Goal: Task Accomplishment & Management: Complete application form

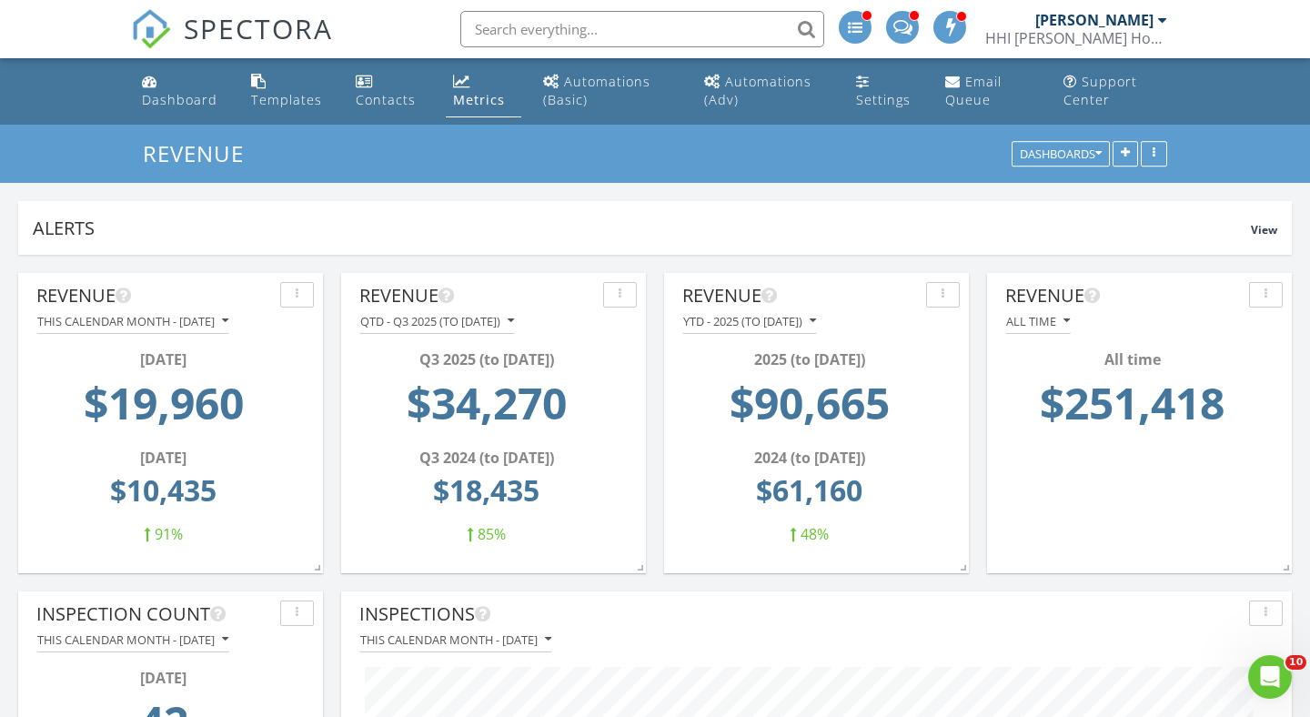
click at [564, 33] on input "text" at bounding box center [642, 29] width 364 height 36
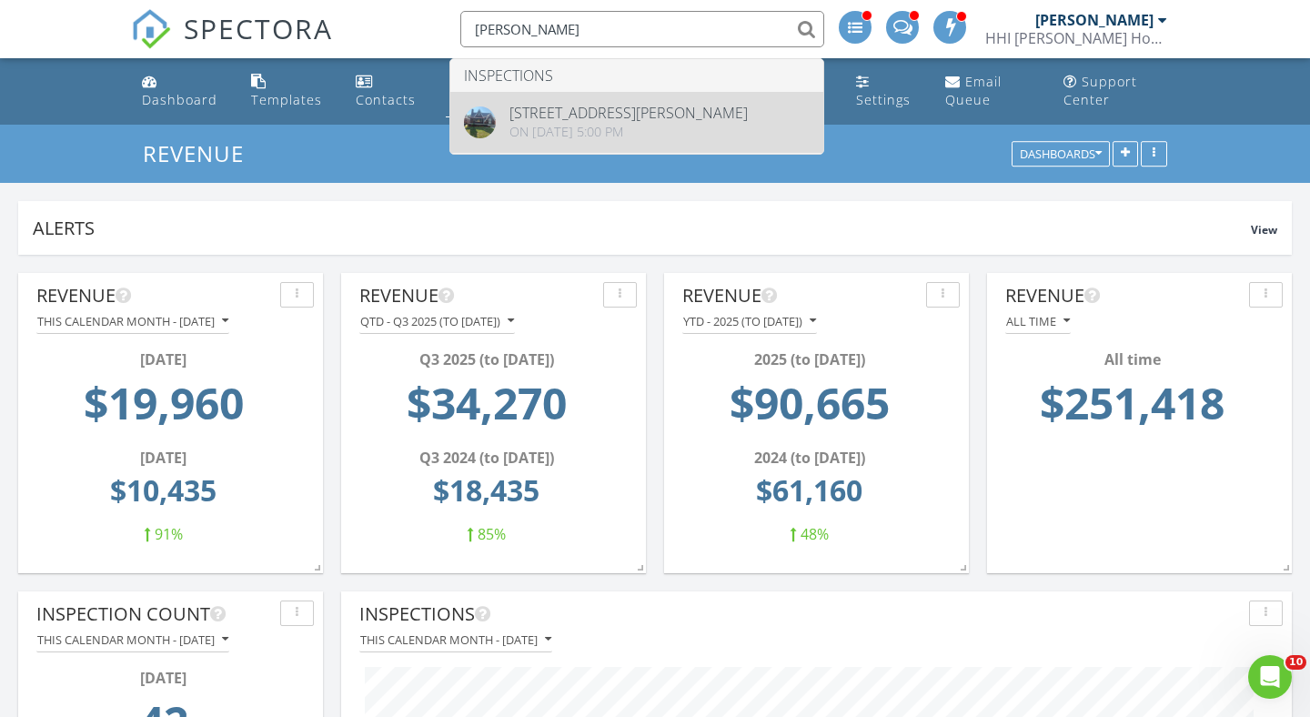
type input "griggs"
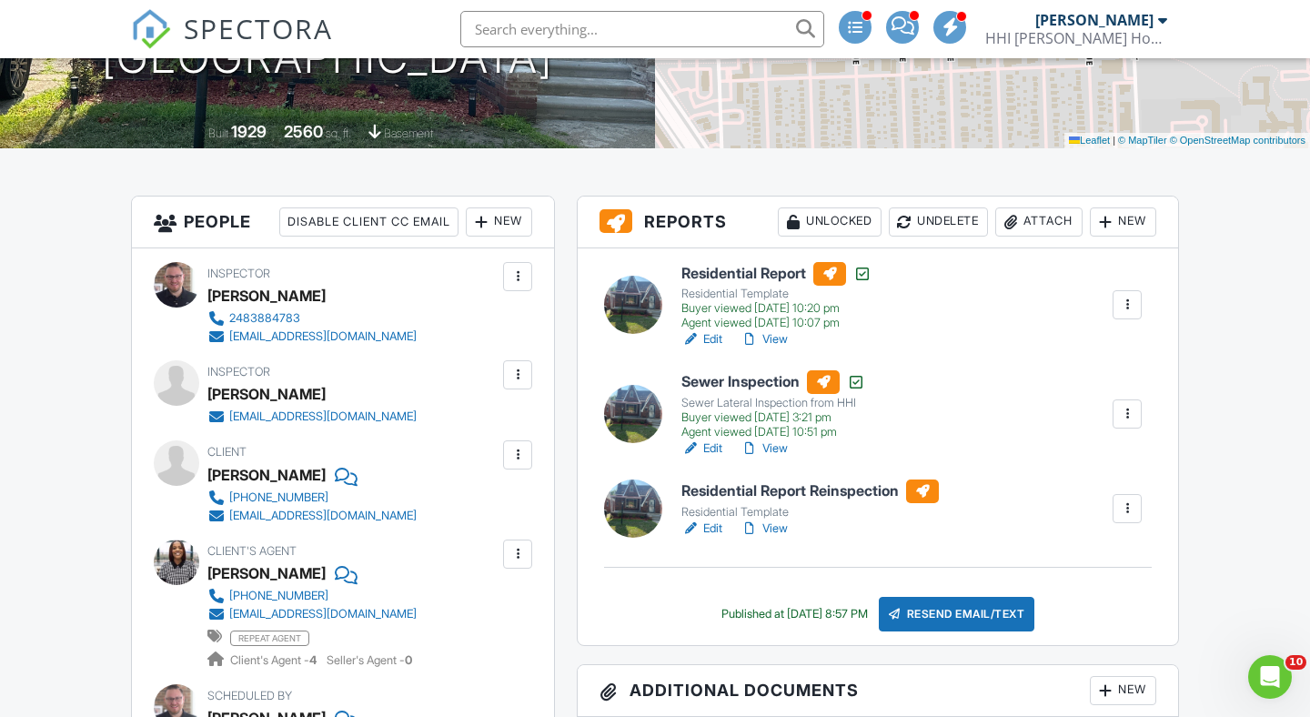
scroll to position [462, 0]
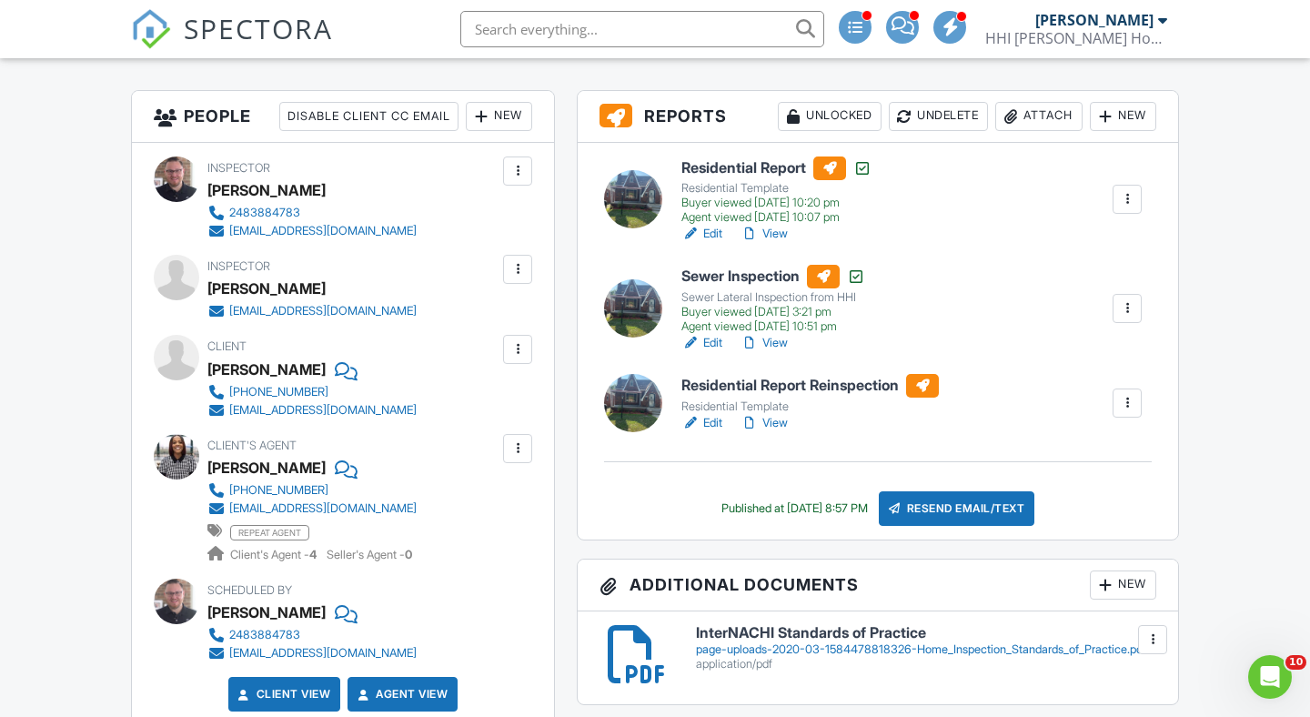
click at [502, 116] on div "New" at bounding box center [499, 116] width 66 height 29
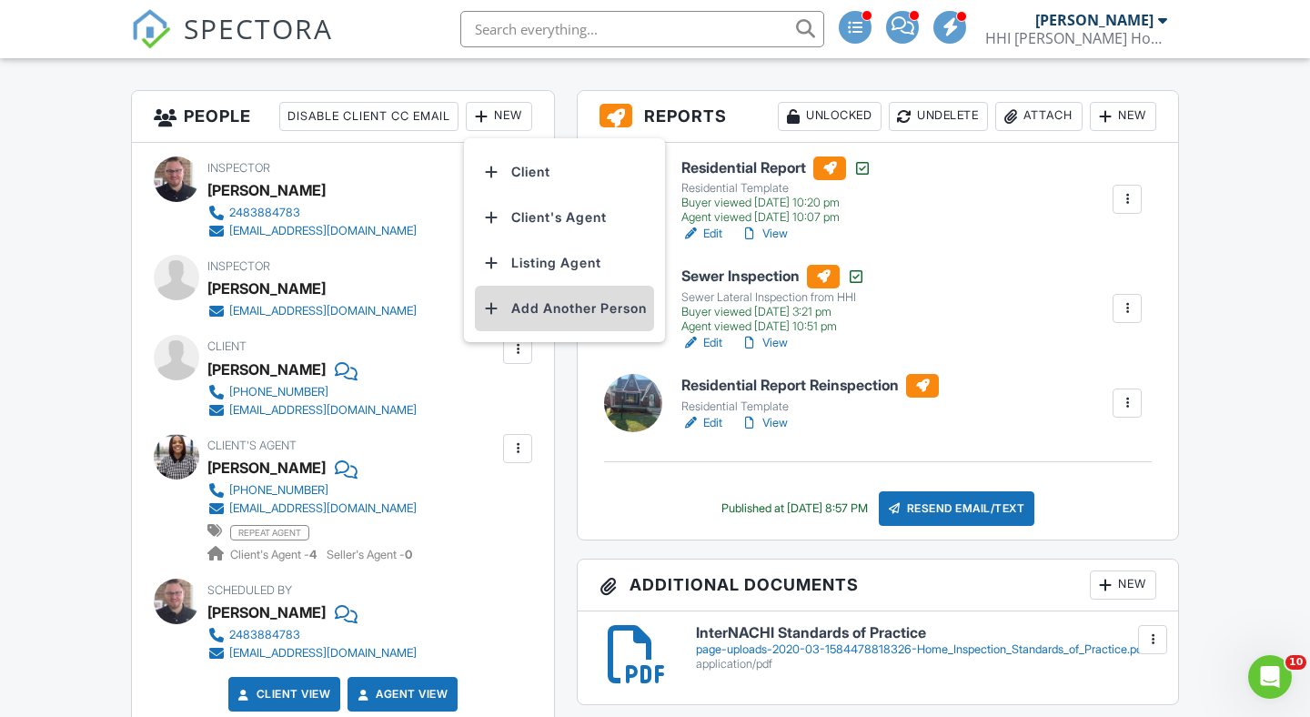
click at [513, 309] on li "Add Another Person" at bounding box center [564, 308] width 179 height 45
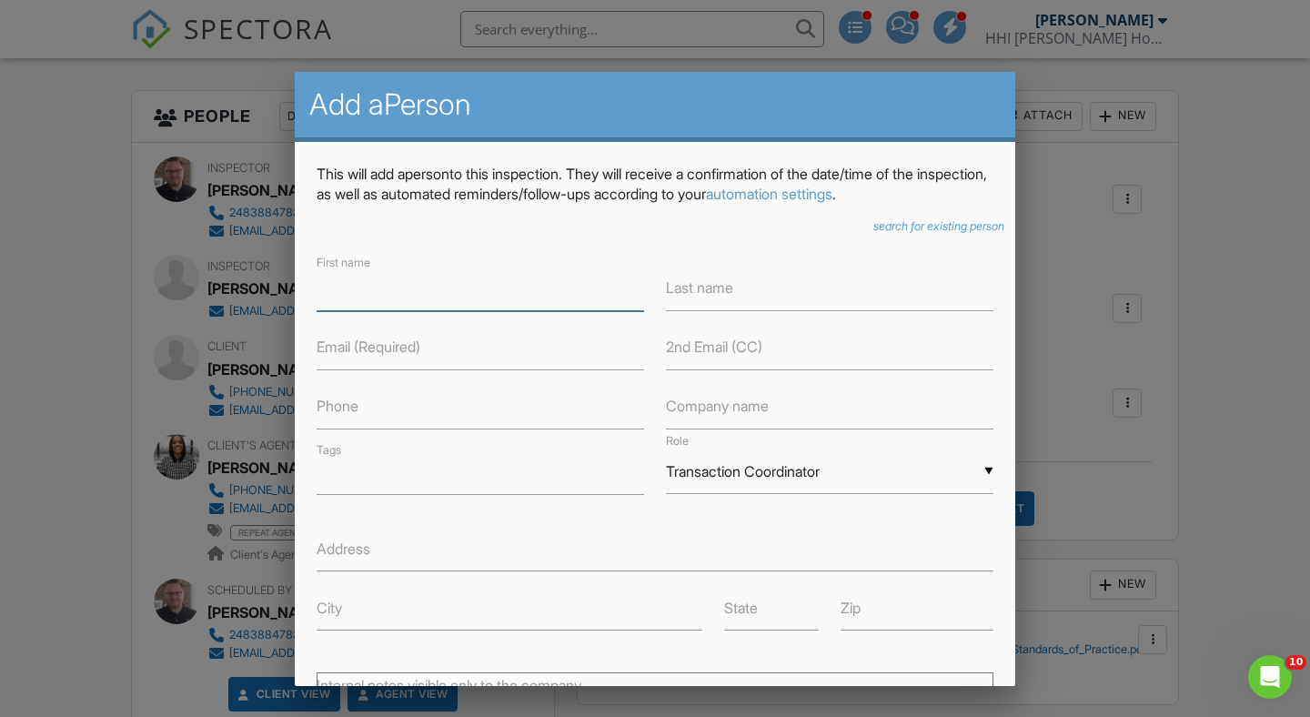
click at [465, 281] on input "text" at bounding box center [481, 289] width 328 height 45
type input "Tramar"
type input "Clay"
click at [408, 383] on div "First name Tramar Last name Clay Email (Required) 2nd Email (CC) Phone Company …" at bounding box center [655, 441] width 699 height 378
click at [404, 404] on input "text" at bounding box center [481, 407] width 328 height 45
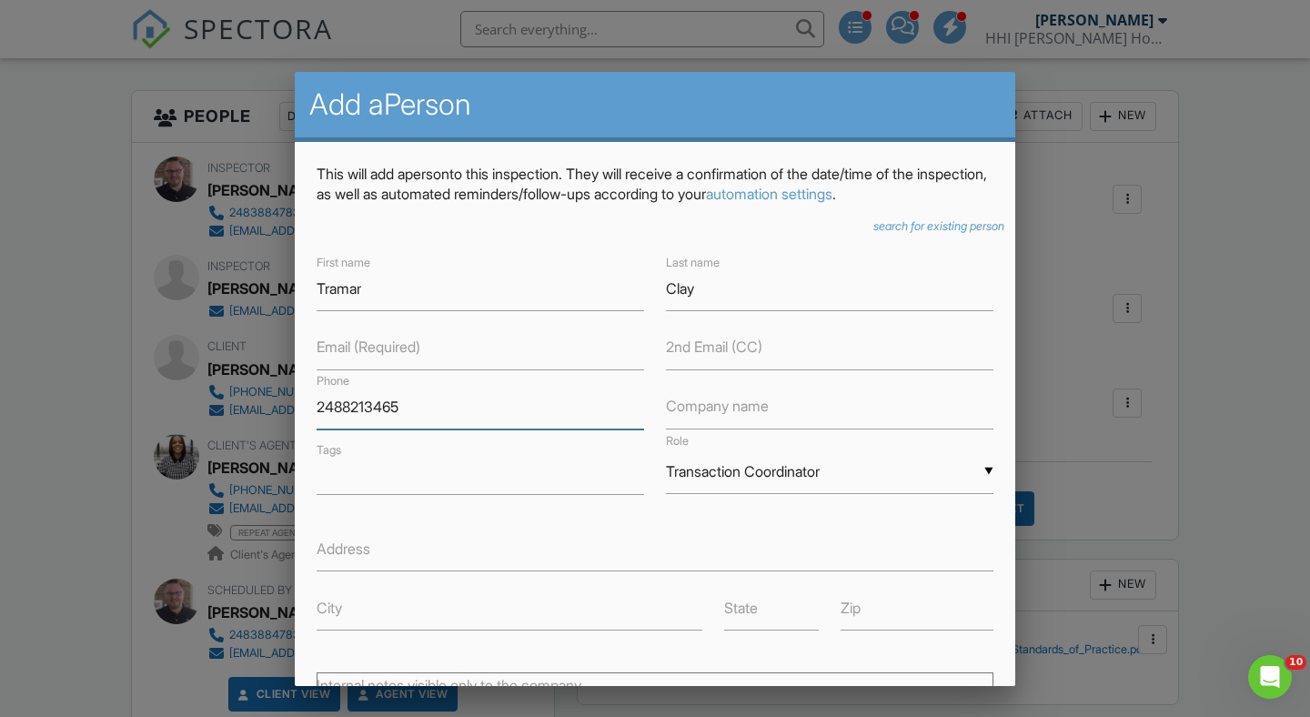
type input "2488213465"
click at [978, 474] on div "▼ Transaction Coordinator Attorney Insurance Agent Transaction Coordinator Titl…" at bounding box center [830, 471] width 328 height 45
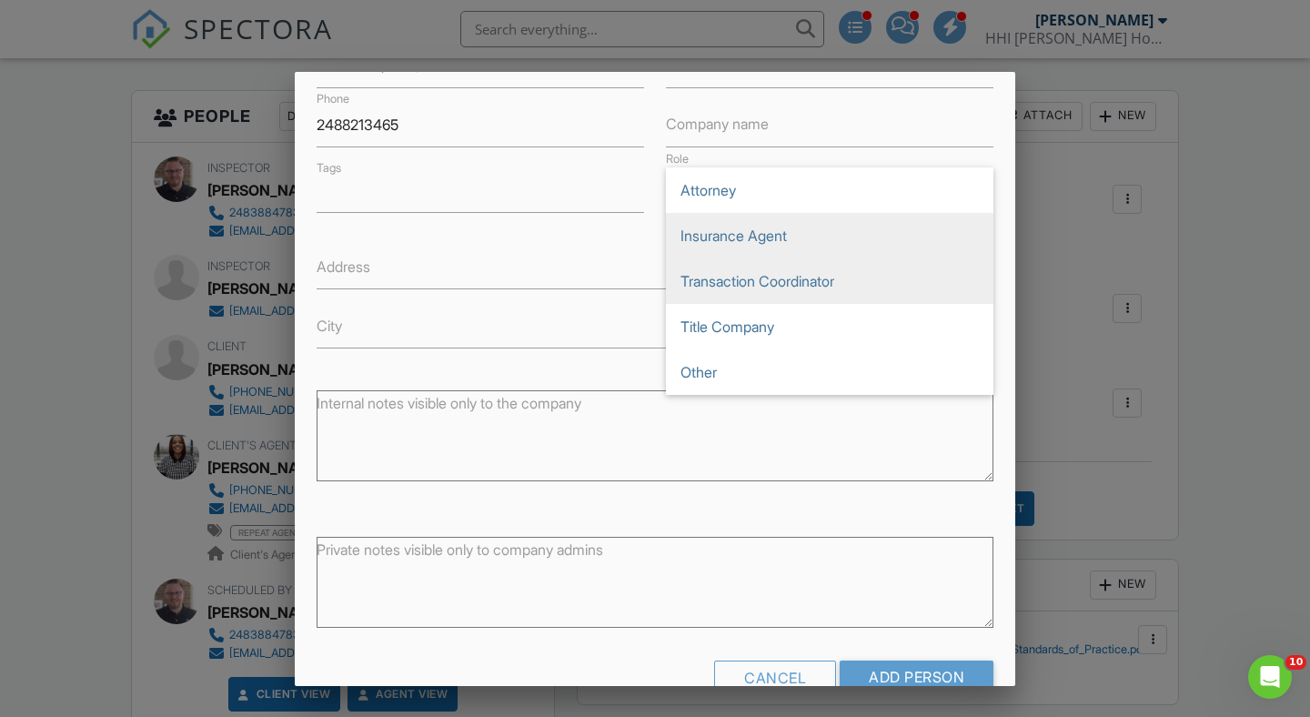
scroll to position [302, 0]
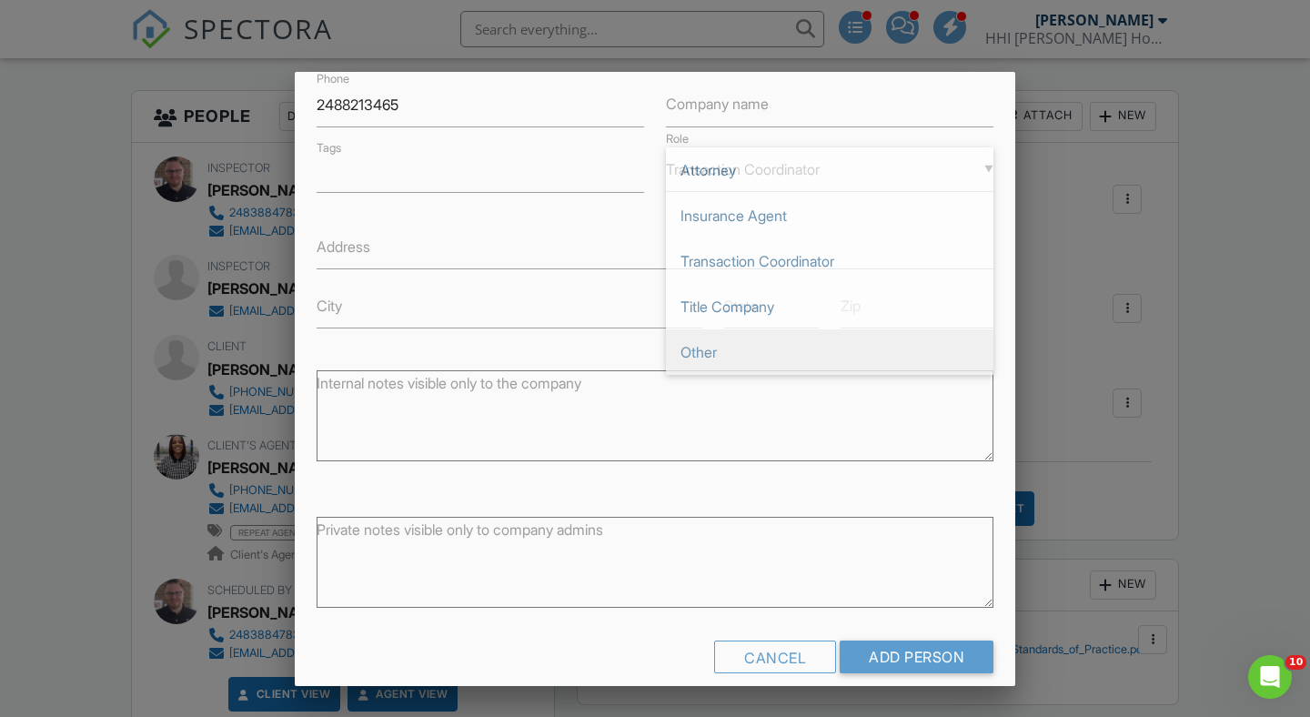
click at [732, 351] on span "Other" at bounding box center [830, 351] width 328 height 45
type input "Other"
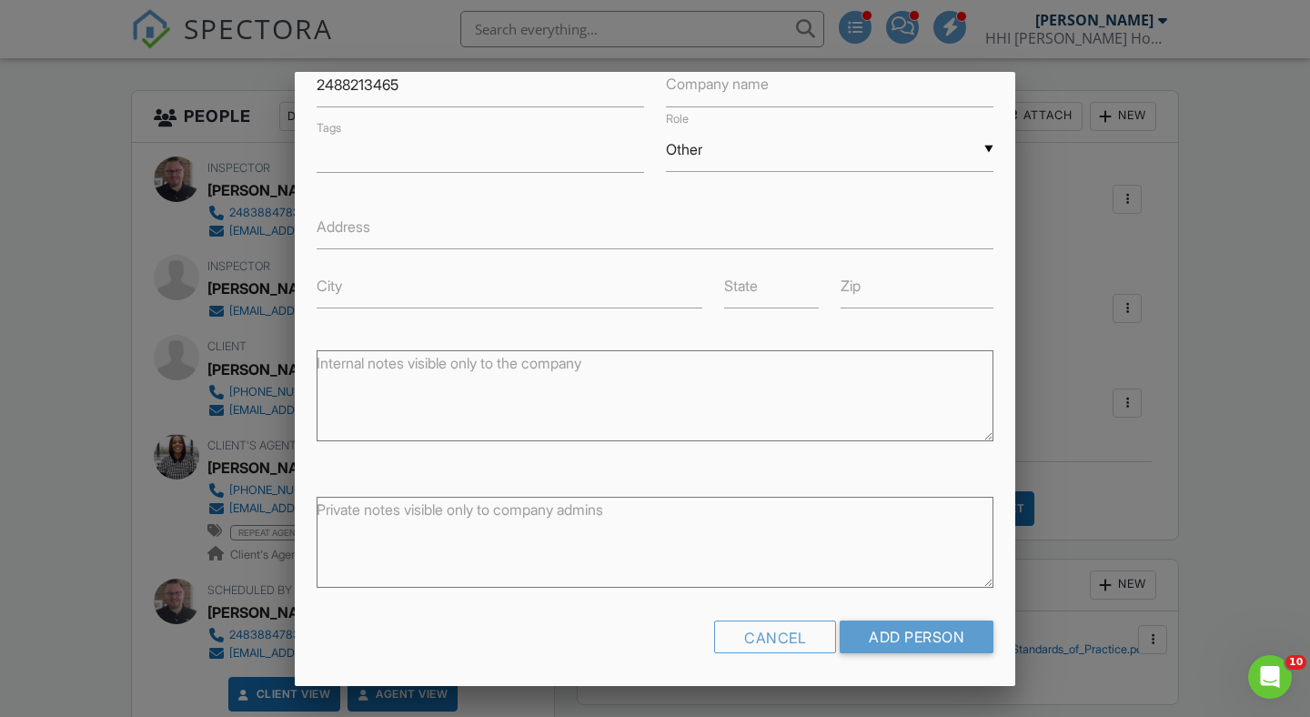
scroll to position [324, 0]
click at [916, 631] on input "Add Person" at bounding box center [917, 635] width 154 height 33
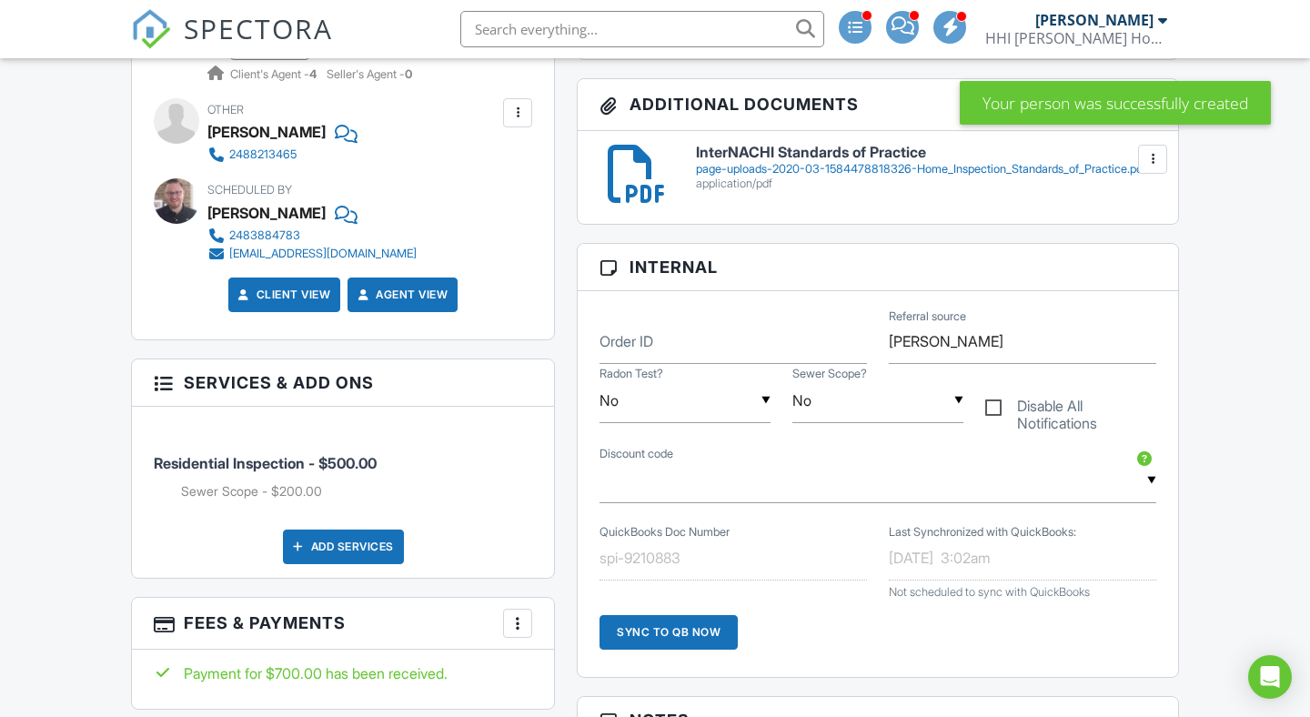
click at [345, 541] on div "Add Services" at bounding box center [343, 546] width 121 height 35
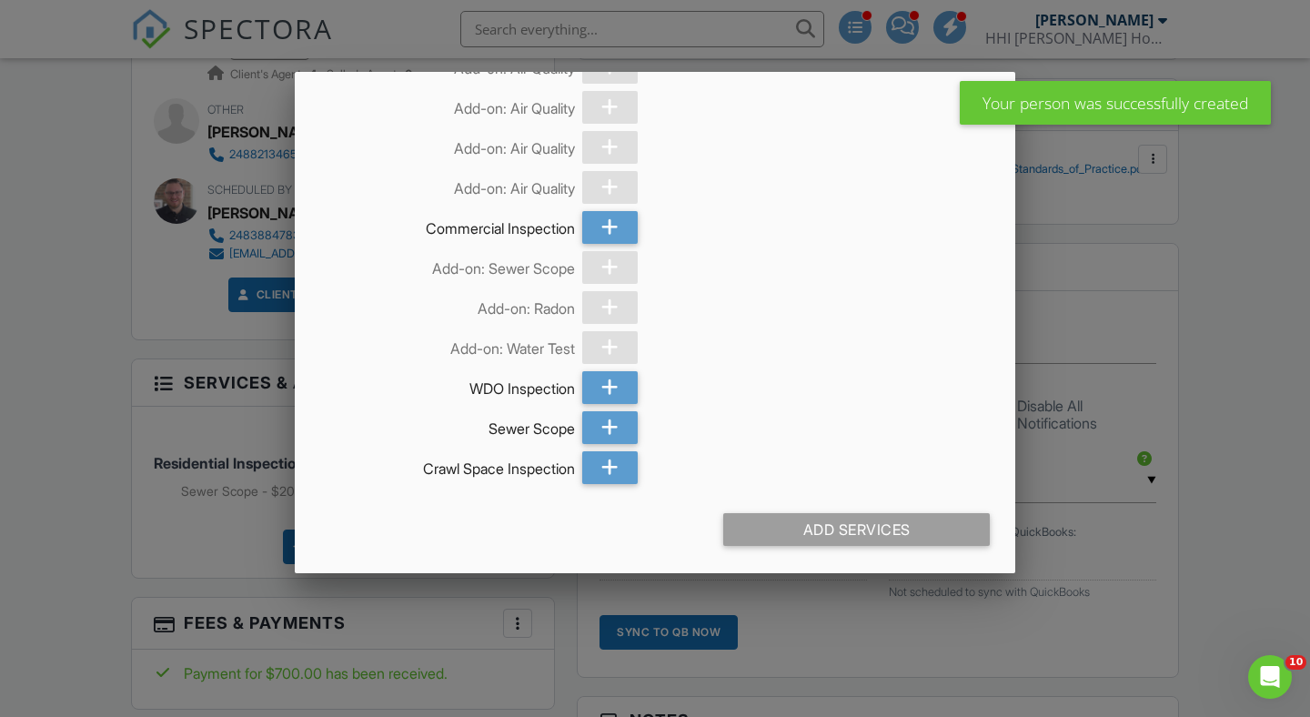
scroll to position [724, 0]
click at [824, 534] on div "Add Services" at bounding box center [856, 529] width 267 height 33
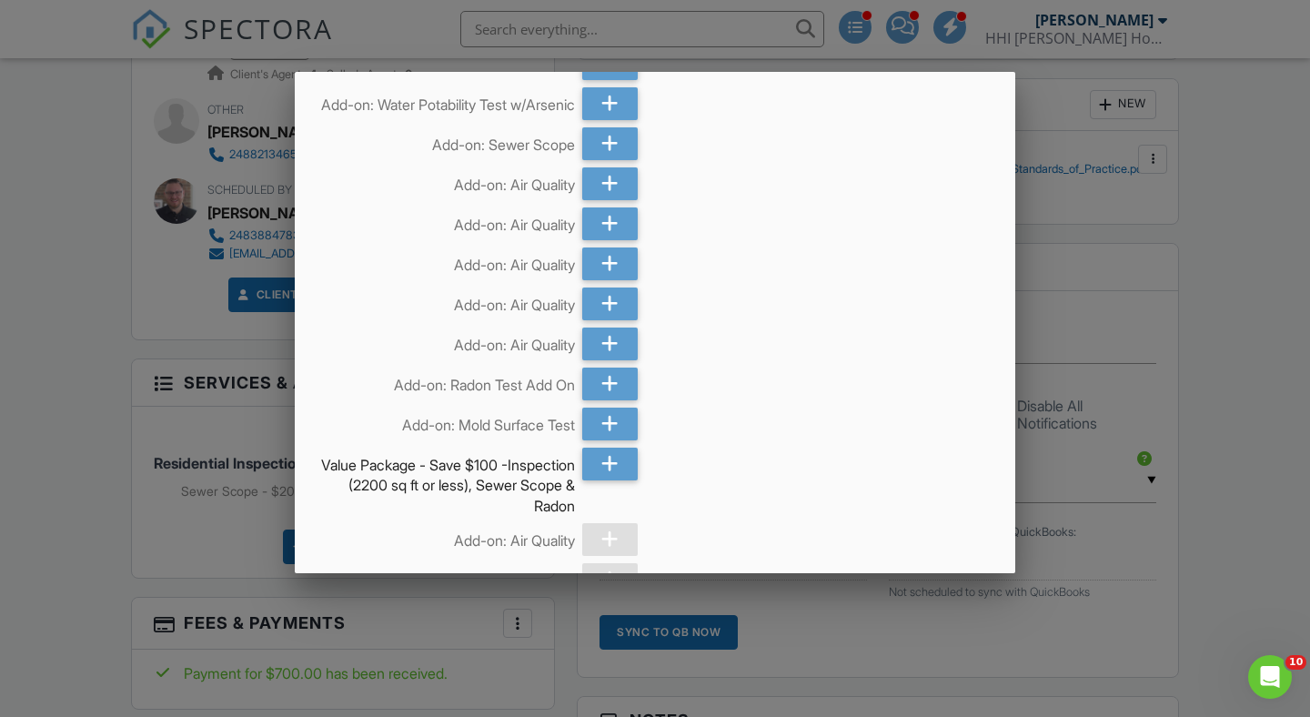
scroll to position [0, 0]
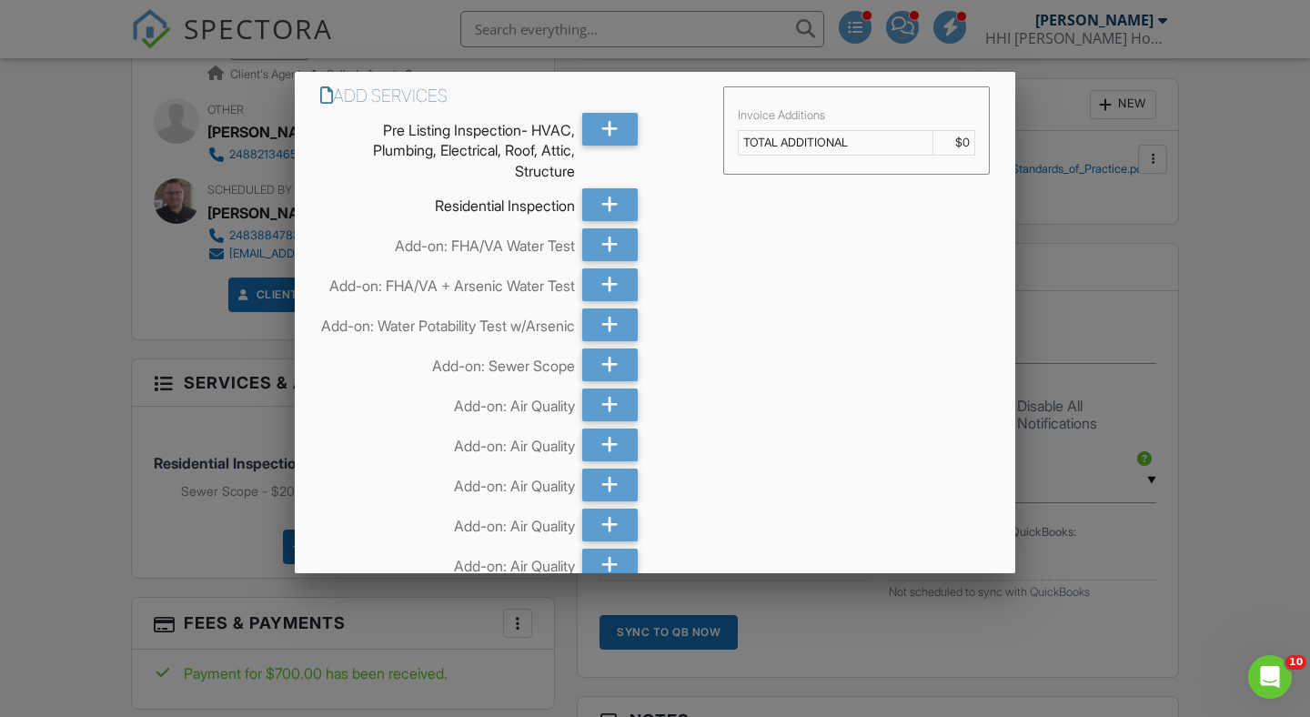
click at [78, 348] on div at bounding box center [655, 357] width 1310 height 896
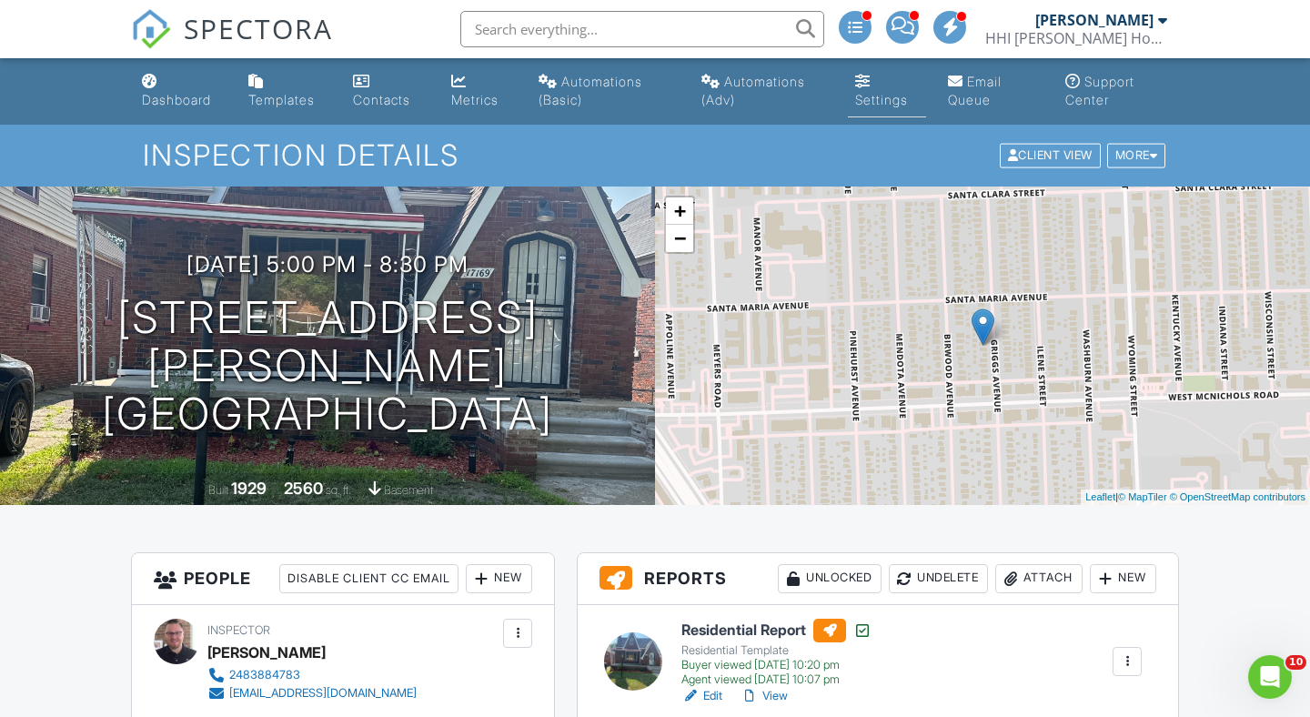
click at [892, 105] on div "Settings" at bounding box center [881, 99] width 53 height 15
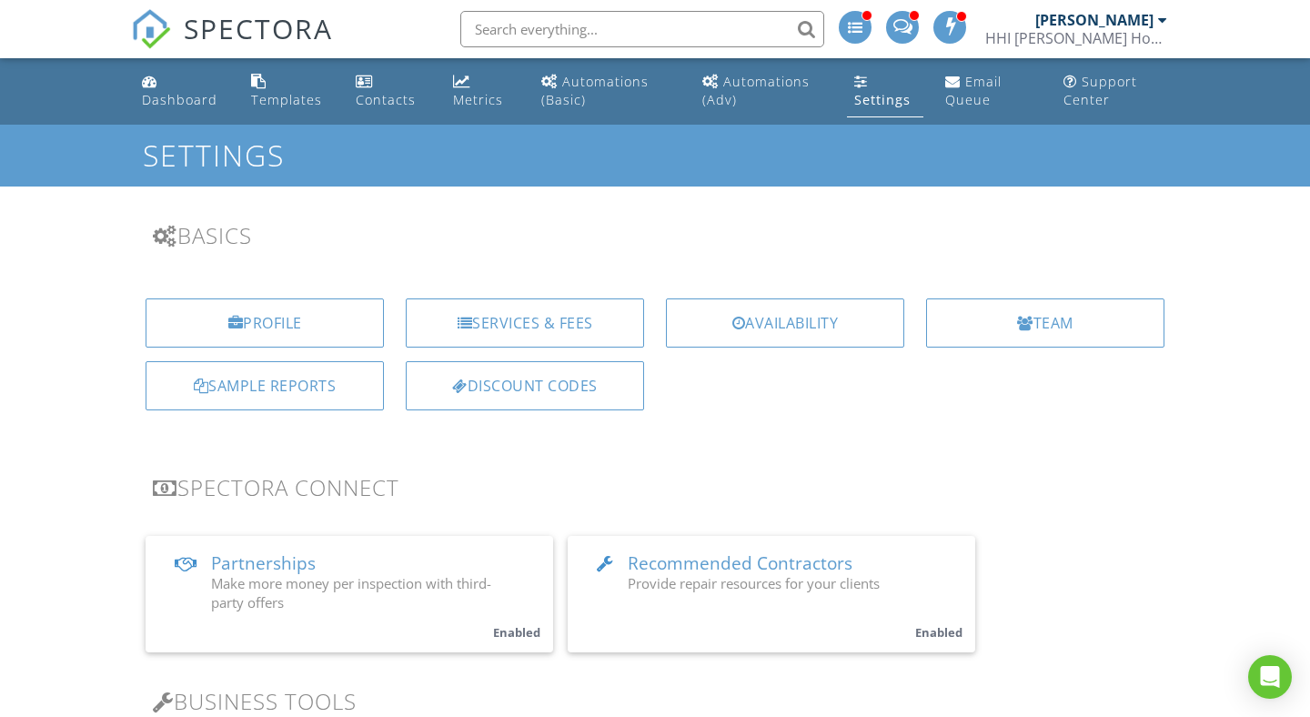
click at [475, 306] on div "Services & Fees" at bounding box center [525, 322] width 238 height 49
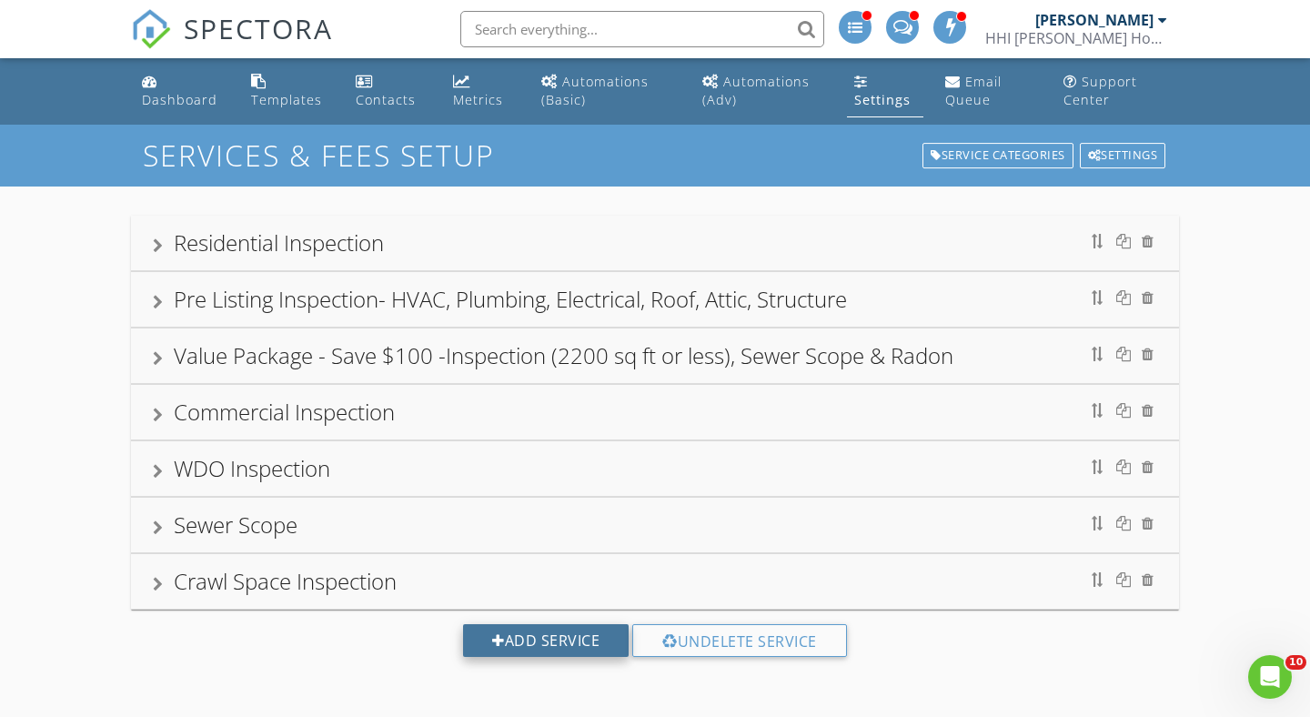
click at [527, 640] on div "Add Service" at bounding box center [546, 640] width 166 height 33
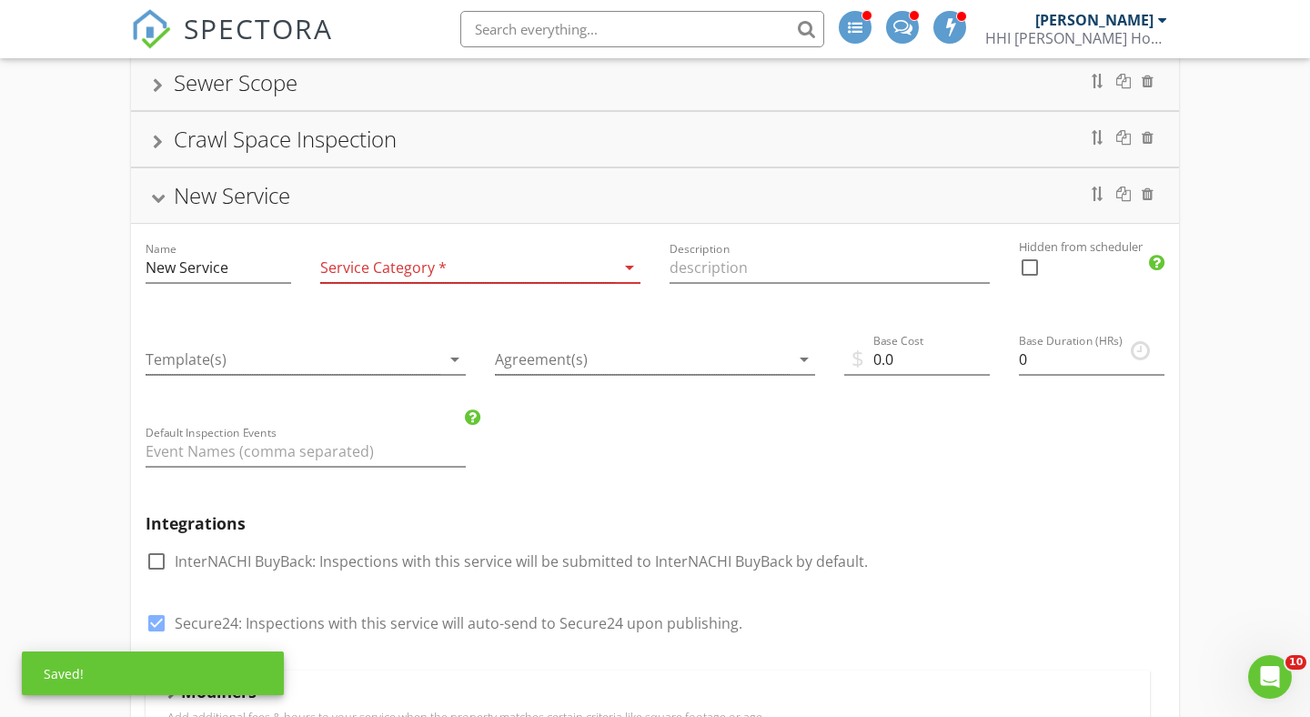
scroll to position [370, 0]
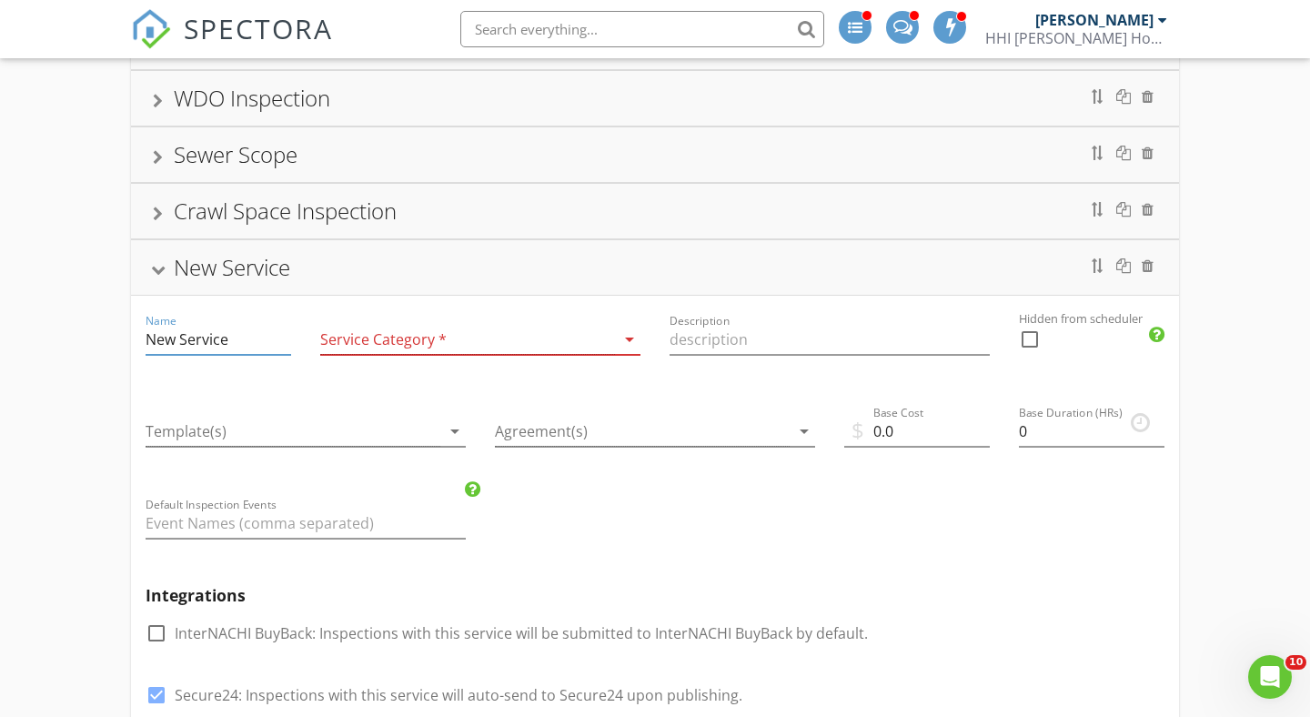
drag, startPoint x: 242, startPoint y: 344, endPoint x: 124, endPoint y: 338, distance: 118.4
click at [124, 339] on div "Residential Inspection Pre Listing Inspection- HVAC, Plumbing, Electrical, Roof…" at bounding box center [655, 618] width 1310 height 1604
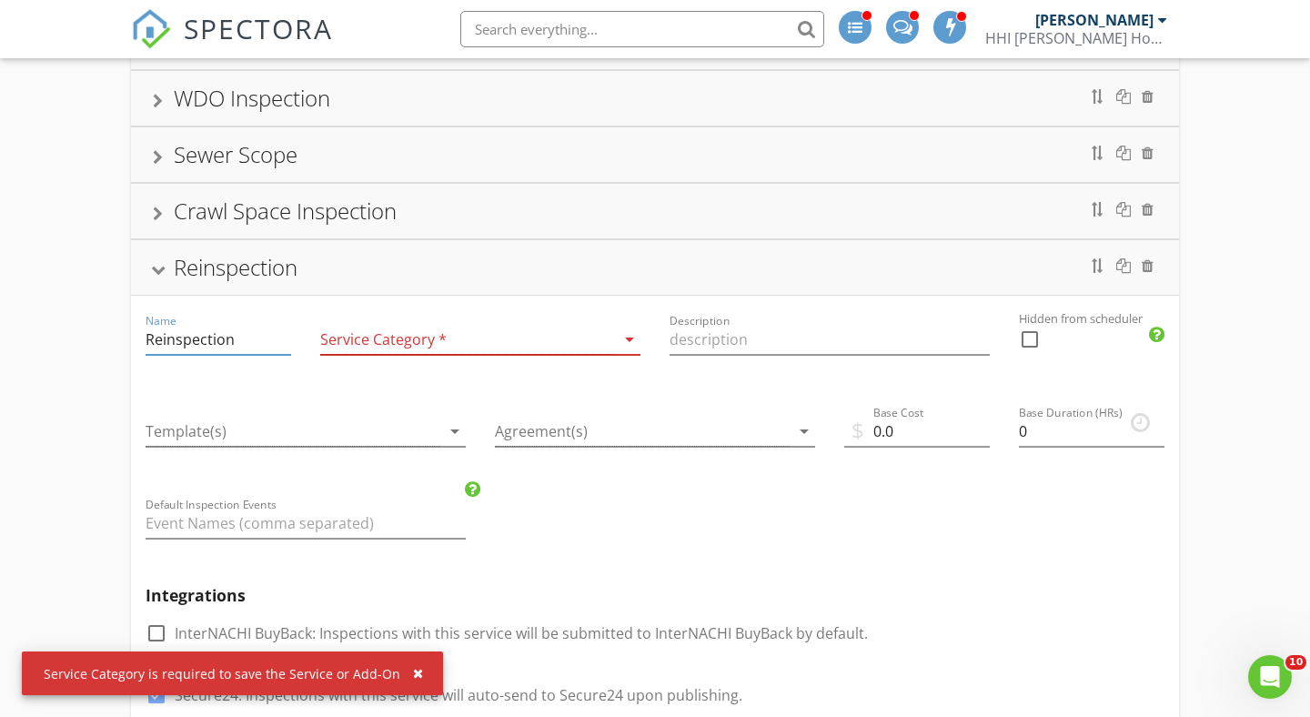
type input "Reinspection"
click at [484, 344] on div at bounding box center [467, 340] width 295 height 30
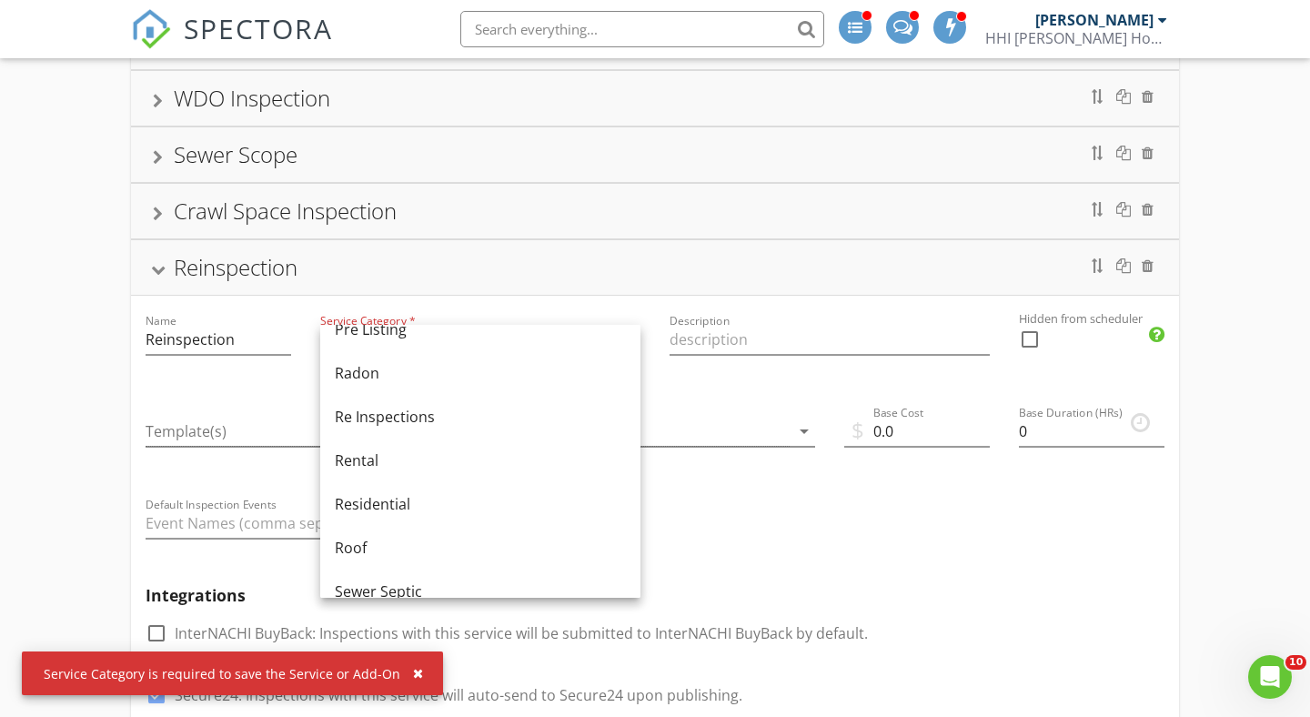
scroll to position [771, 0]
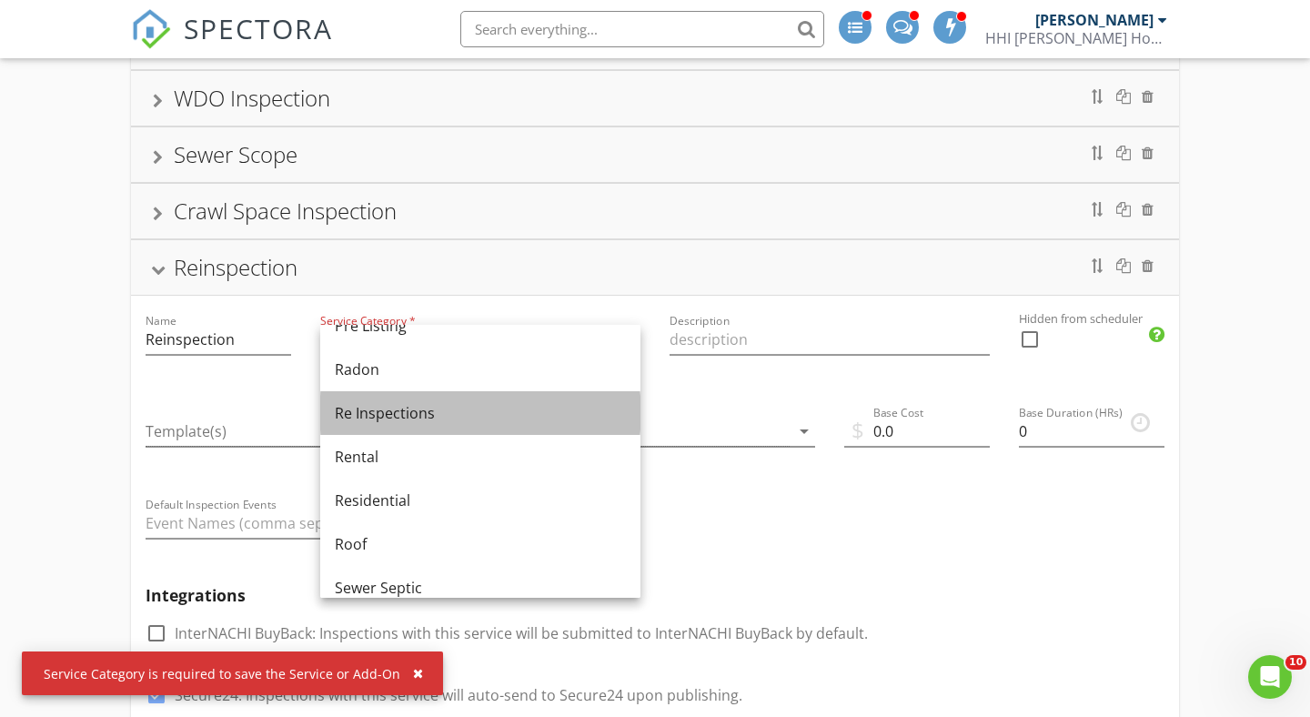
click at [410, 409] on div "Re Inspections" at bounding box center [480, 413] width 291 height 22
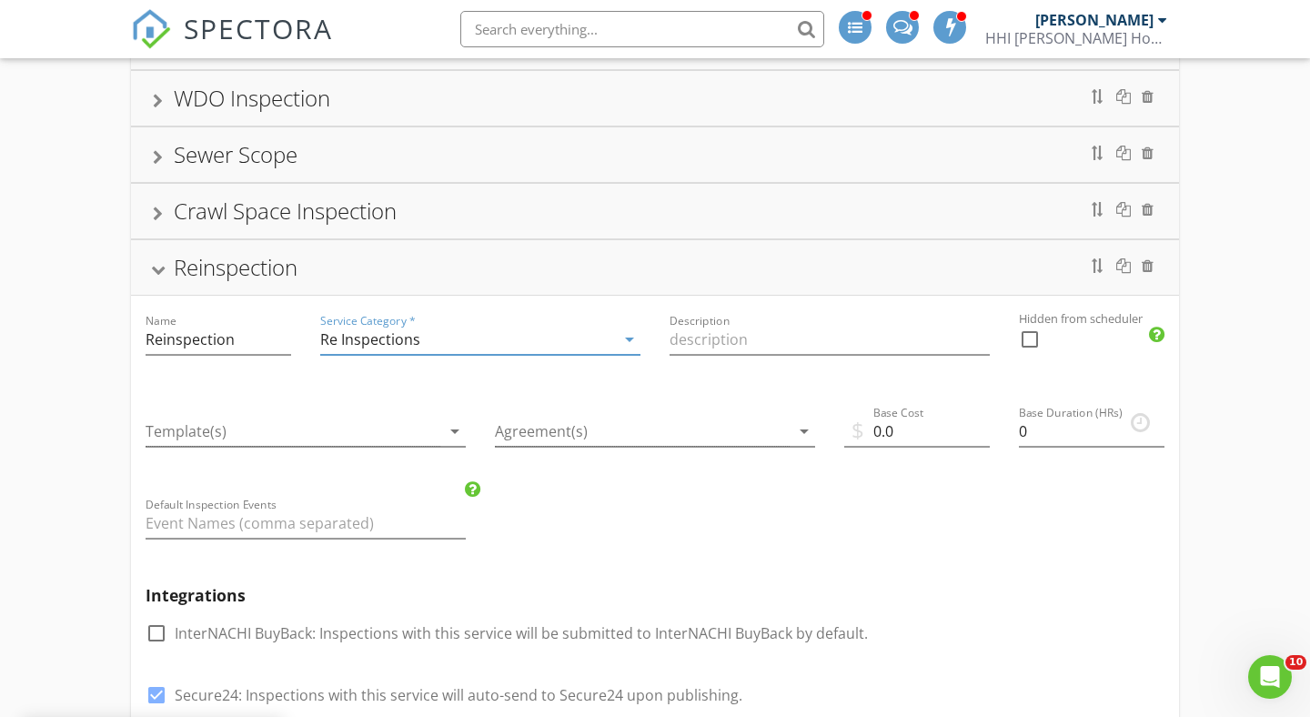
click at [1032, 342] on div at bounding box center [1029, 339] width 31 height 31
checkbox input "true"
drag, startPoint x: 906, startPoint y: 431, endPoint x: 842, endPoint y: 431, distance: 64.6
click at [842, 431] on div "$ Base Cost 0.0" at bounding box center [917, 434] width 175 height 92
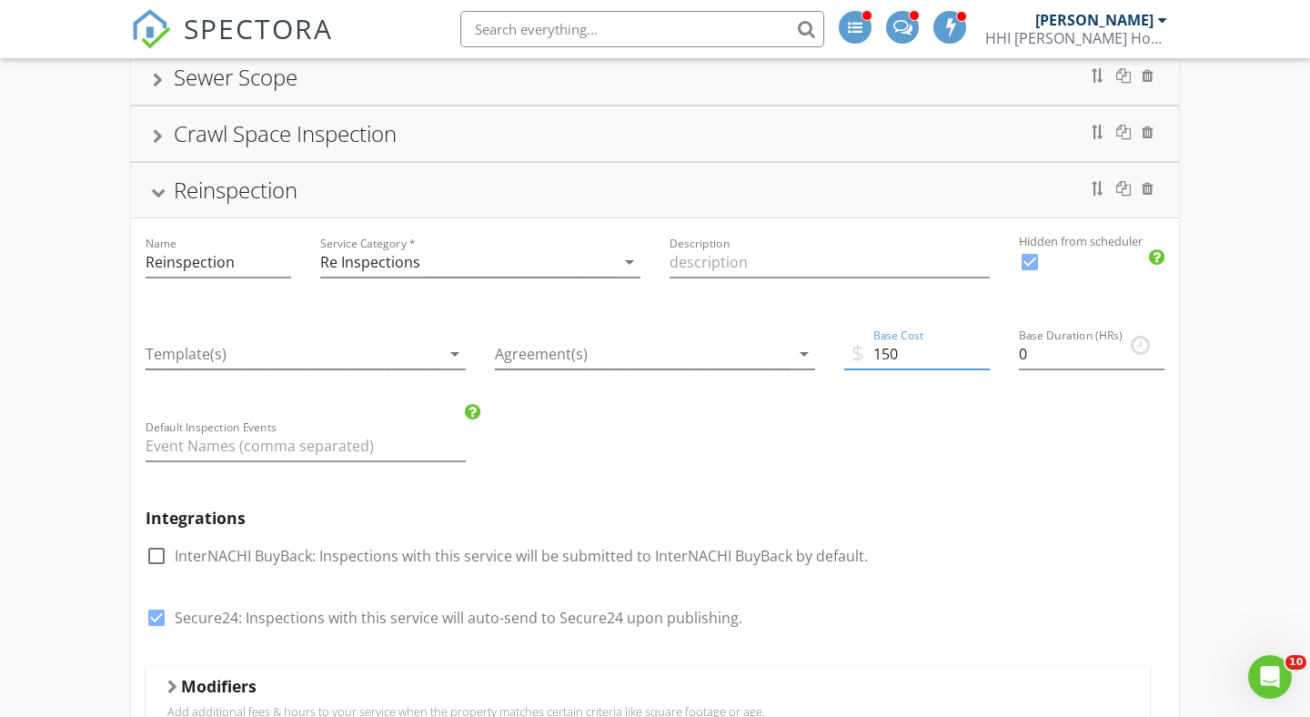
scroll to position [522, 0]
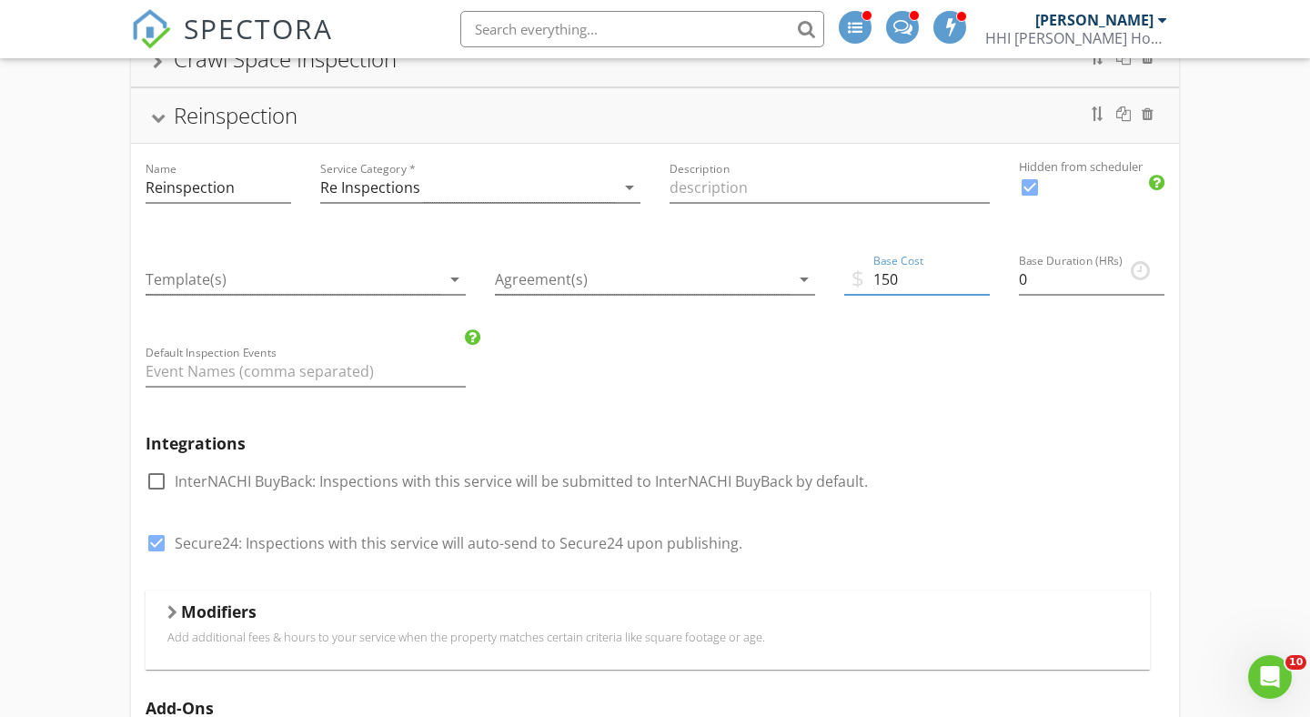
type input "150"
click at [151, 541] on div at bounding box center [156, 543] width 31 height 31
checkbox input "false"
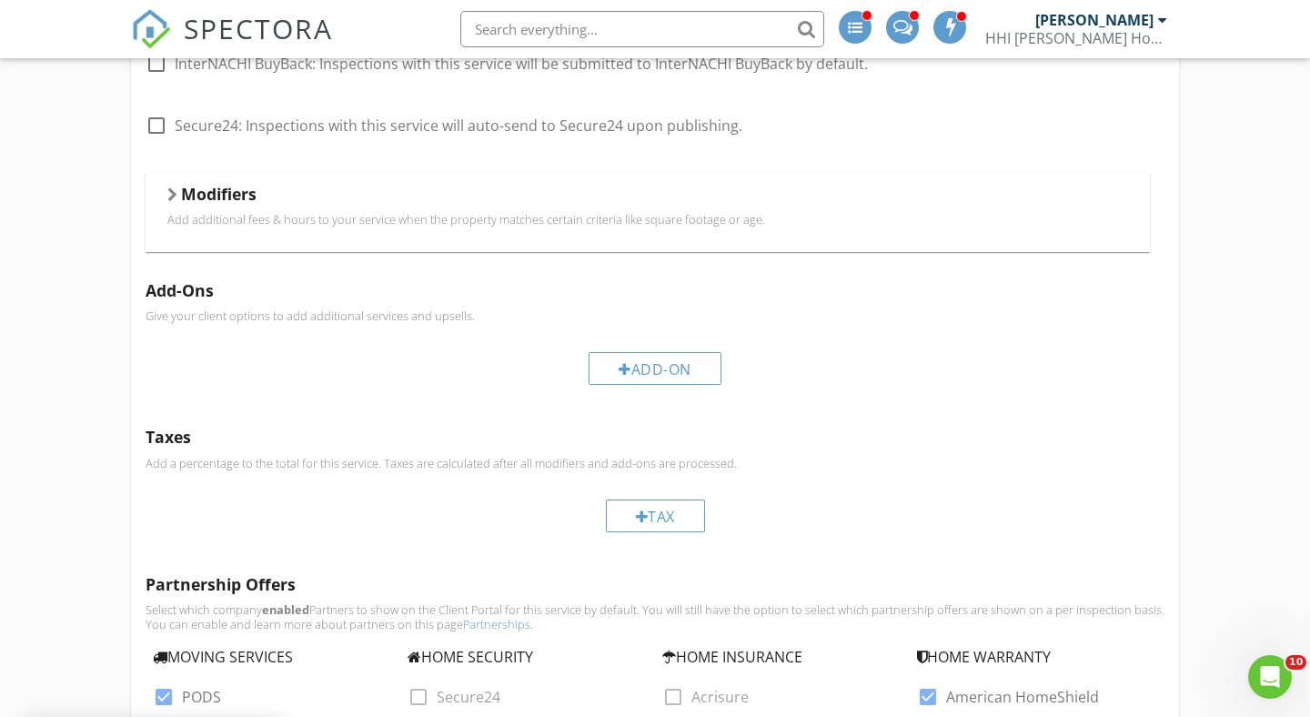
scroll to position [1073, 0]
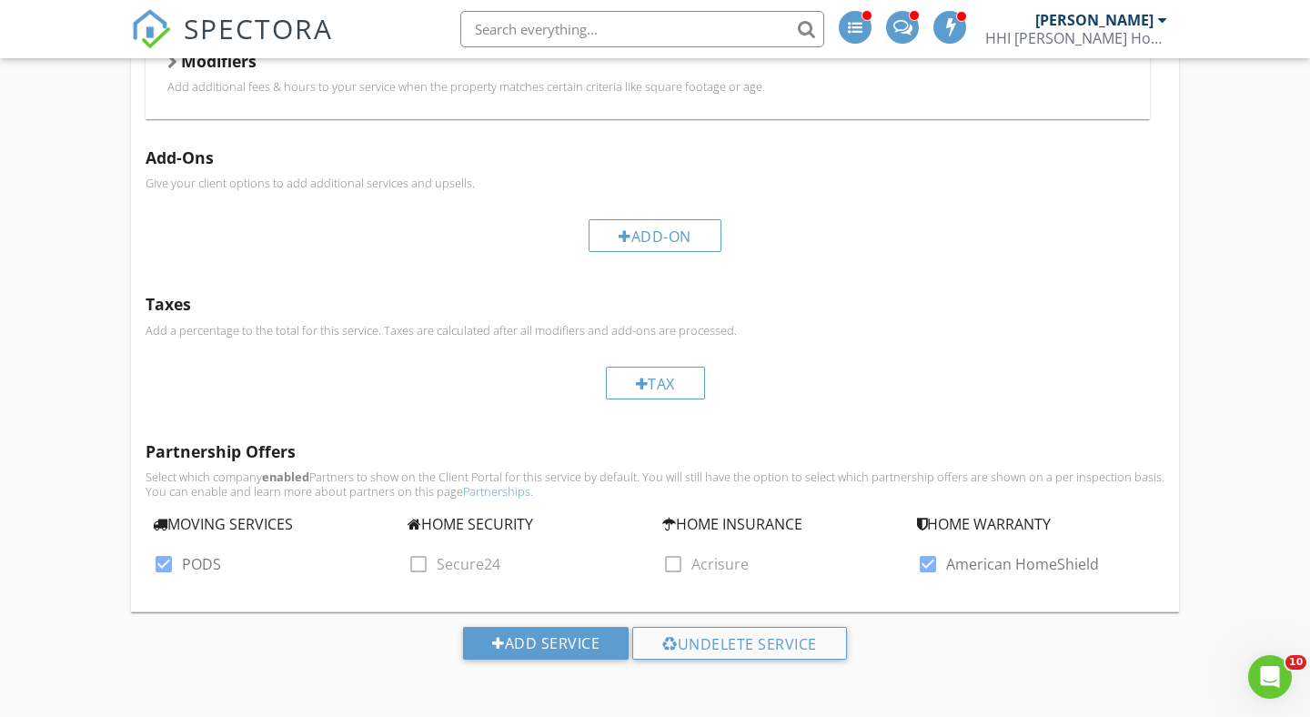
click at [158, 567] on div at bounding box center [163, 564] width 31 height 31
checkbox input "false"
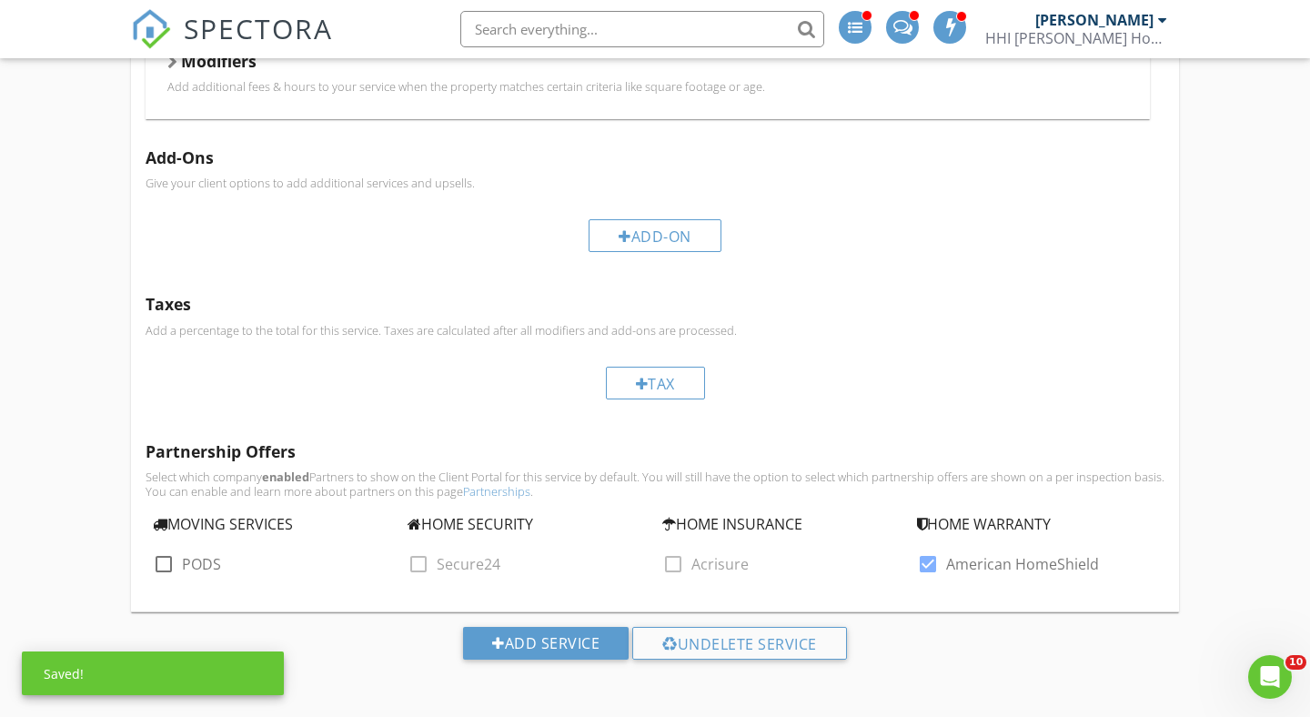
click at [929, 568] on div at bounding box center [927, 564] width 31 height 31
checkbox input "false"
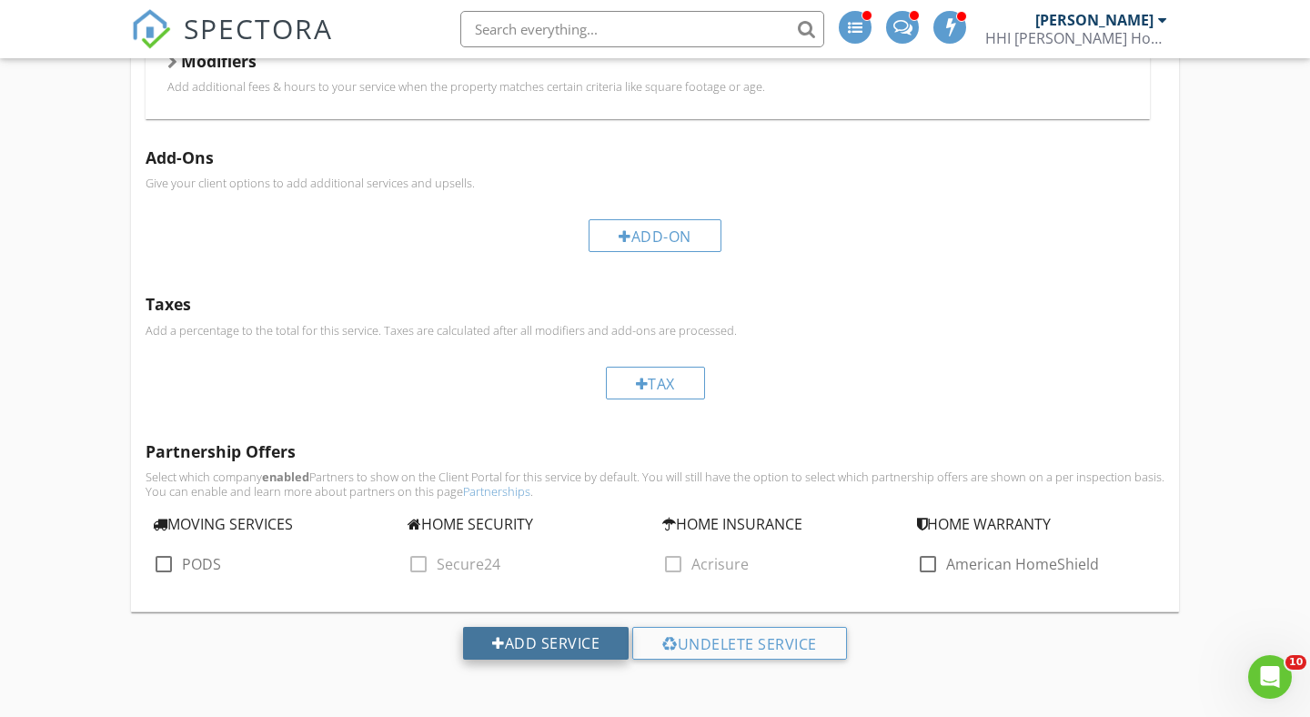
click at [532, 639] on div "Add Service" at bounding box center [546, 643] width 166 height 33
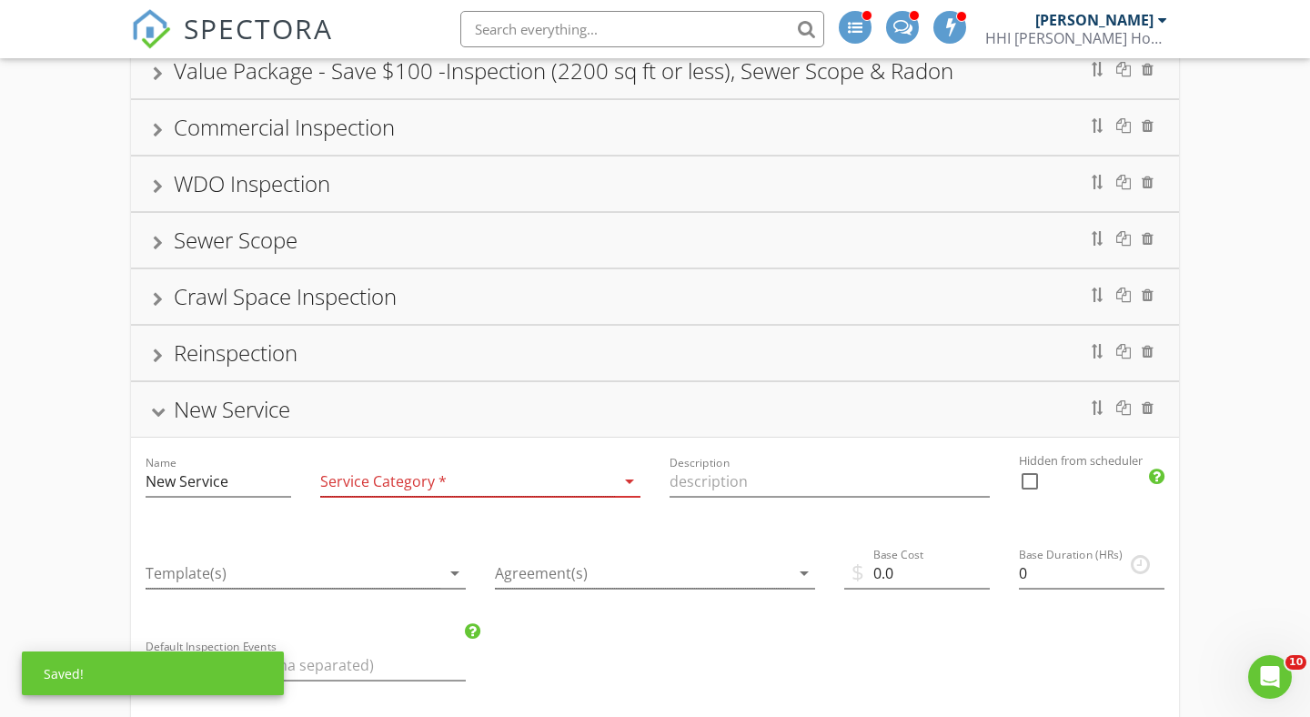
scroll to position [228, 0]
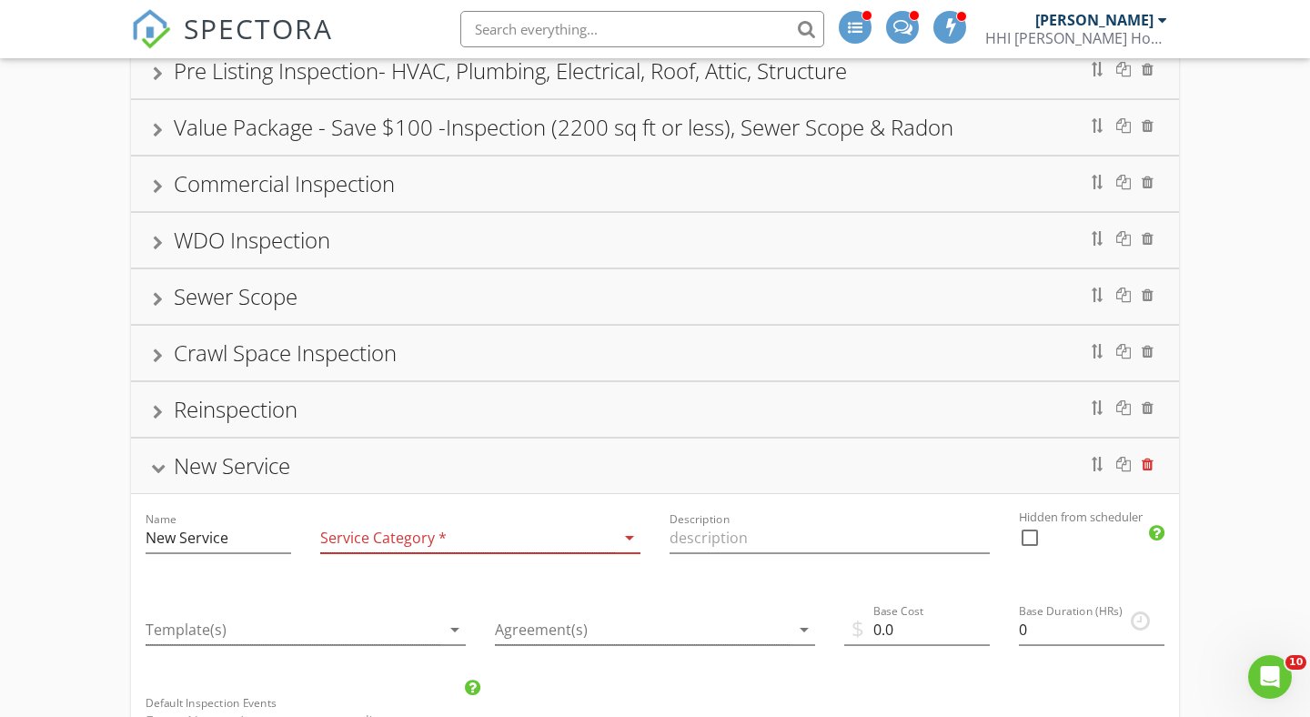
click at [1147, 462] on div at bounding box center [1148, 464] width 12 height 15
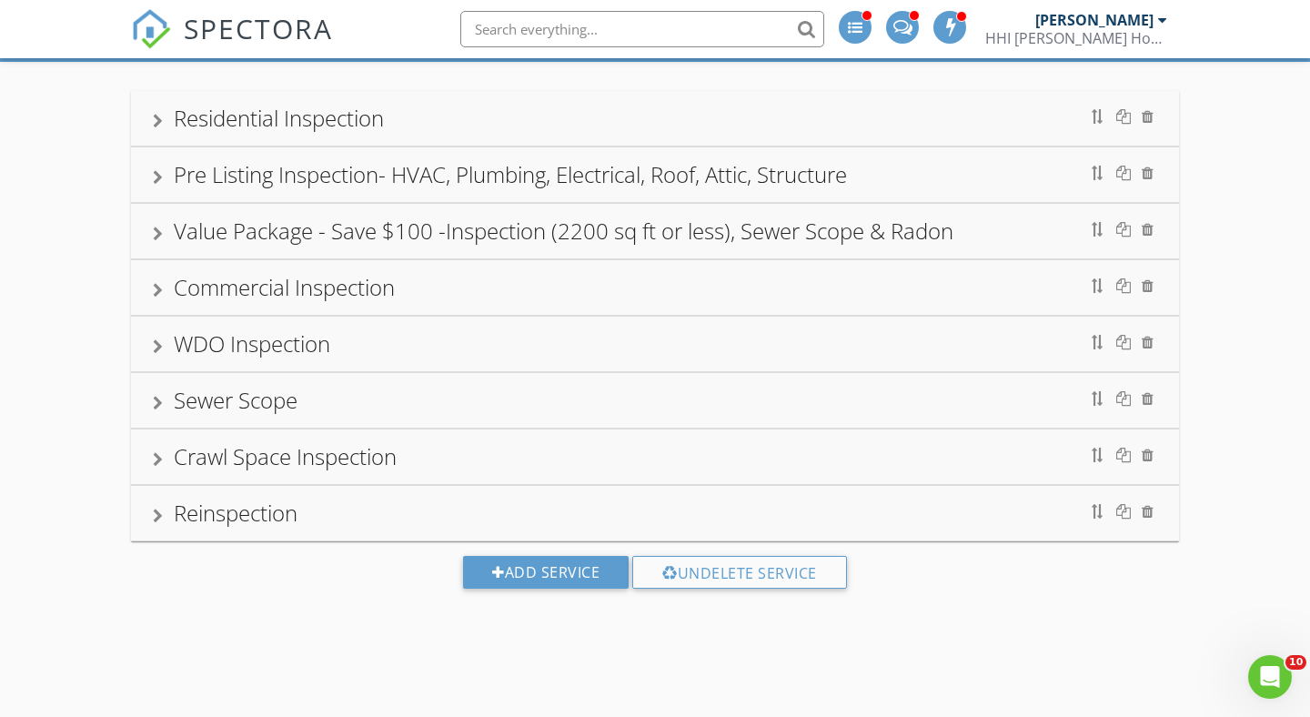
scroll to position [0, 0]
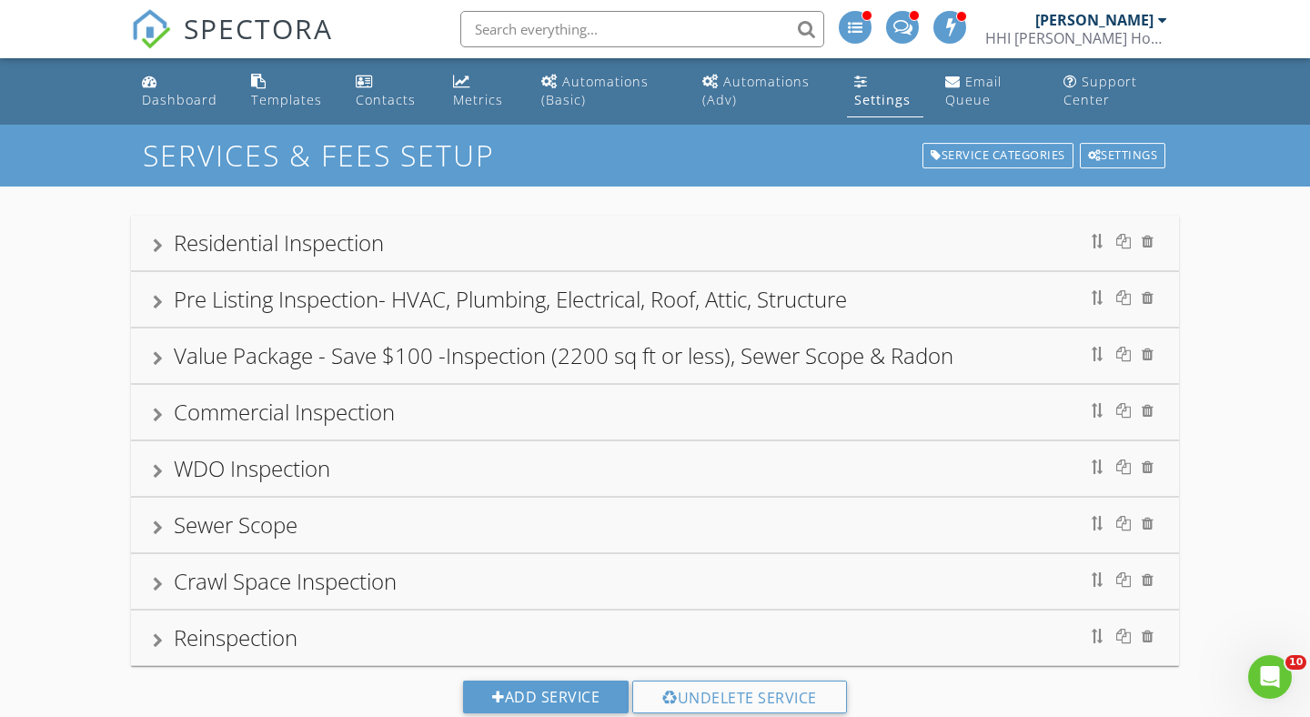
click at [610, 32] on input "text" at bounding box center [642, 29] width 364 height 36
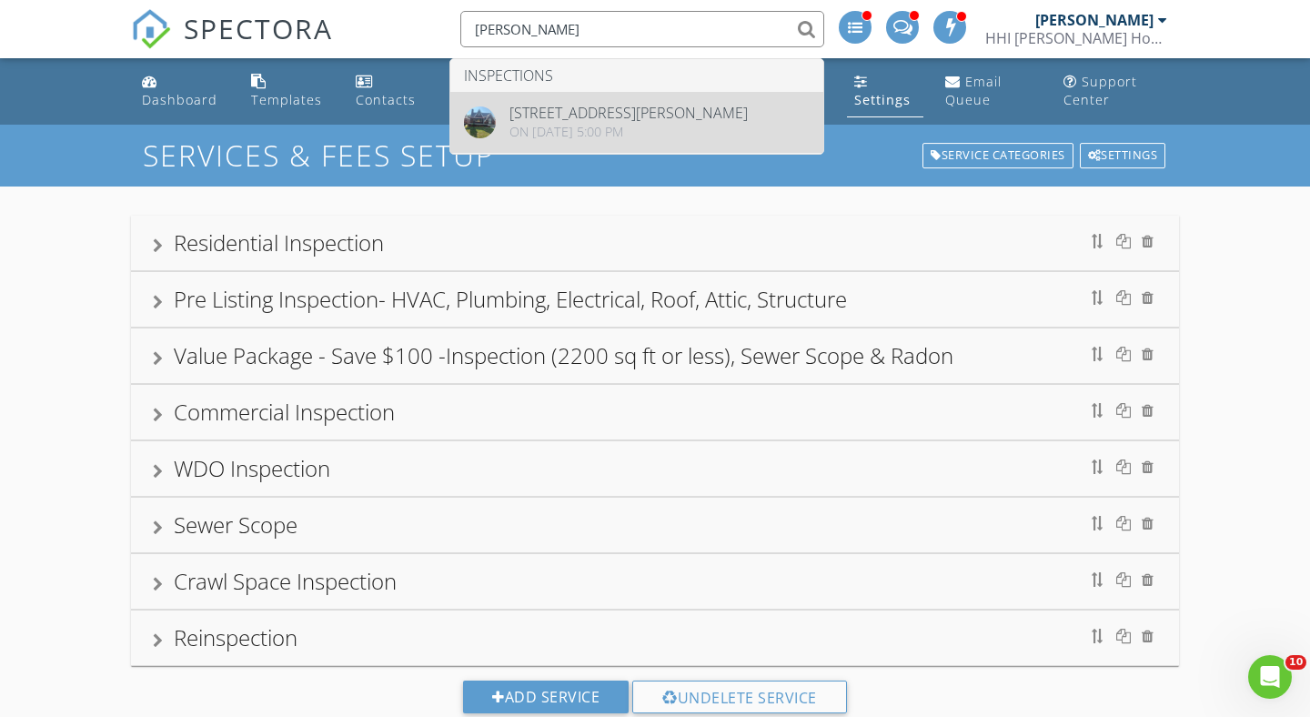
type input "griggs"
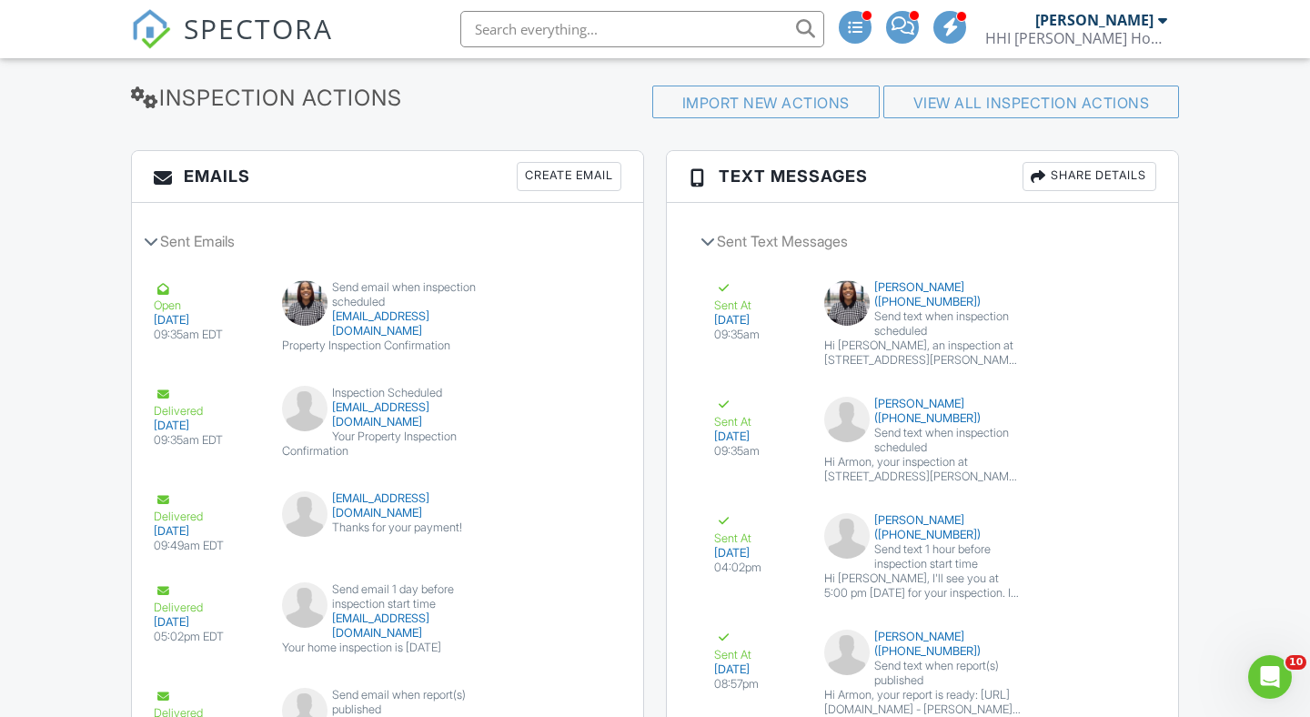
scroll to position [2678, 0]
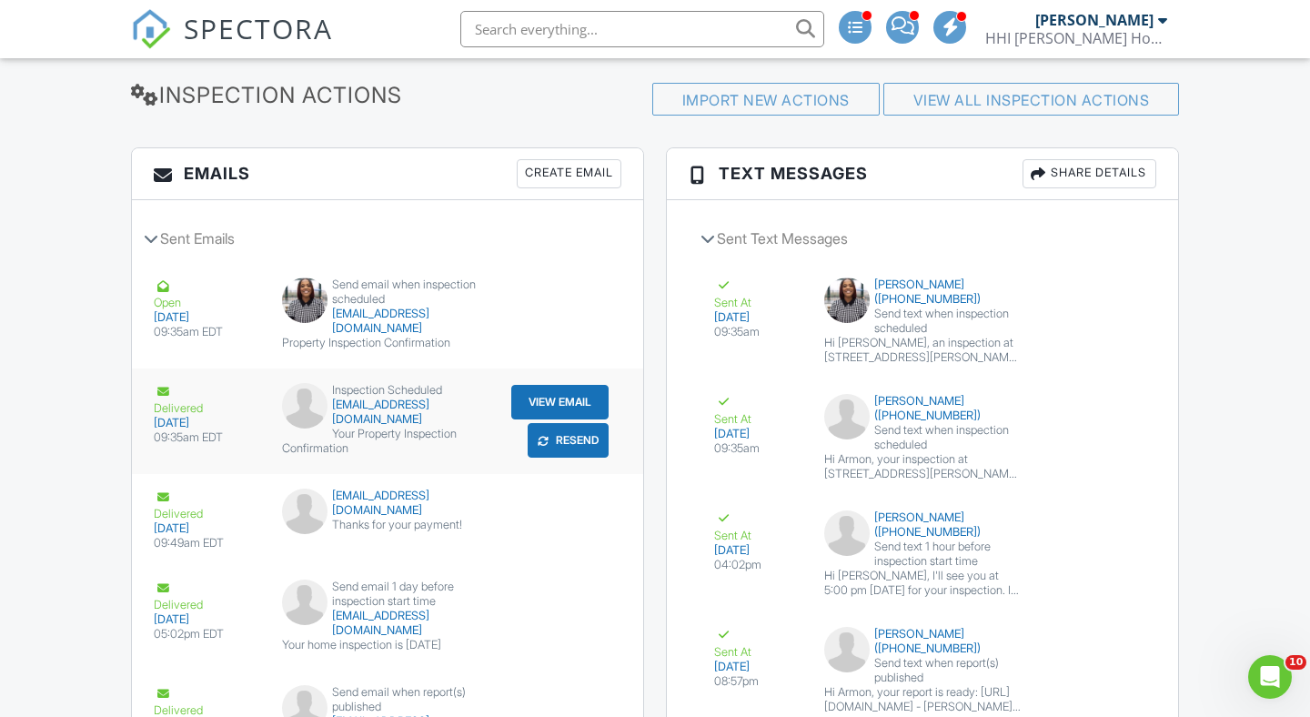
click at [372, 427] on div "Your Property Inspection Confirmation" at bounding box center [388, 441] width 212 height 29
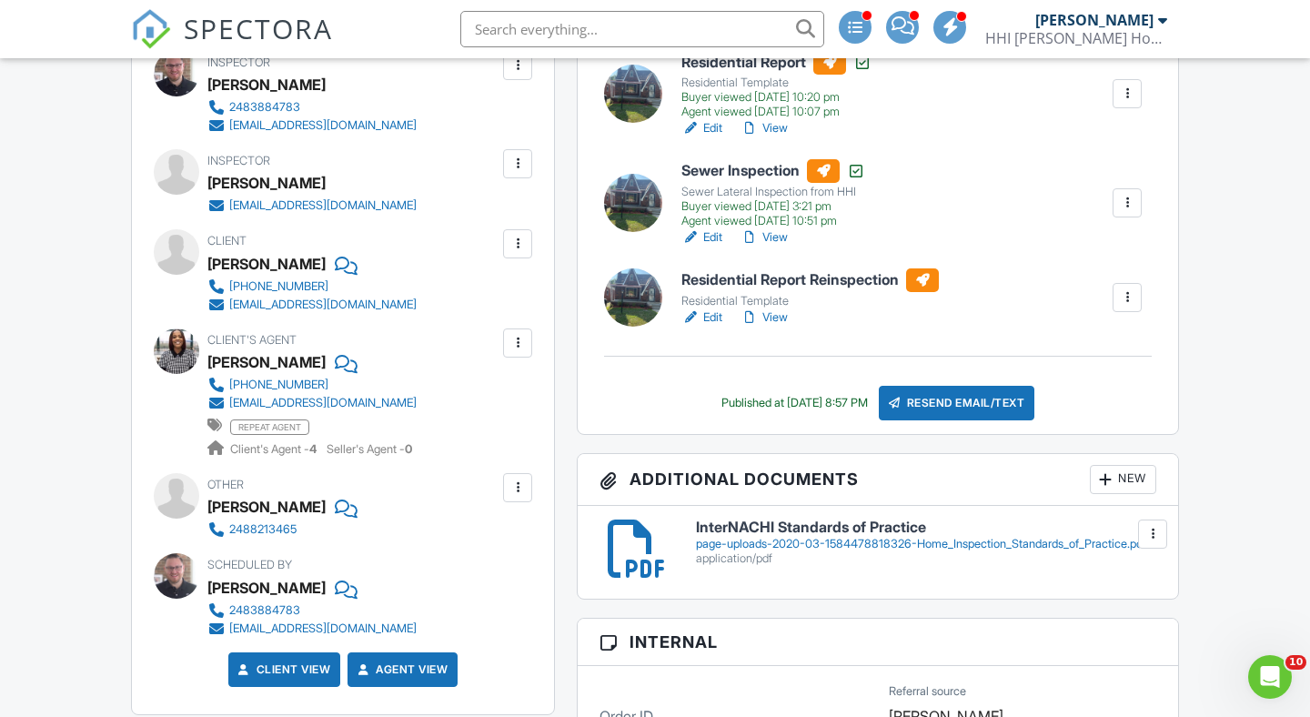
scroll to position [679, 0]
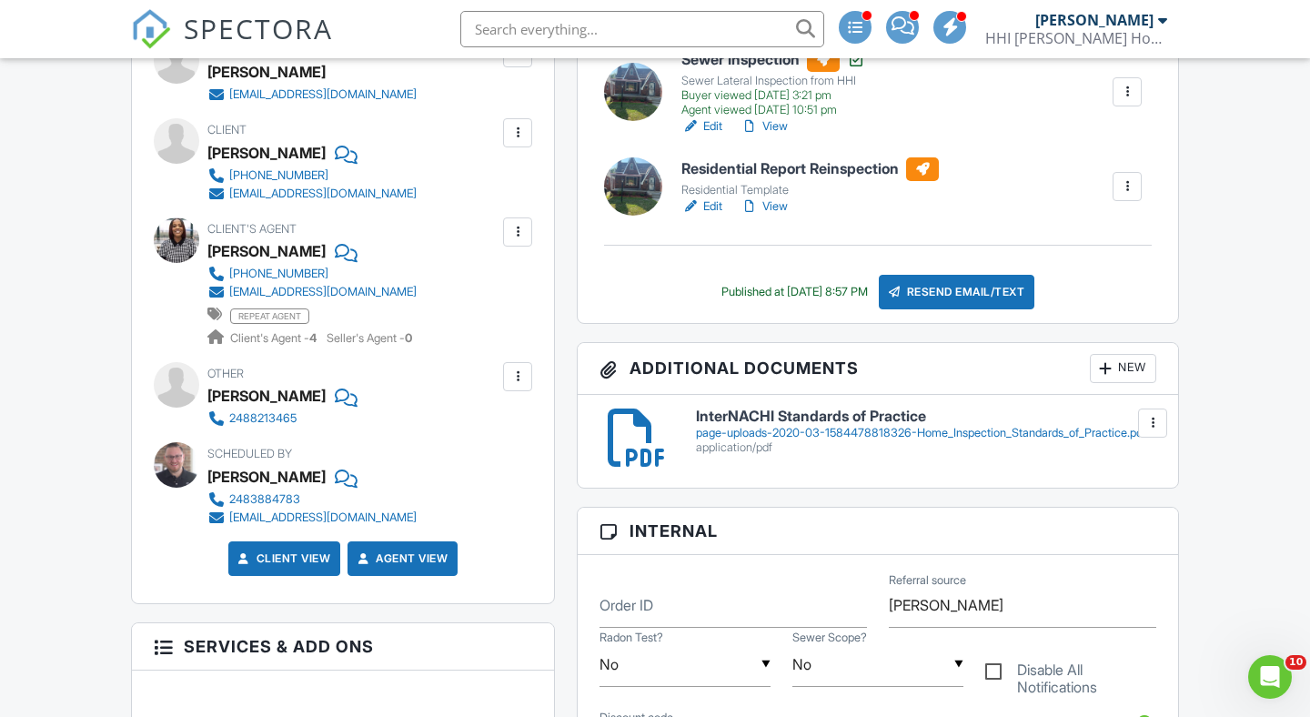
click at [519, 382] on div at bounding box center [518, 377] width 18 height 18
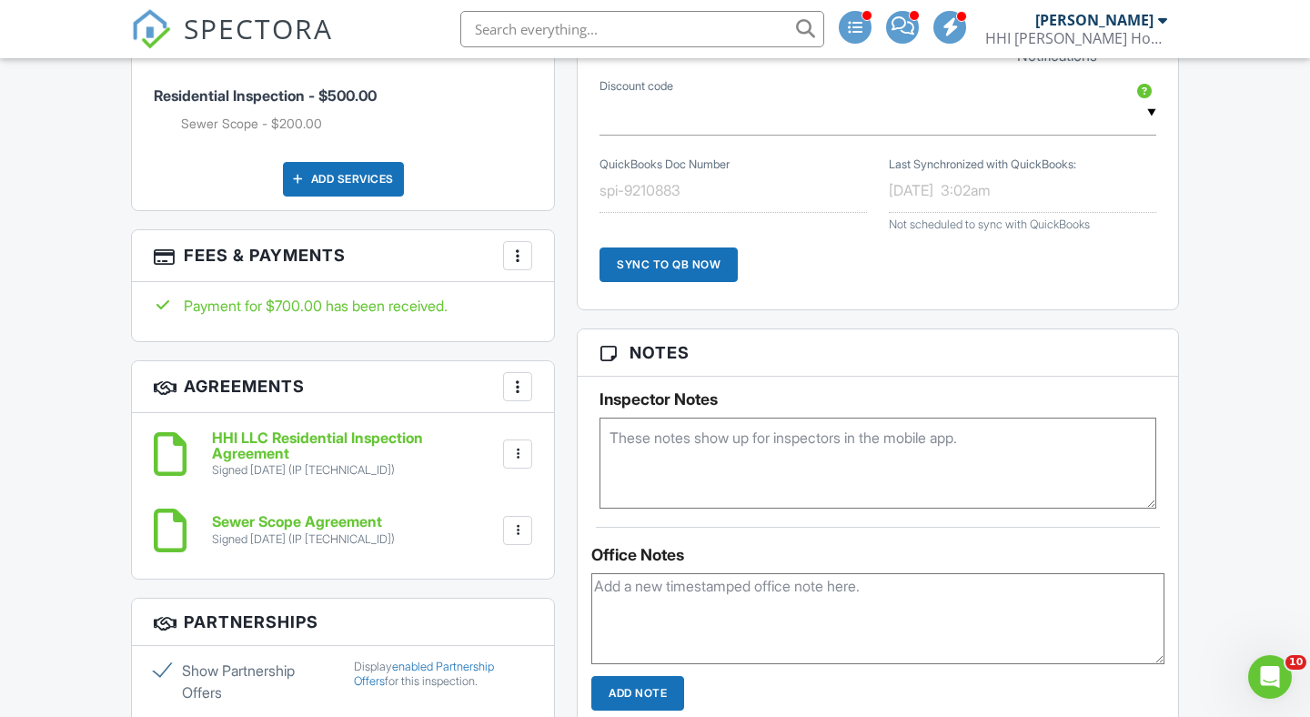
scroll to position [1210, 0]
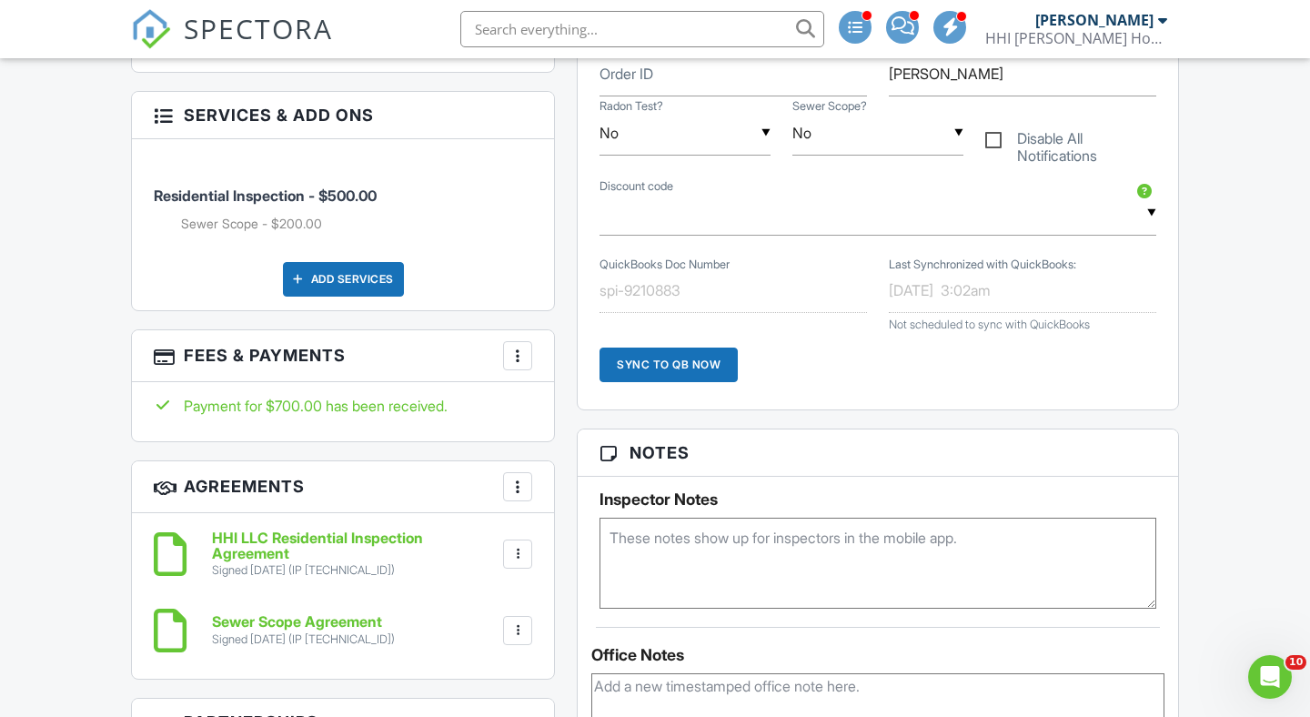
click at [377, 283] on div "Add Services" at bounding box center [343, 279] width 121 height 35
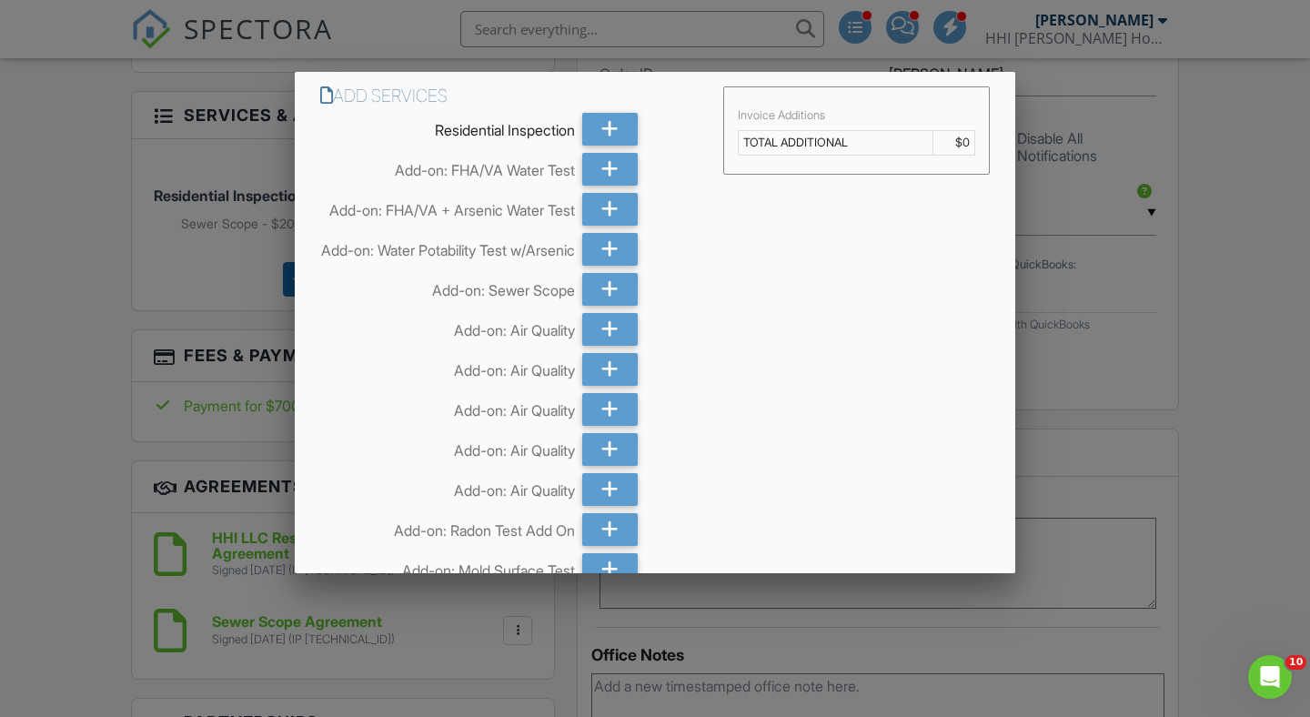
scroll to position [764, 0]
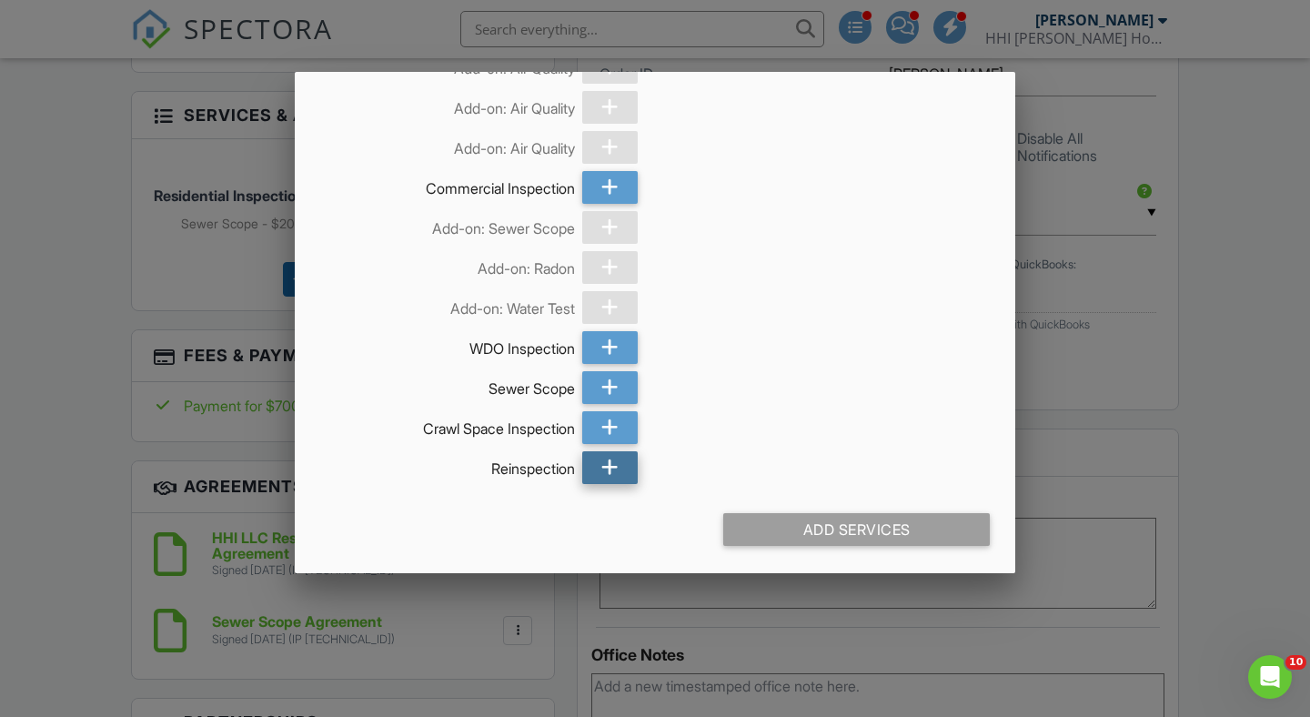
click at [605, 467] on icon at bounding box center [609, 467] width 17 height 33
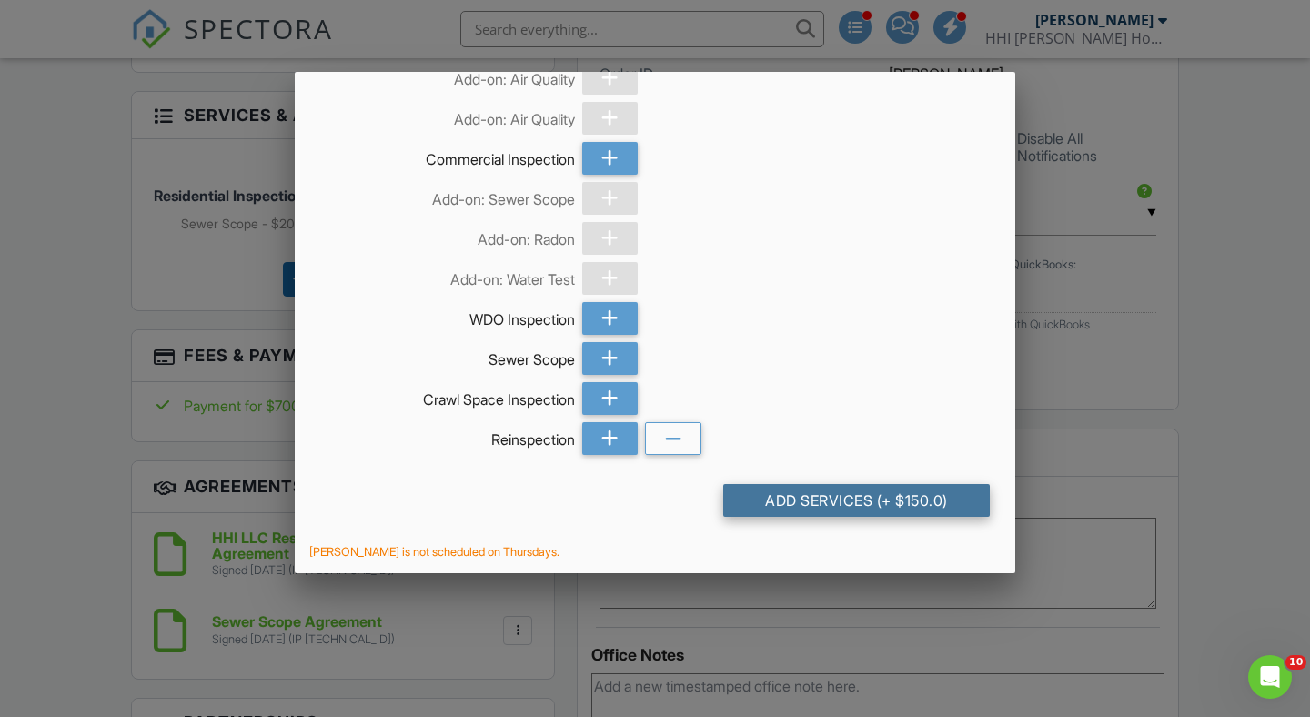
click at [793, 517] on div "Add Services (+ $150.0)" at bounding box center [856, 500] width 267 height 33
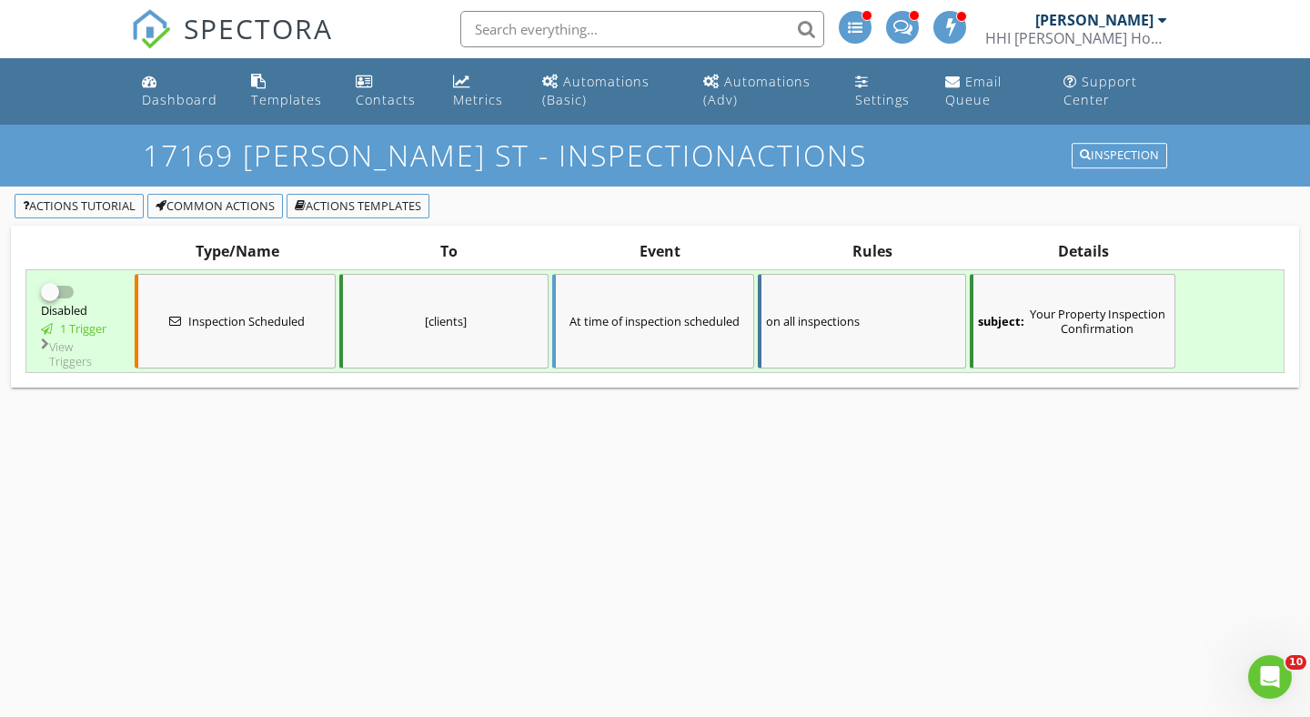
click at [1046, 338] on div "subject: Your Property Inspection Confirmation" at bounding box center [1073, 321] width 206 height 95
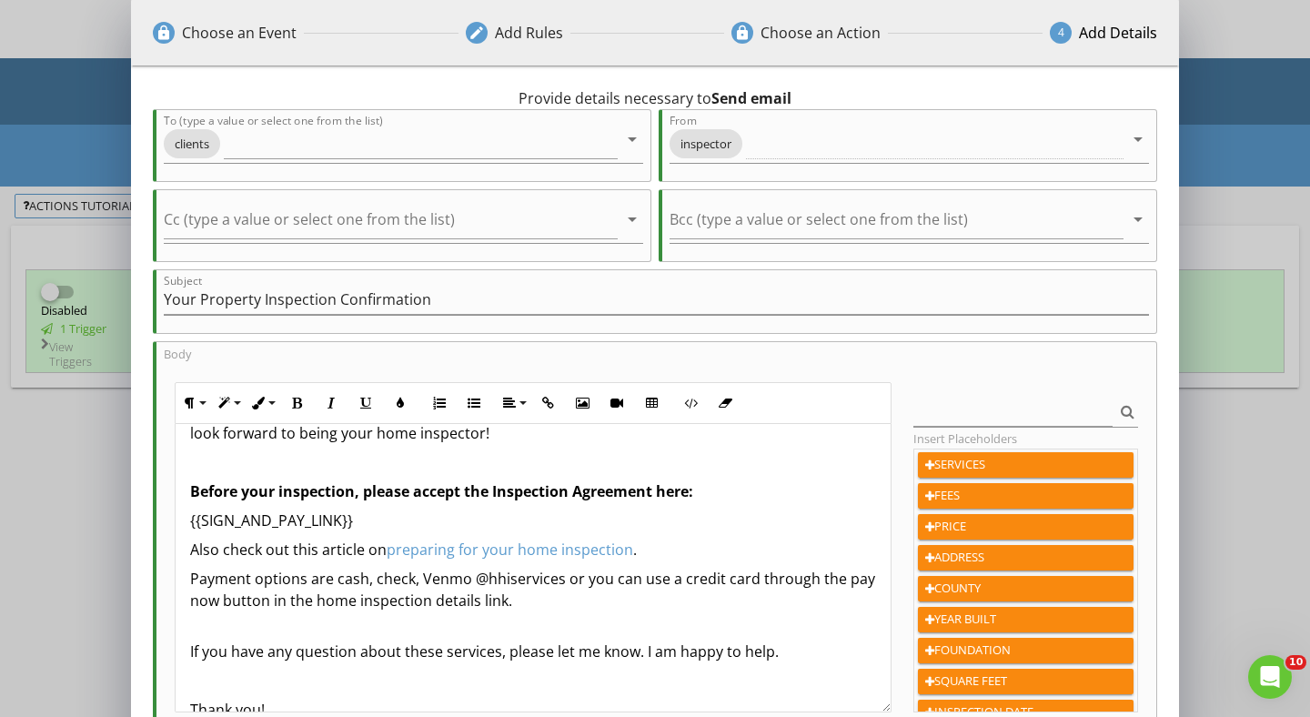
scroll to position [168, 0]
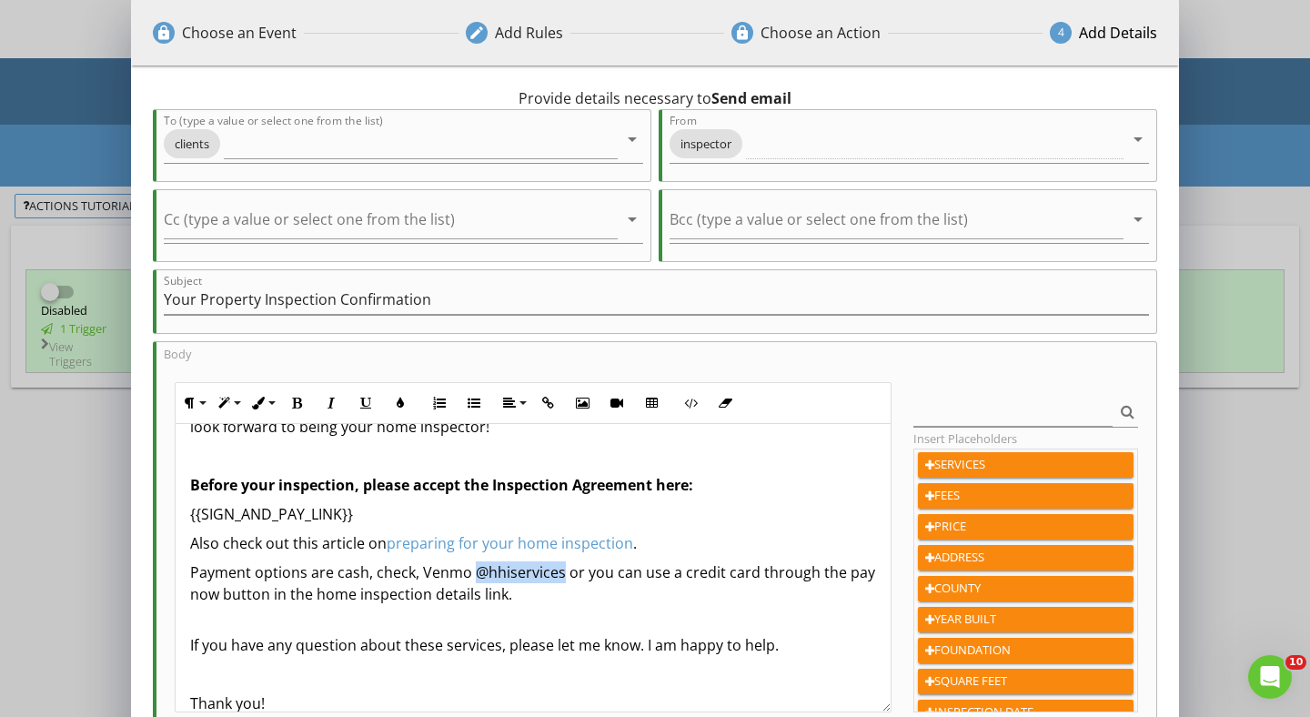
drag, startPoint x: 560, startPoint y: 577, endPoint x: 473, endPoint y: 580, distance: 87.4
click at [473, 580] on p "Payment options are cash, check, Venmo @hhiservices or you can use a credit car…" at bounding box center [533, 583] width 686 height 44
copy p "@hhiservices"
click at [62, 523] on div "lock Choose an Event edit Add Rules lock Choose an Action 4 Add Details 0 hours…" at bounding box center [655, 478] width 1310 height 957
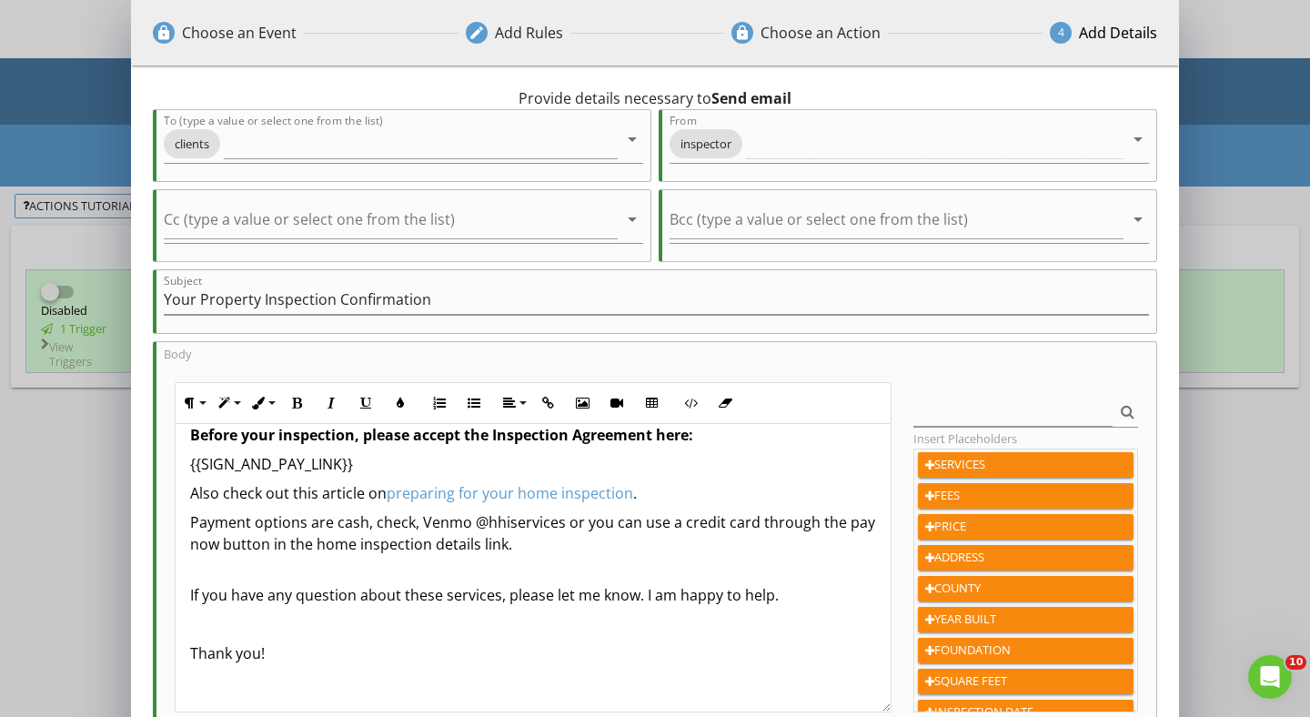
click at [24, 545] on div "lock Choose an Event edit Add Rules lock Choose an Action 4 Add Details 0 hours…" at bounding box center [655, 478] width 1310 height 957
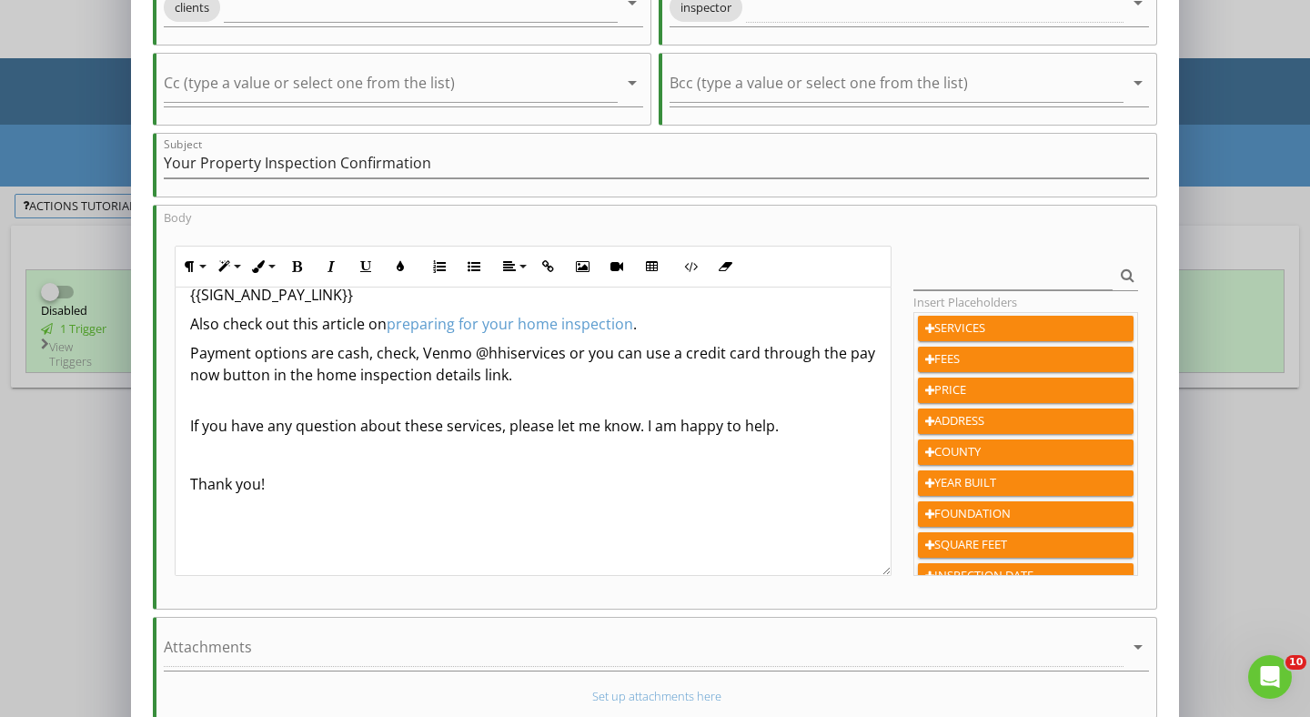
scroll to position [240, 0]
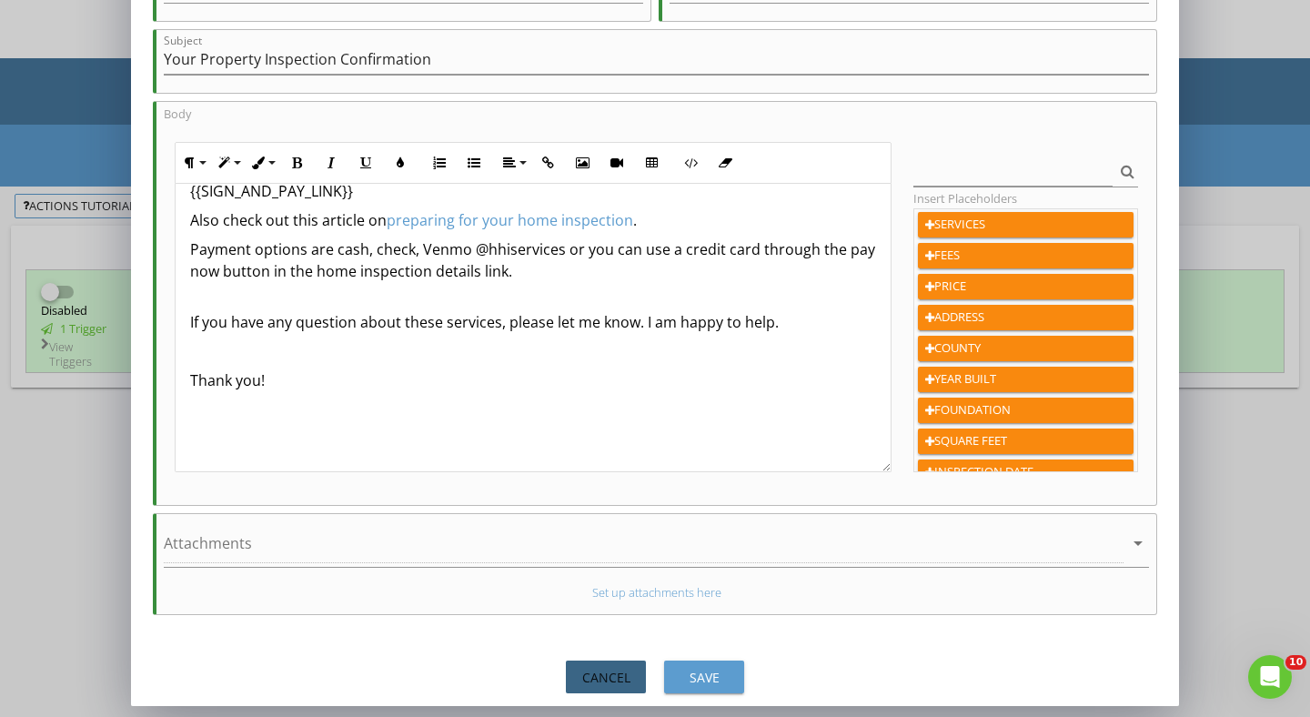
click at [609, 679] on div "Cancel" at bounding box center [605, 677] width 51 height 19
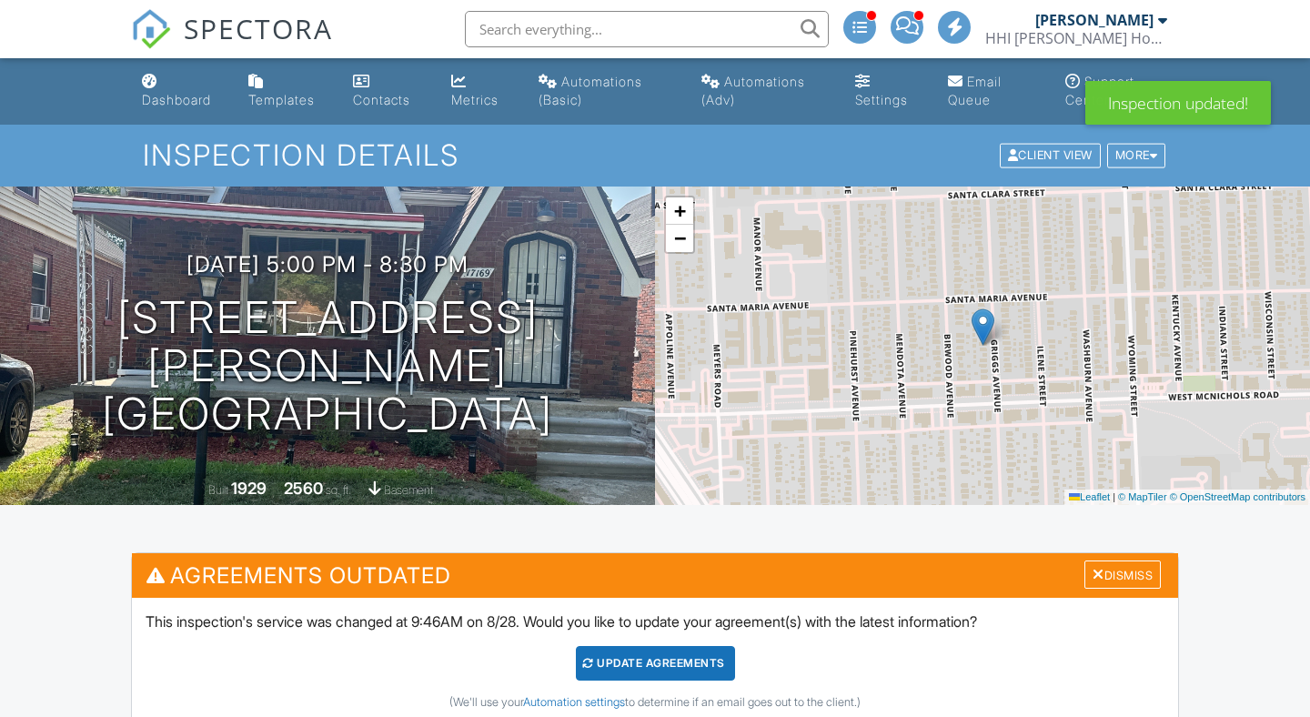
click at [1150, 573] on div "Dismiss" at bounding box center [1122, 574] width 76 height 28
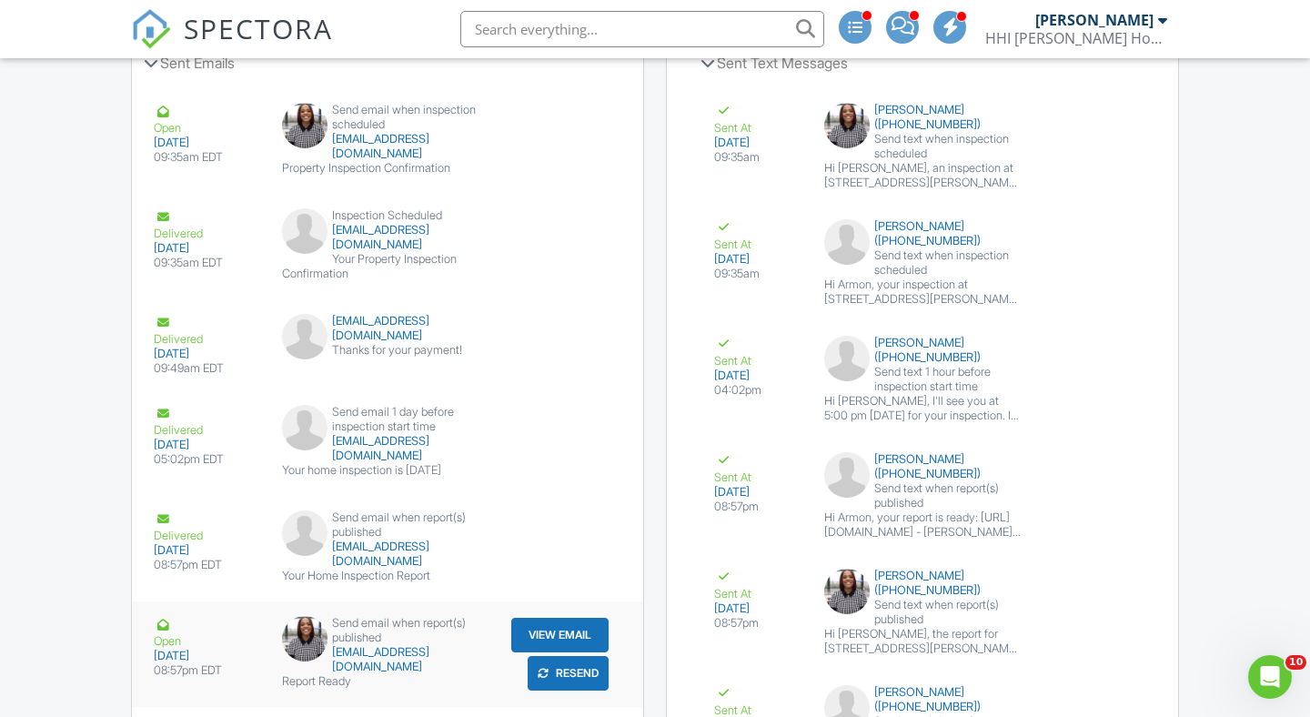
scroll to position [2919, 0]
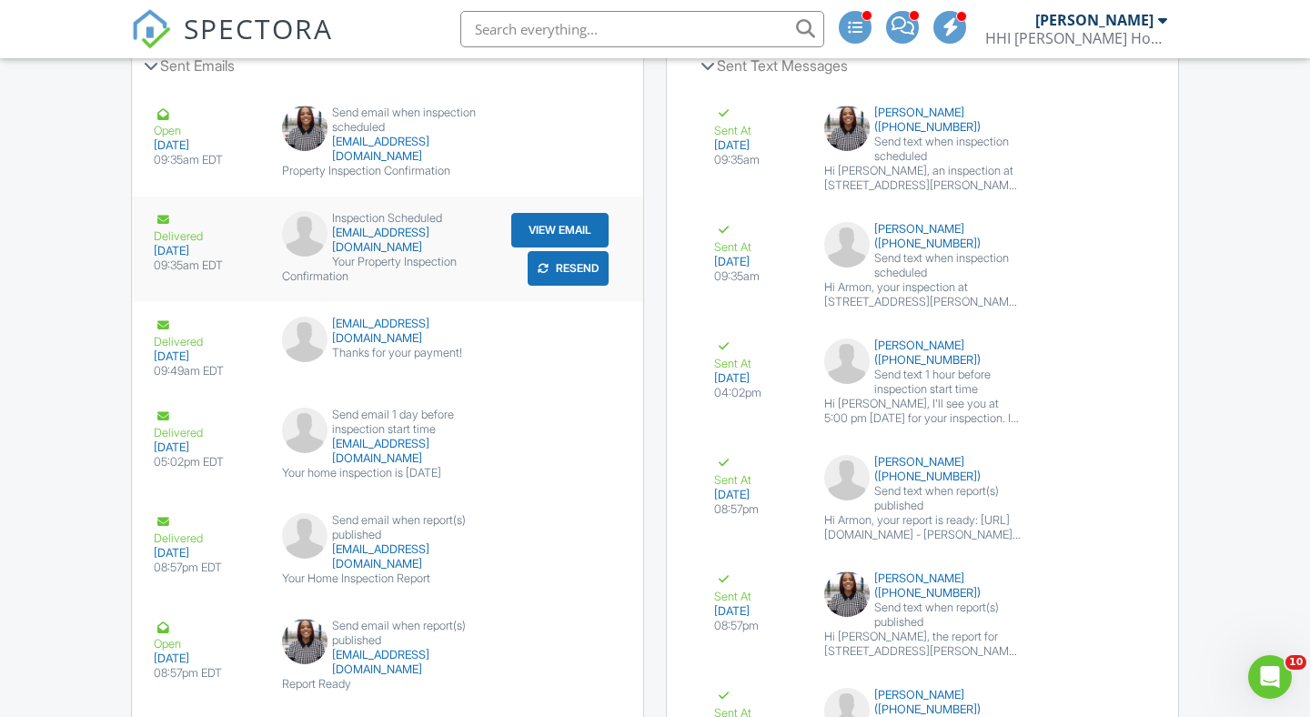
click at [549, 228] on button "View Email" at bounding box center [559, 230] width 97 height 35
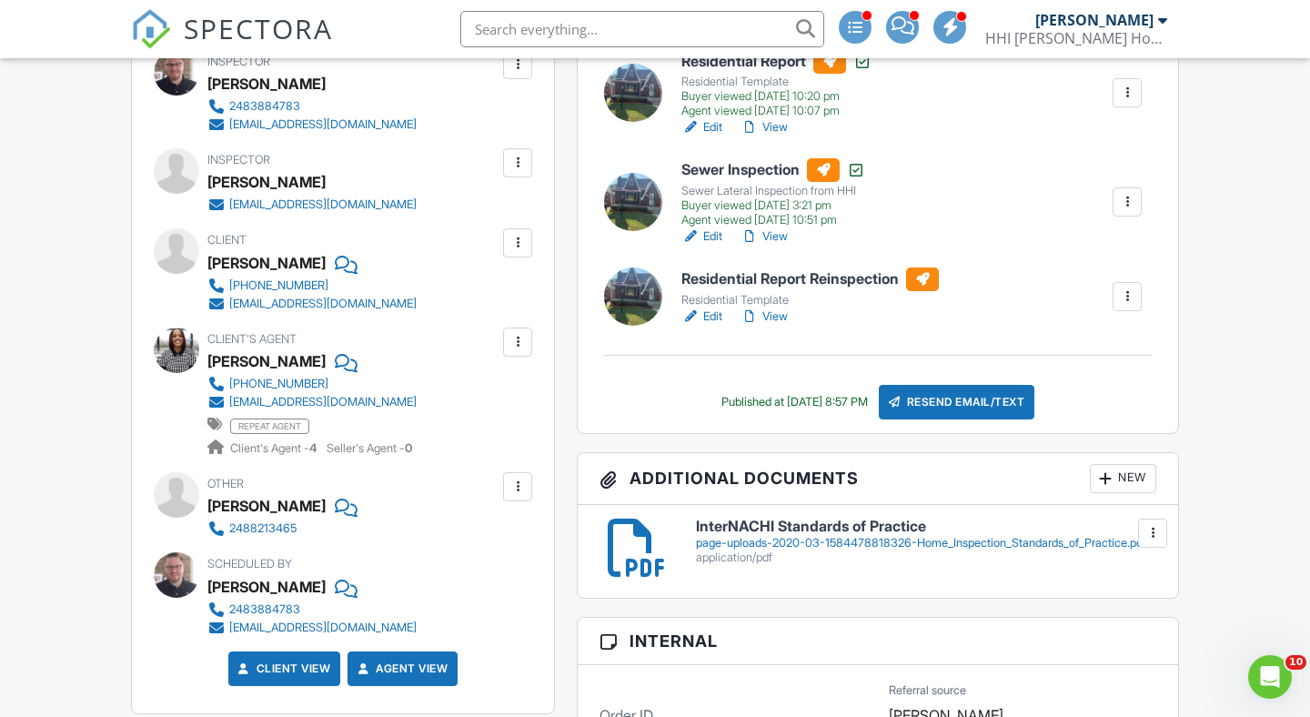
scroll to position [597, 0]
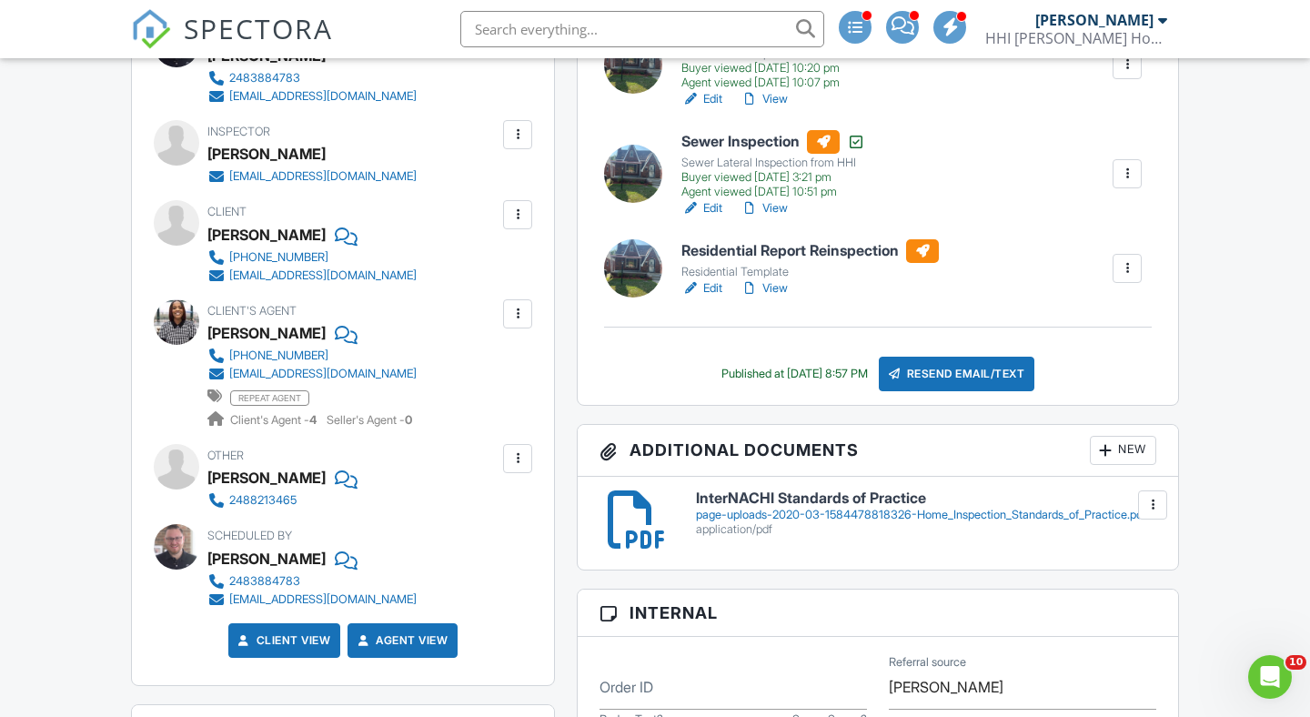
click at [272, 497] on div "2488213465" at bounding box center [262, 500] width 67 height 15
click at [515, 459] on div at bounding box center [518, 458] width 18 height 18
click at [335, 488] on div at bounding box center [344, 477] width 18 height 27
click at [335, 482] on div at bounding box center [344, 477] width 18 height 27
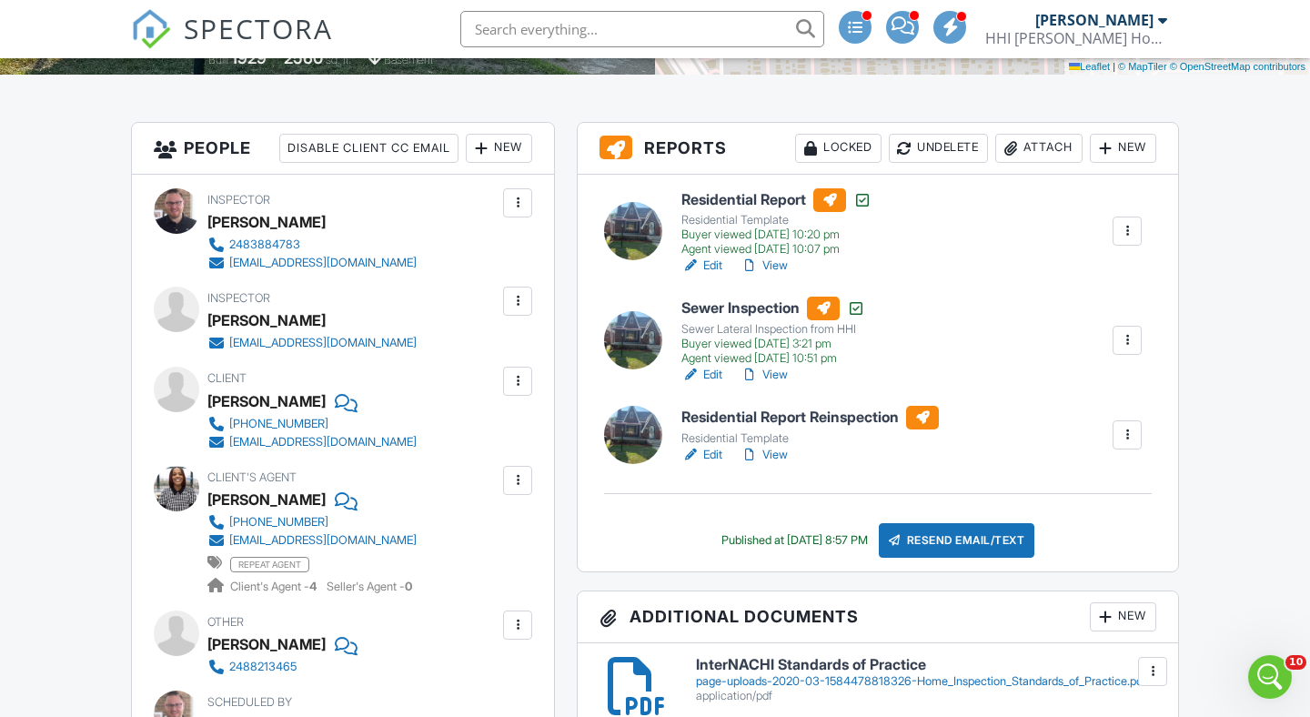
scroll to position [607, 0]
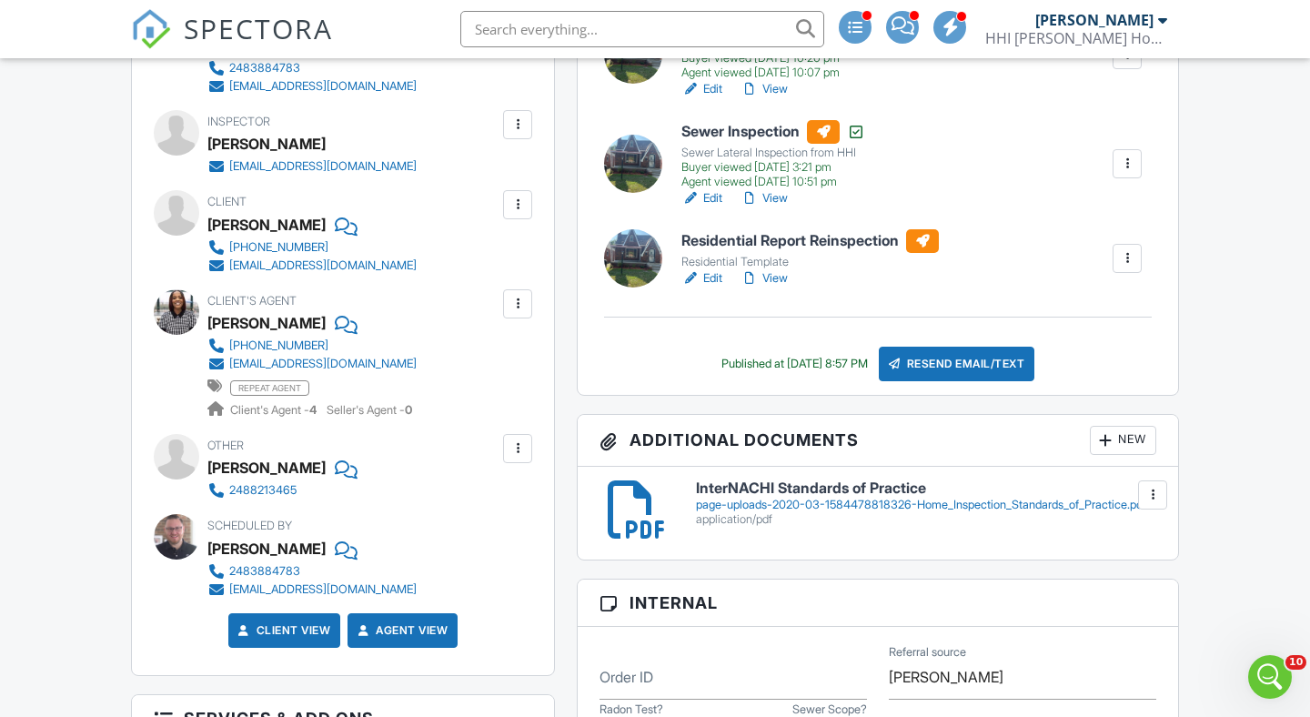
click at [713, 274] on link "Edit" at bounding box center [701, 278] width 41 height 18
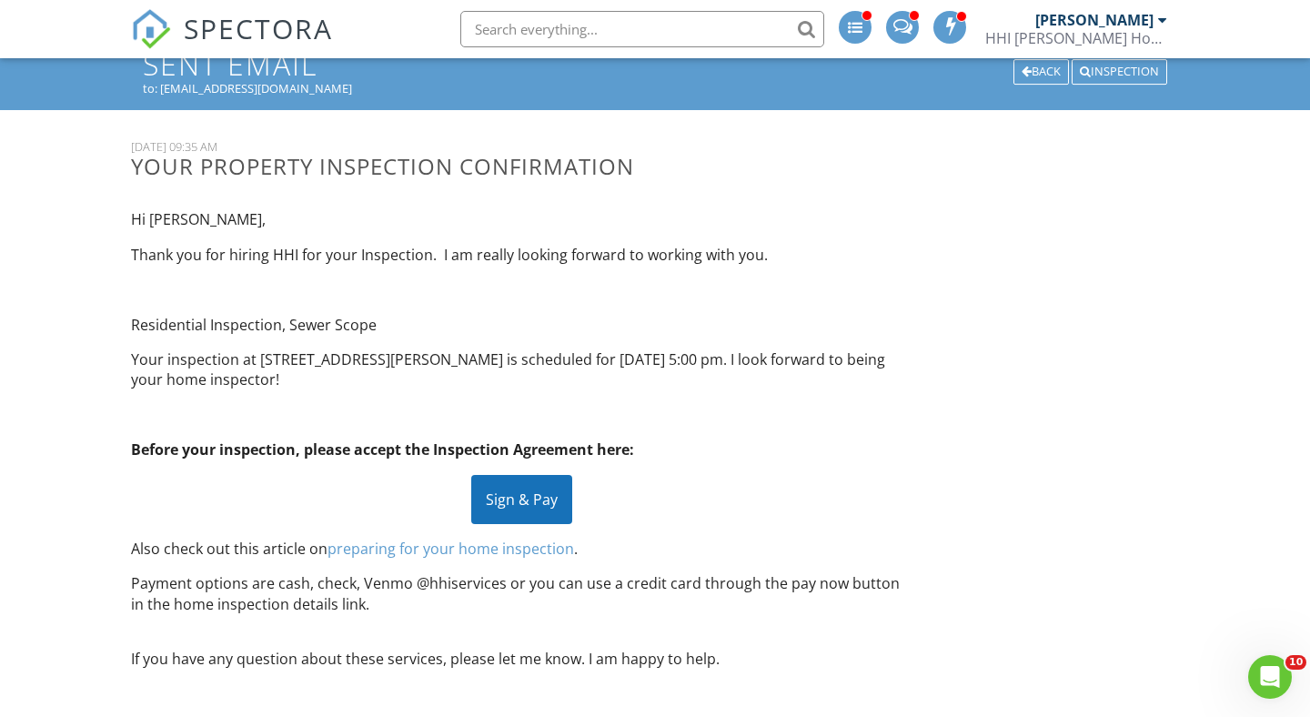
scroll to position [103, 0]
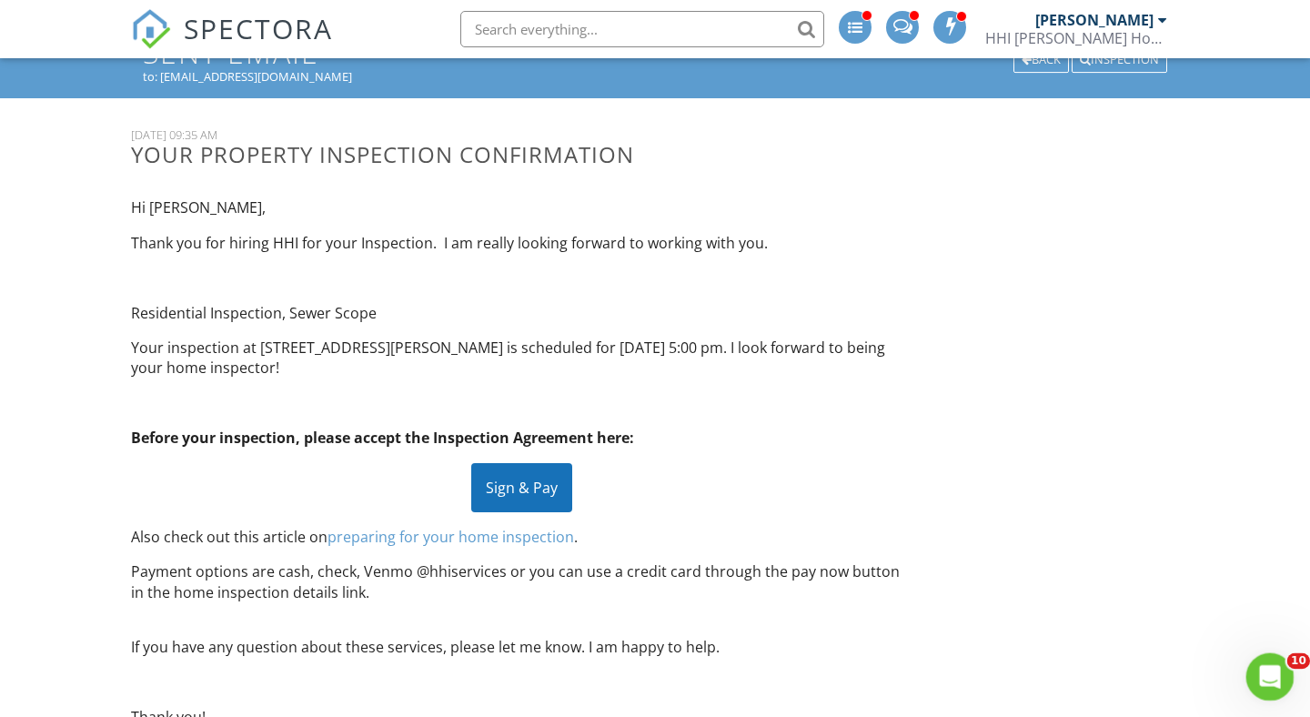
click at [1272, 679] on icon "Open Intercom Messenger" at bounding box center [1268, 675] width 30 height 30
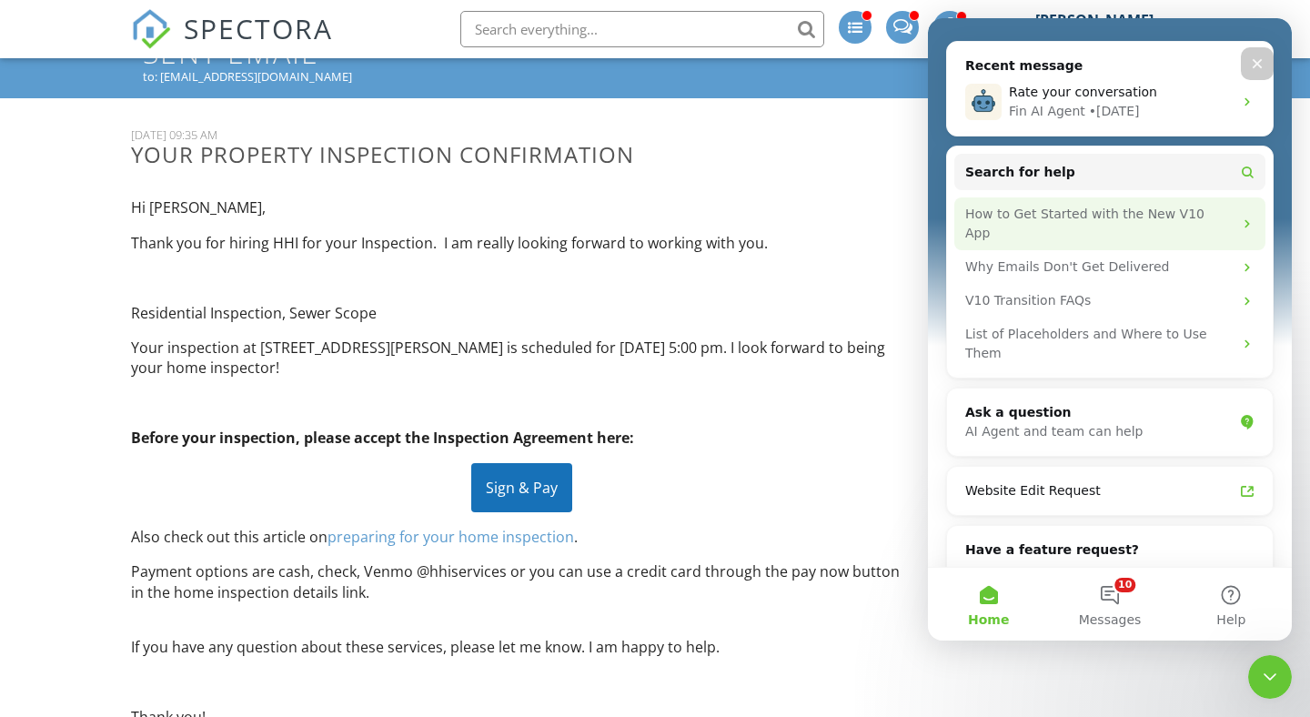
scroll to position [307, 0]
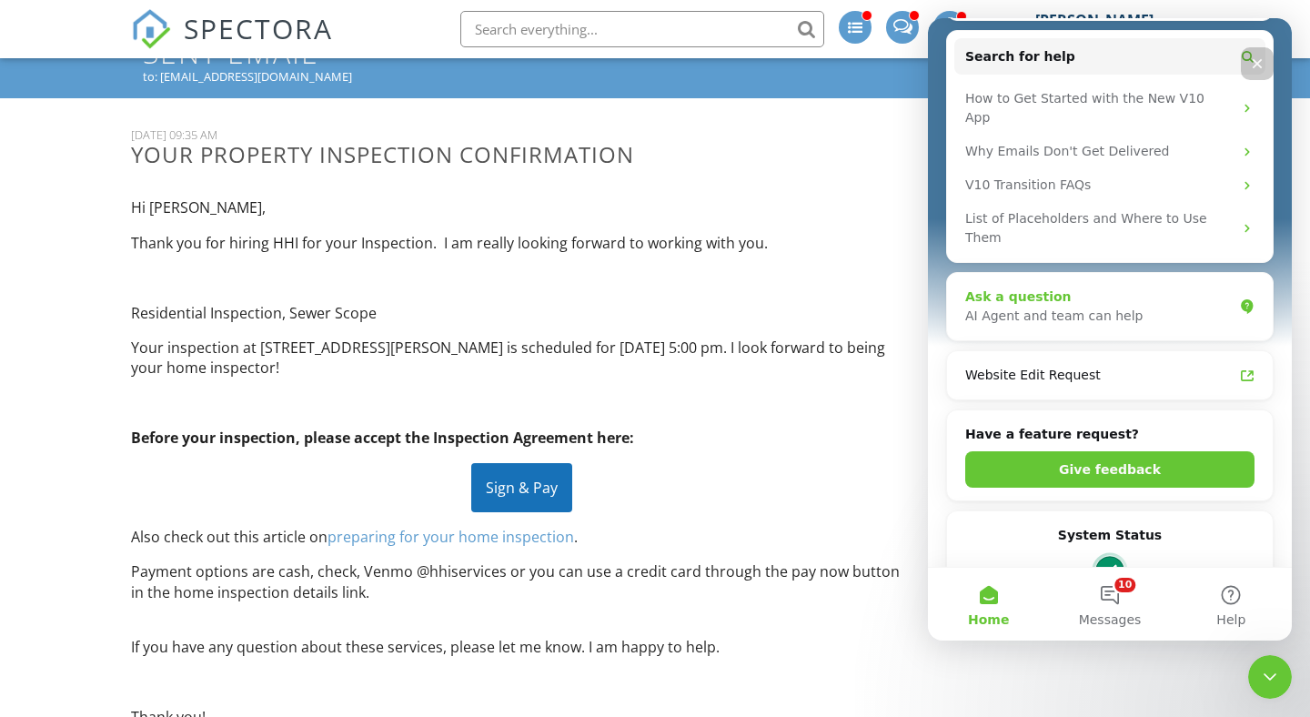
click at [1071, 307] on div "AI Agent and team can help" at bounding box center [1098, 316] width 267 height 19
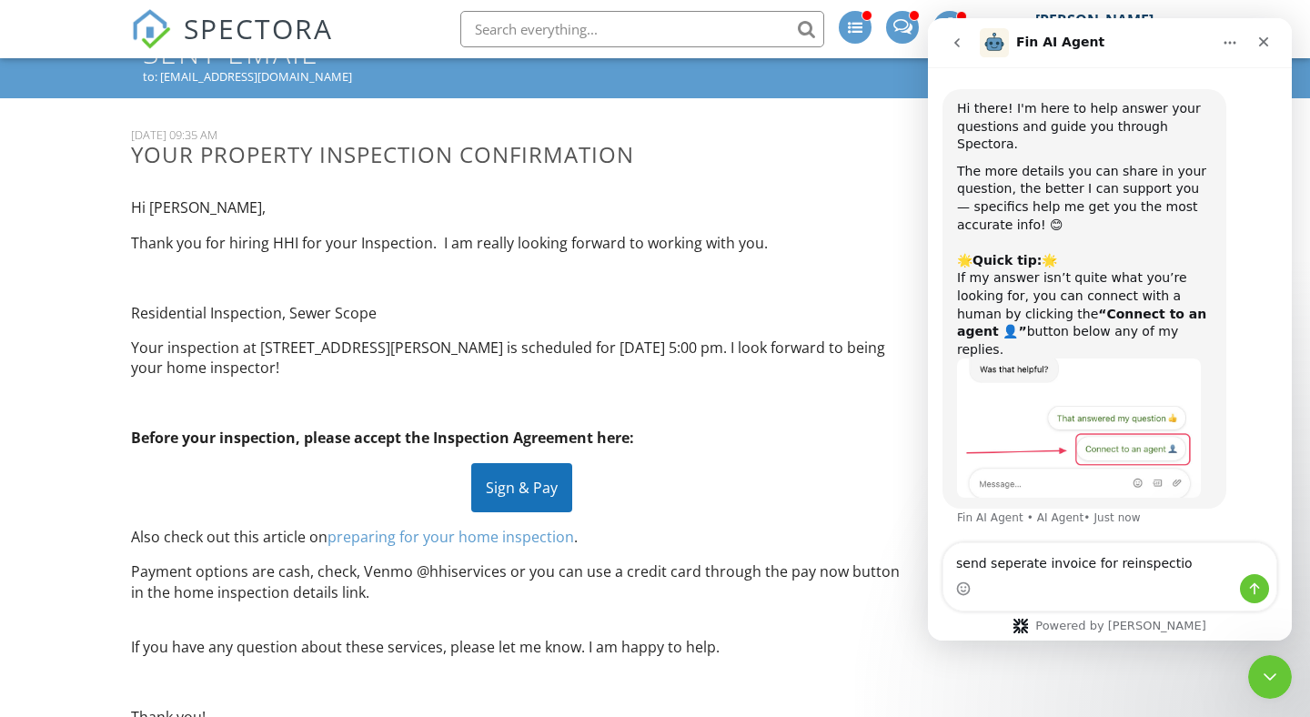
type textarea "send seperate invoice for reinspection"
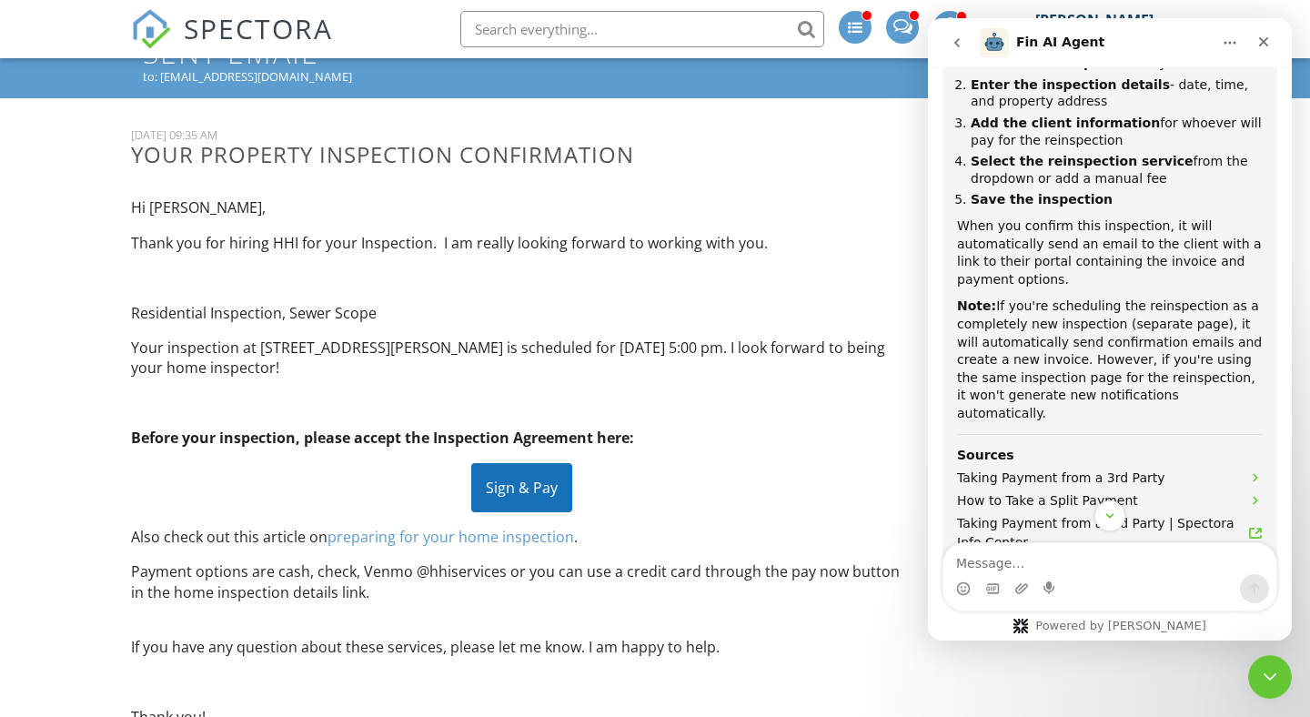
scroll to position [691, 0]
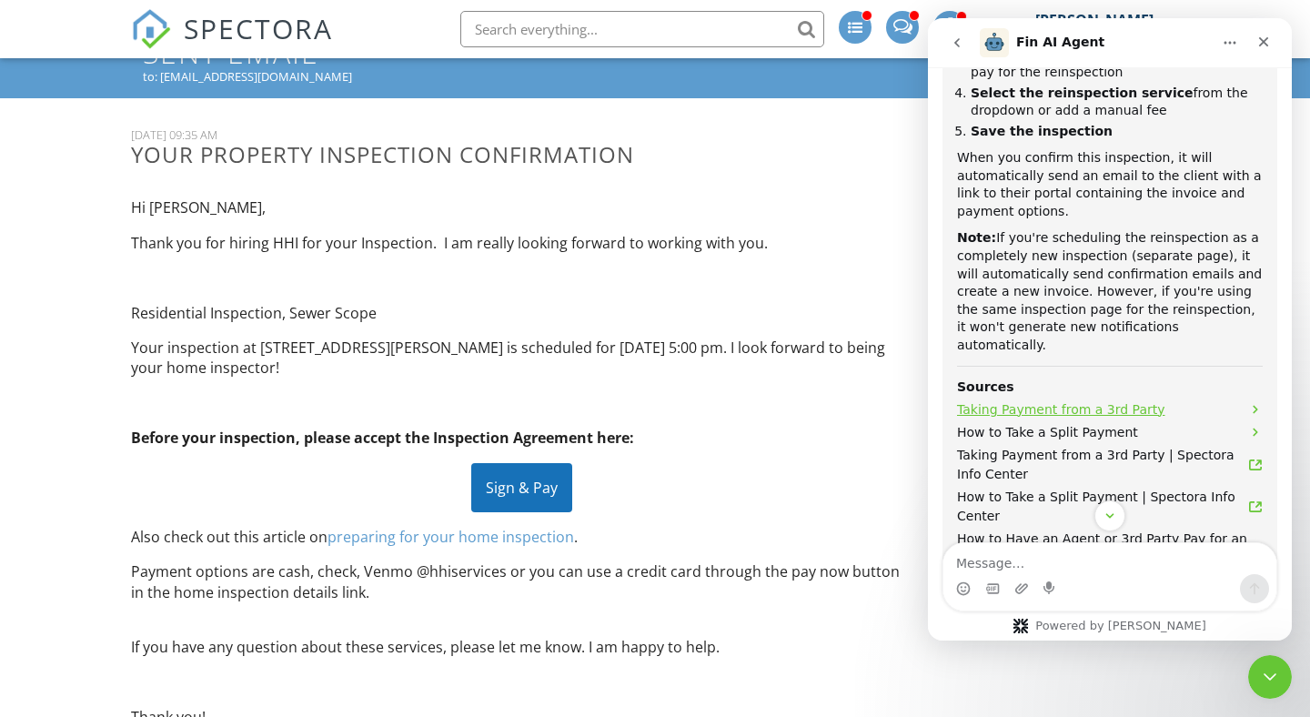
click at [1132, 400] on span "Taking Payment from a 3rd Party" at bounding box center [1061, 409] width 208 height 19
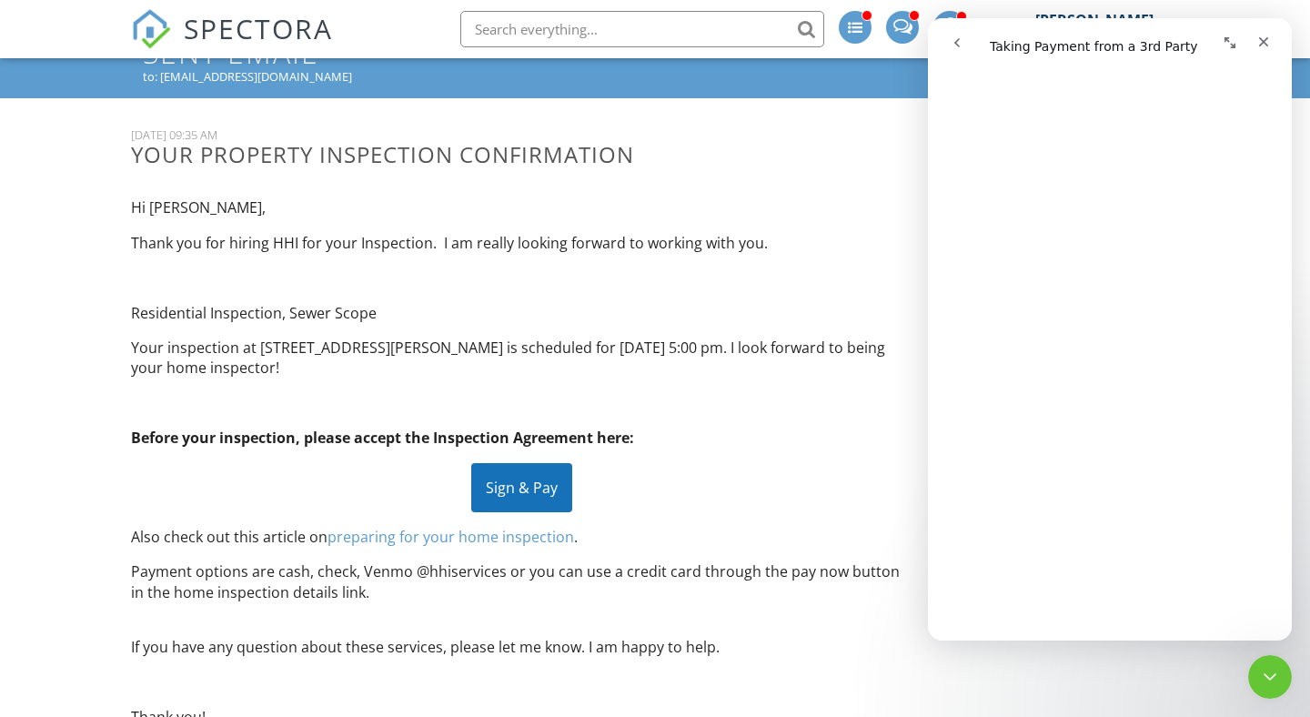
scroll to position [1462, 0]
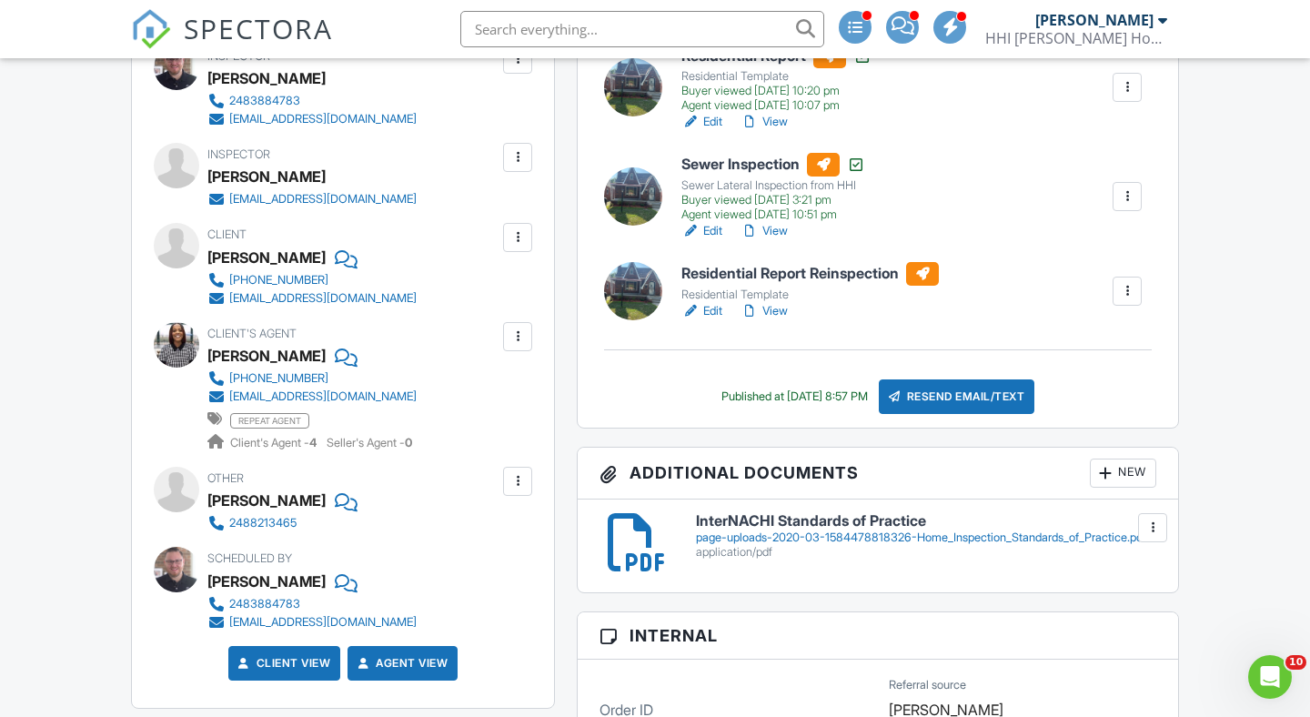
click at [714, 309] on link "Edit" at bounding box center [701, 311] width 41 height 18
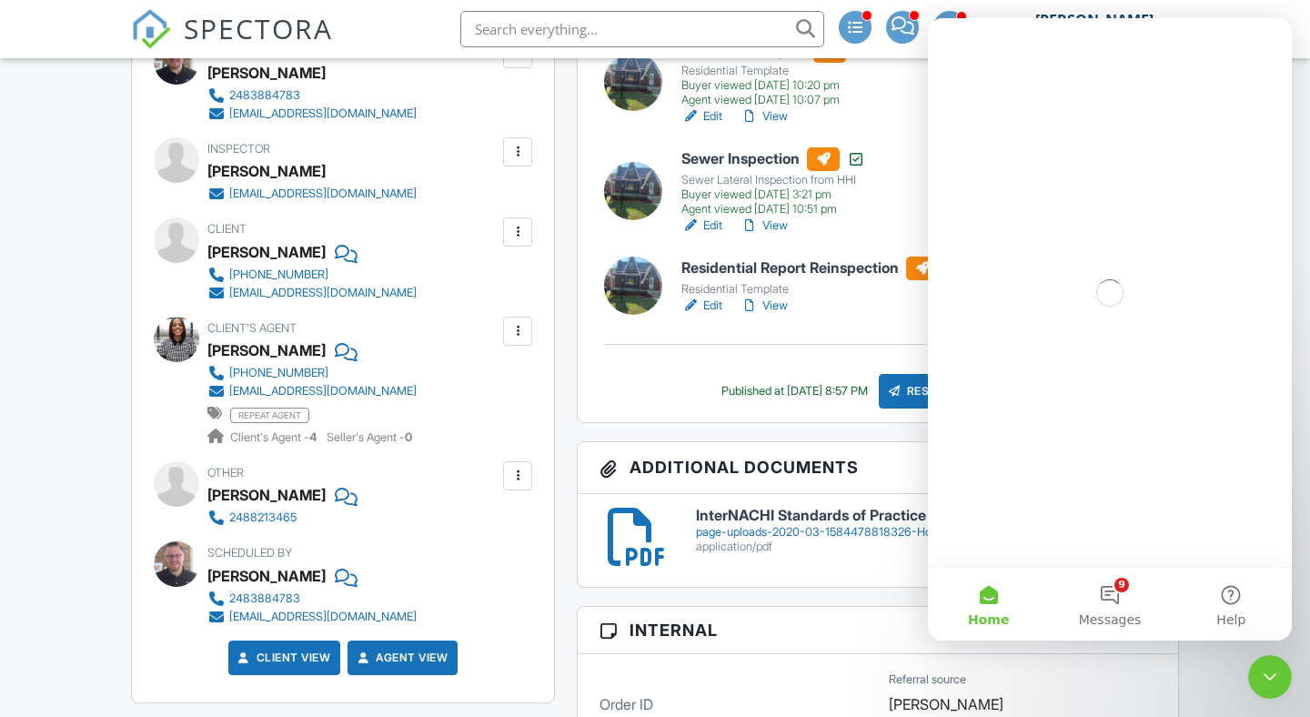
scroll to position [606, 0]
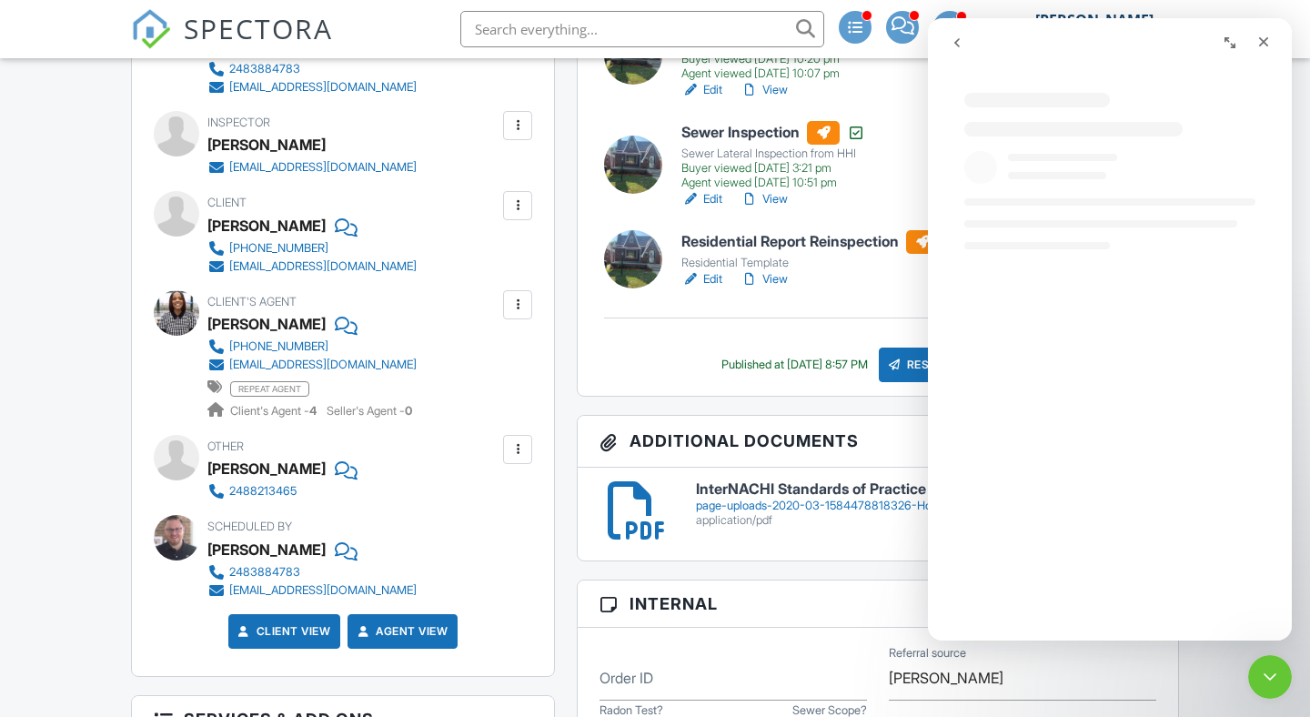
click at [518, 451] on div at bounding box center [518, 449] width 18 height 18
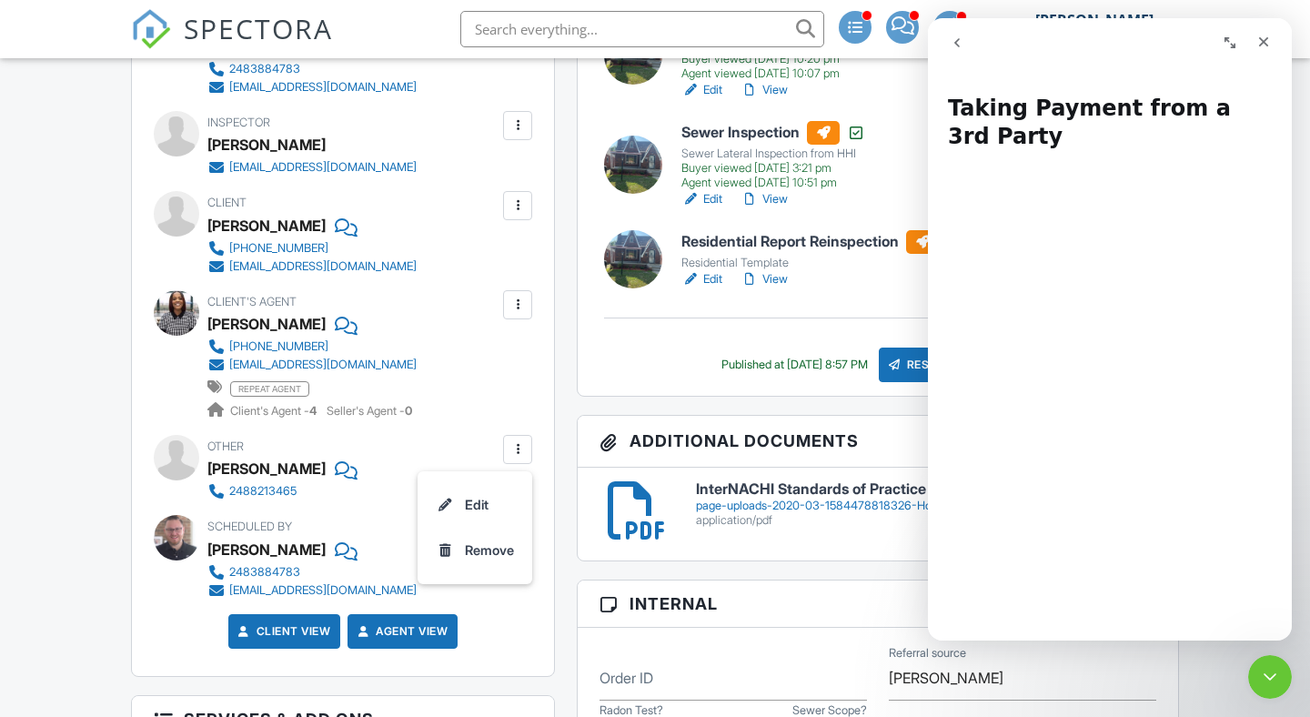
click at [518, 451] on div at bounding box center [518, 449] width 18 height 18
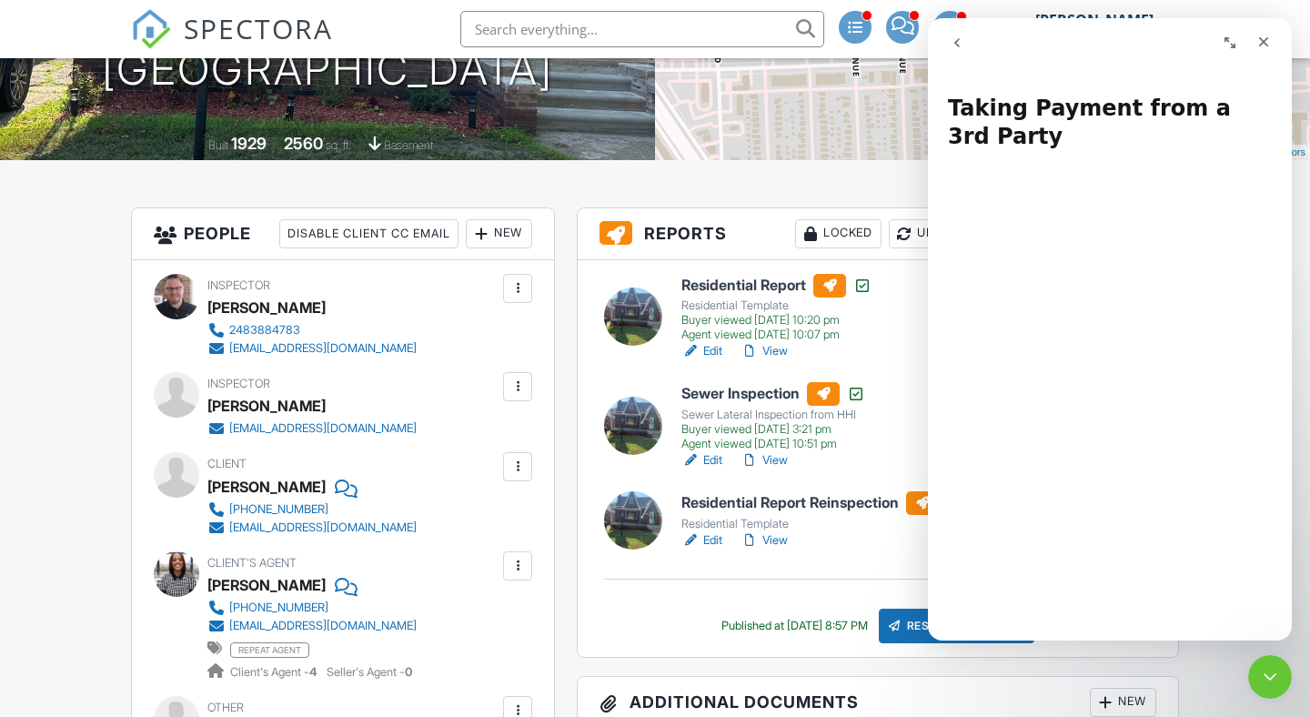
scroll to position [100, 0]
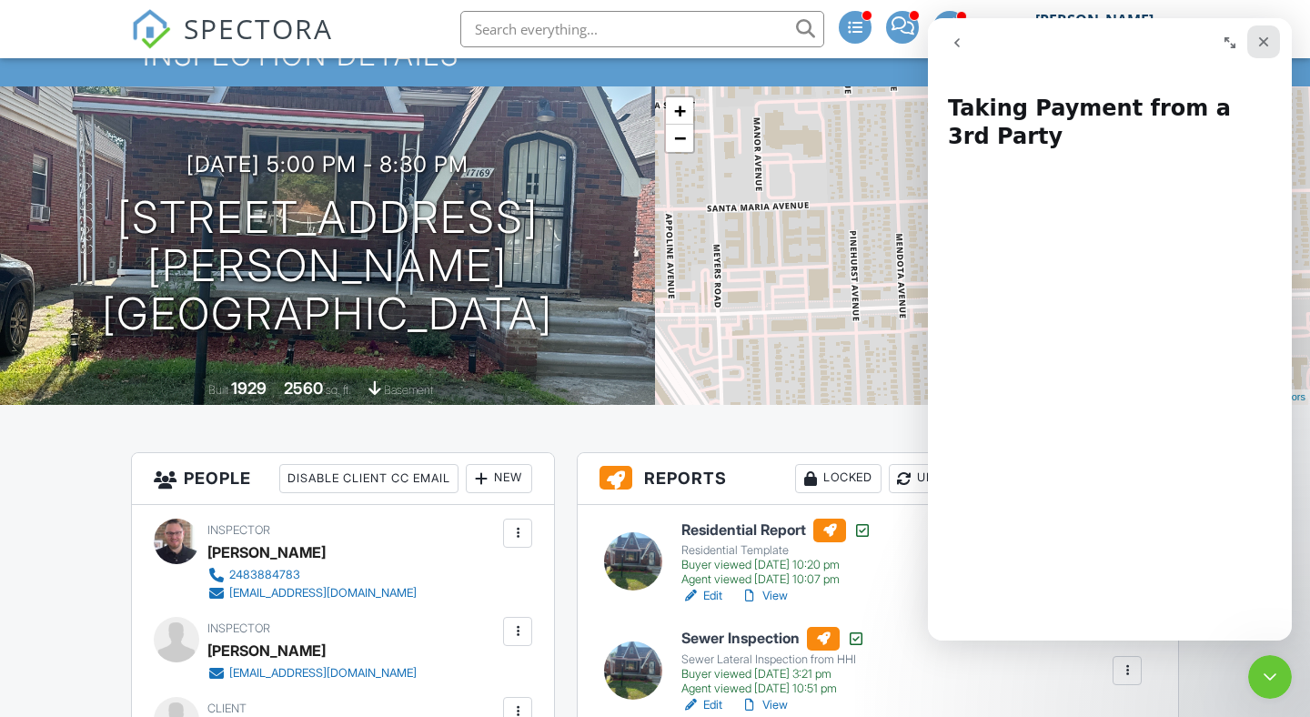
click at [1263, 41] on icon "Close" at bounding box center [1264, 42] width 10 height 10
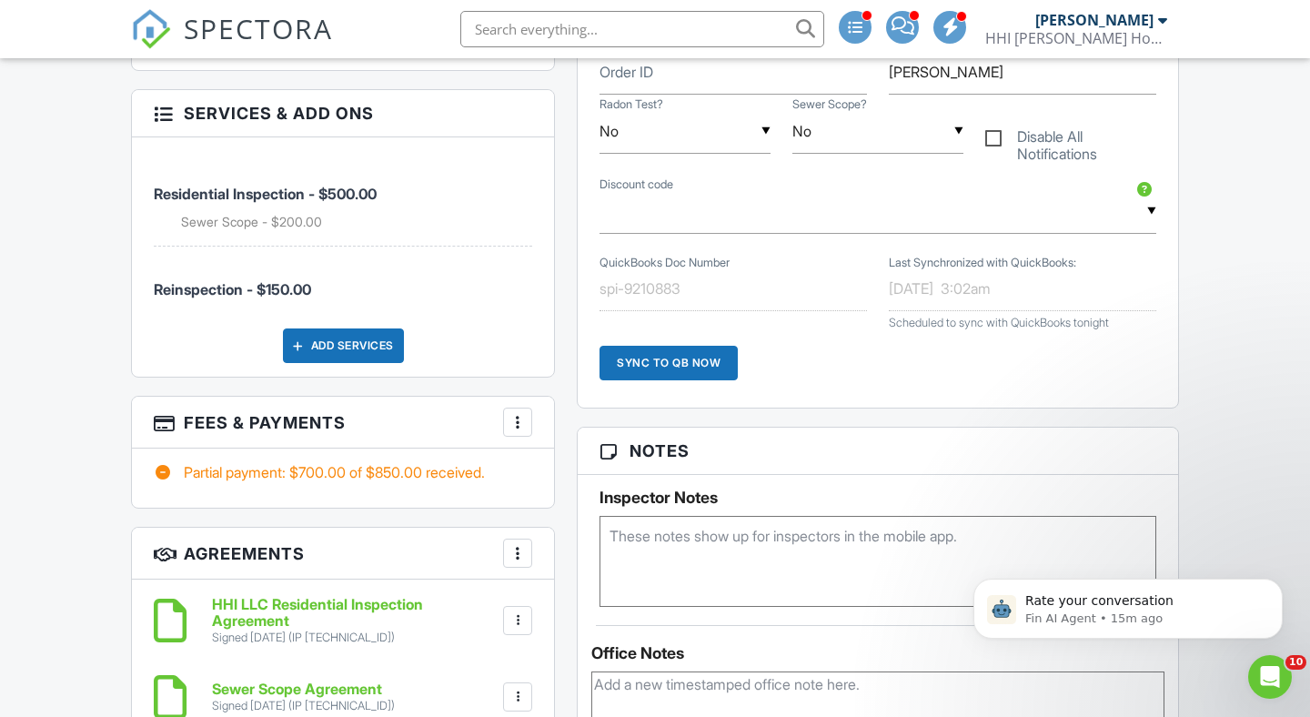
scroll to position [1418, 0]
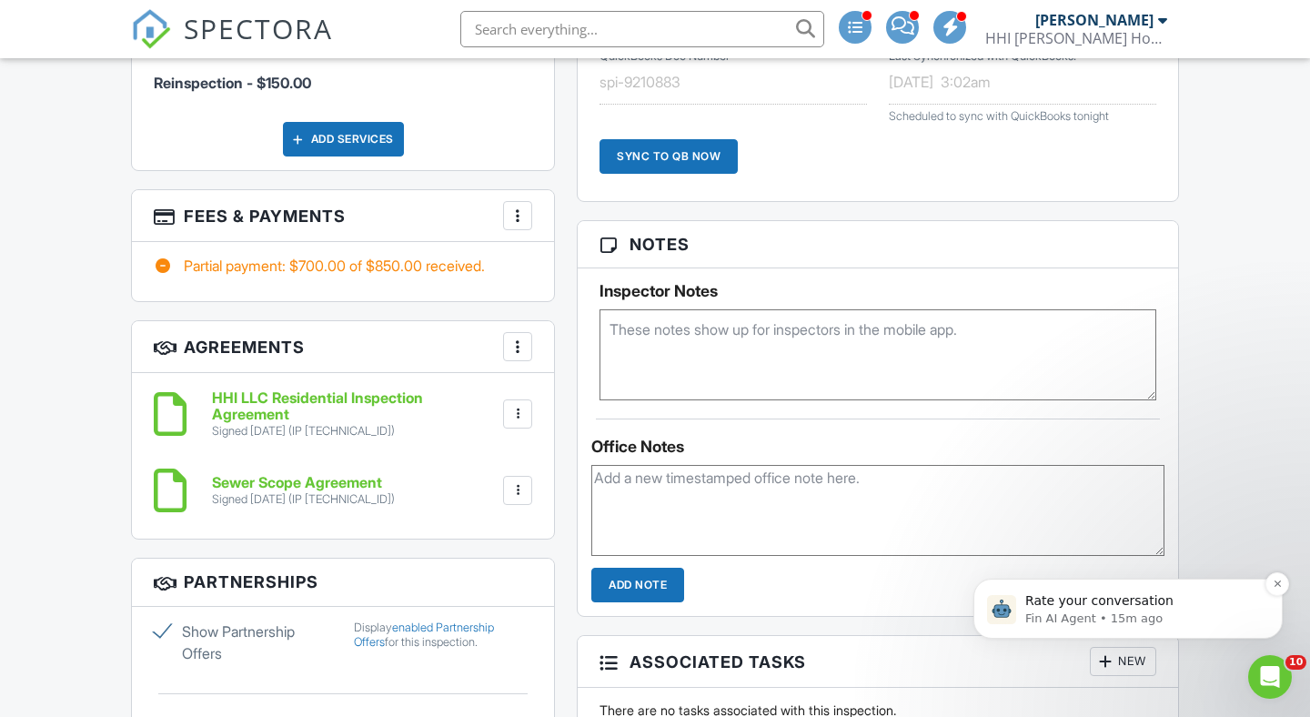
click at [1173, 618] on p "Fin AI Agent • 15m ago" at bounding box center [1142, 618] width 235 height 16
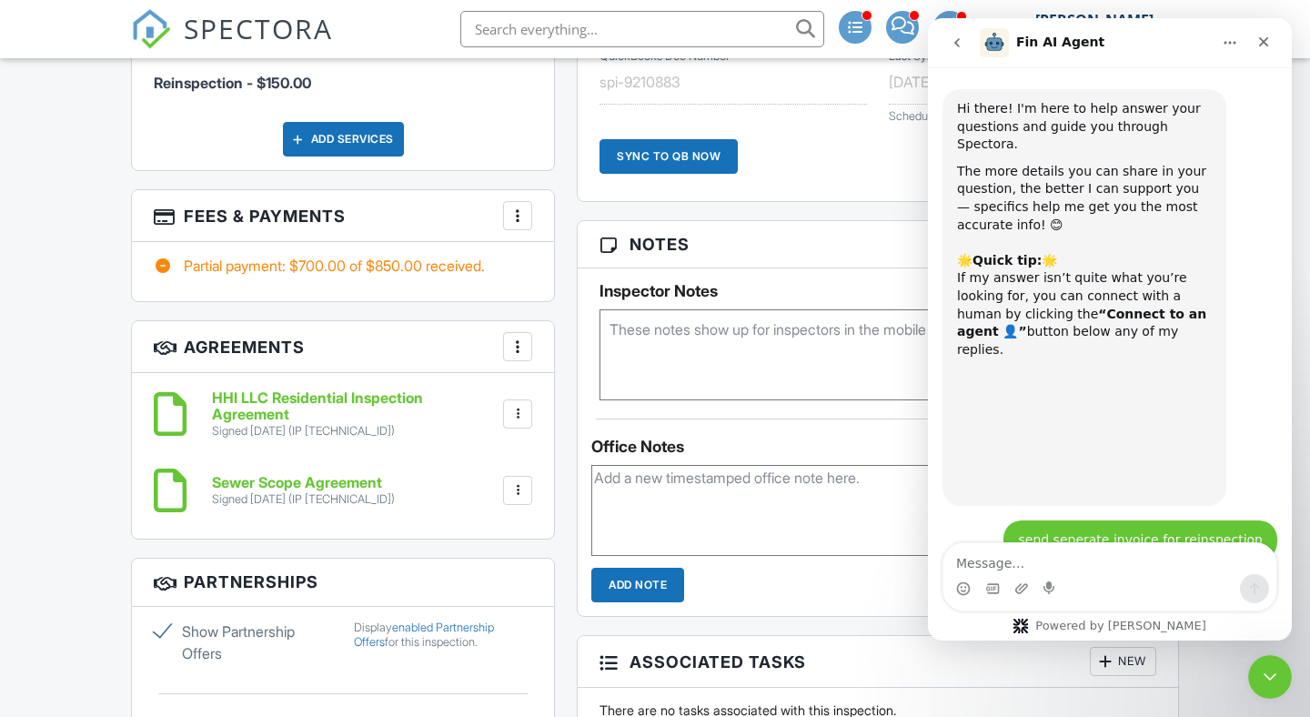
scroll to position [16, 0]
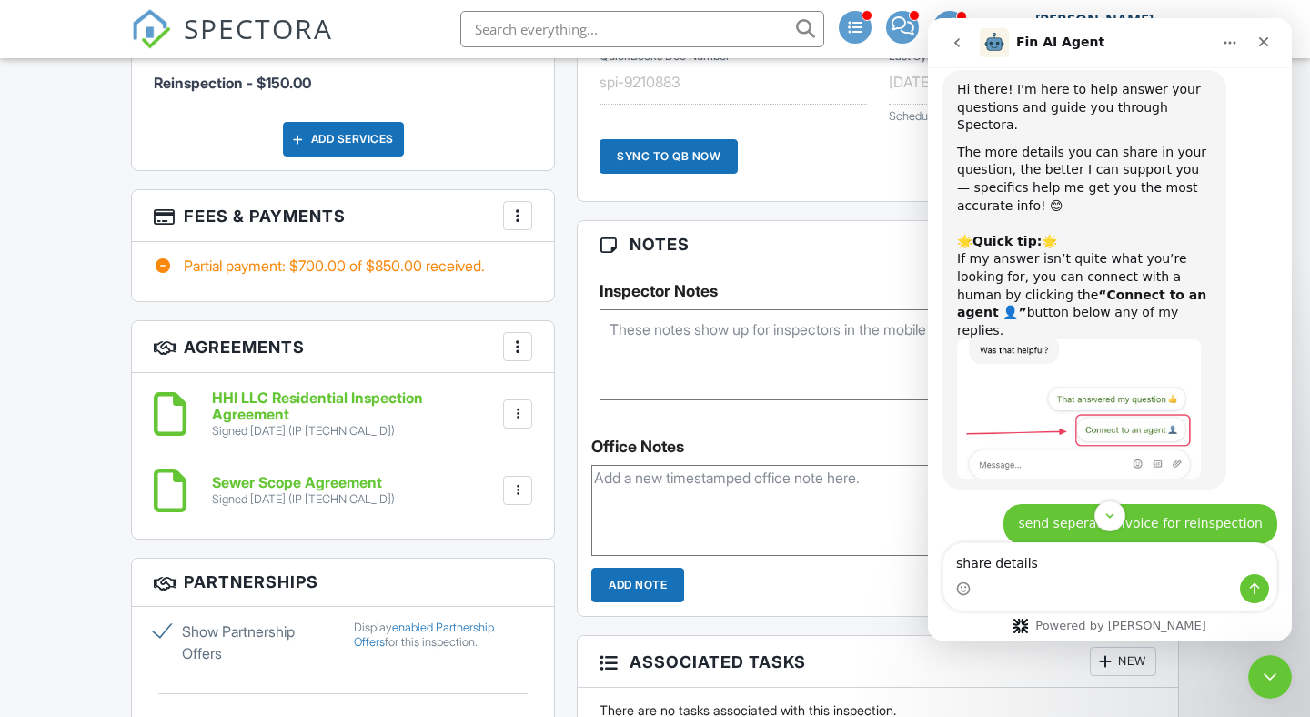
type textarea "share details"
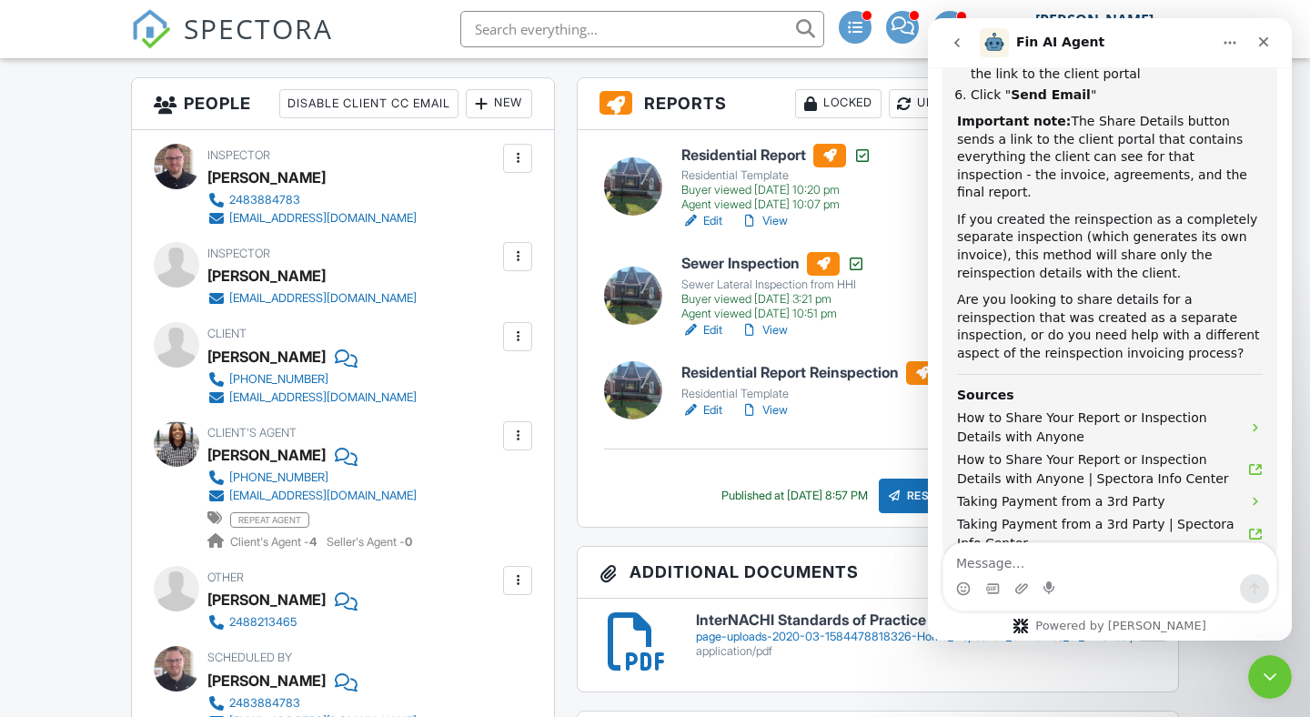
scroll to position [2253, 0]
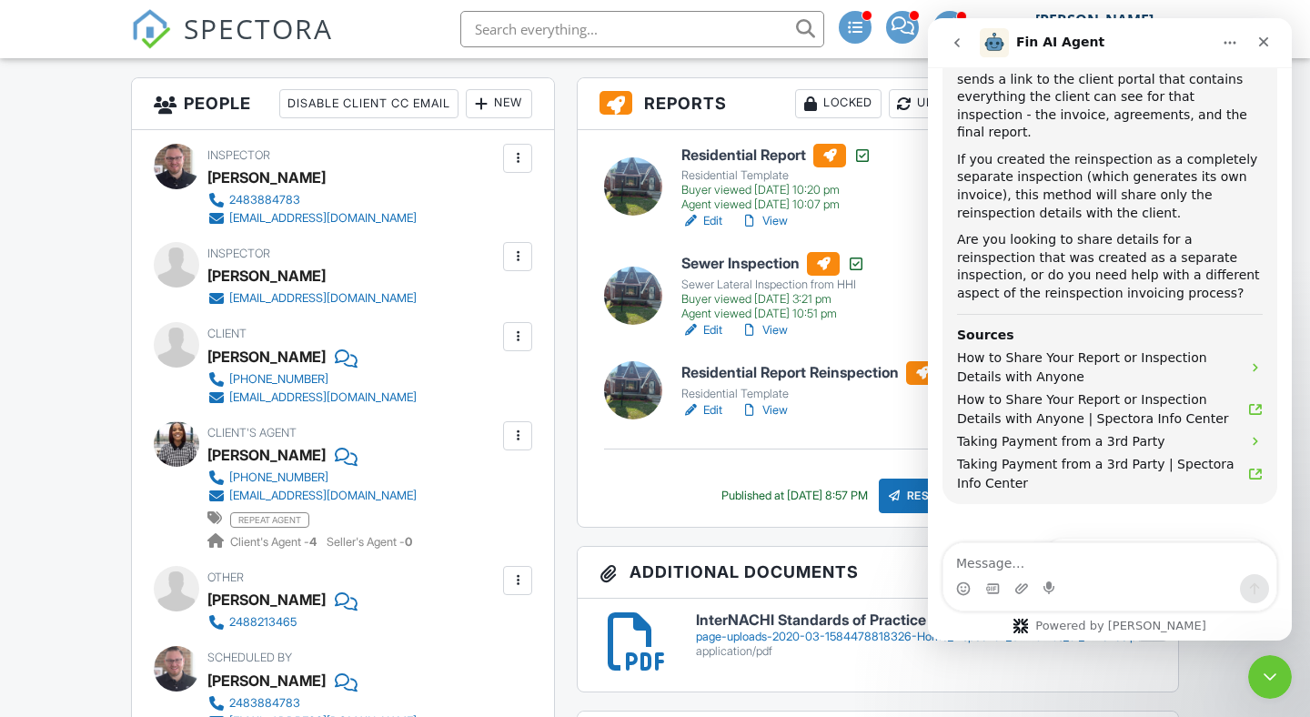
click at [769, 405] on link "View" at bounding box center [764, 410] width 47 height 18
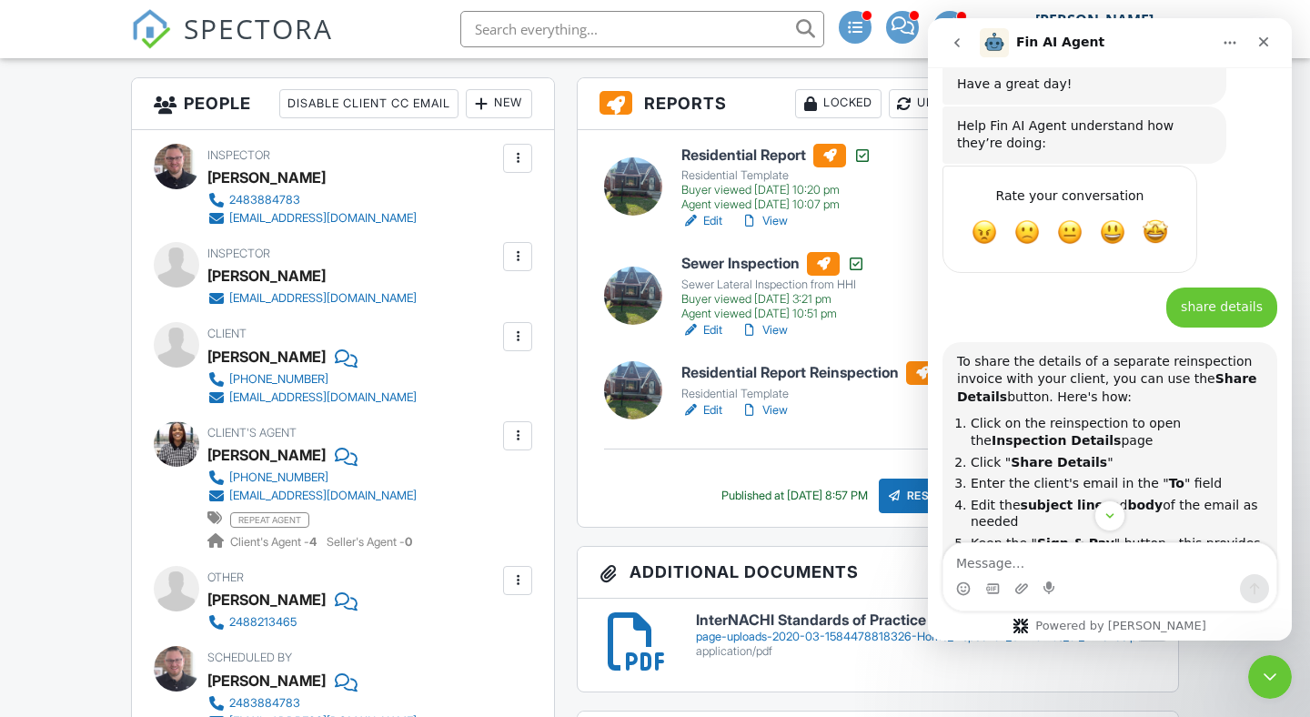
scroll to position [1770, 0]
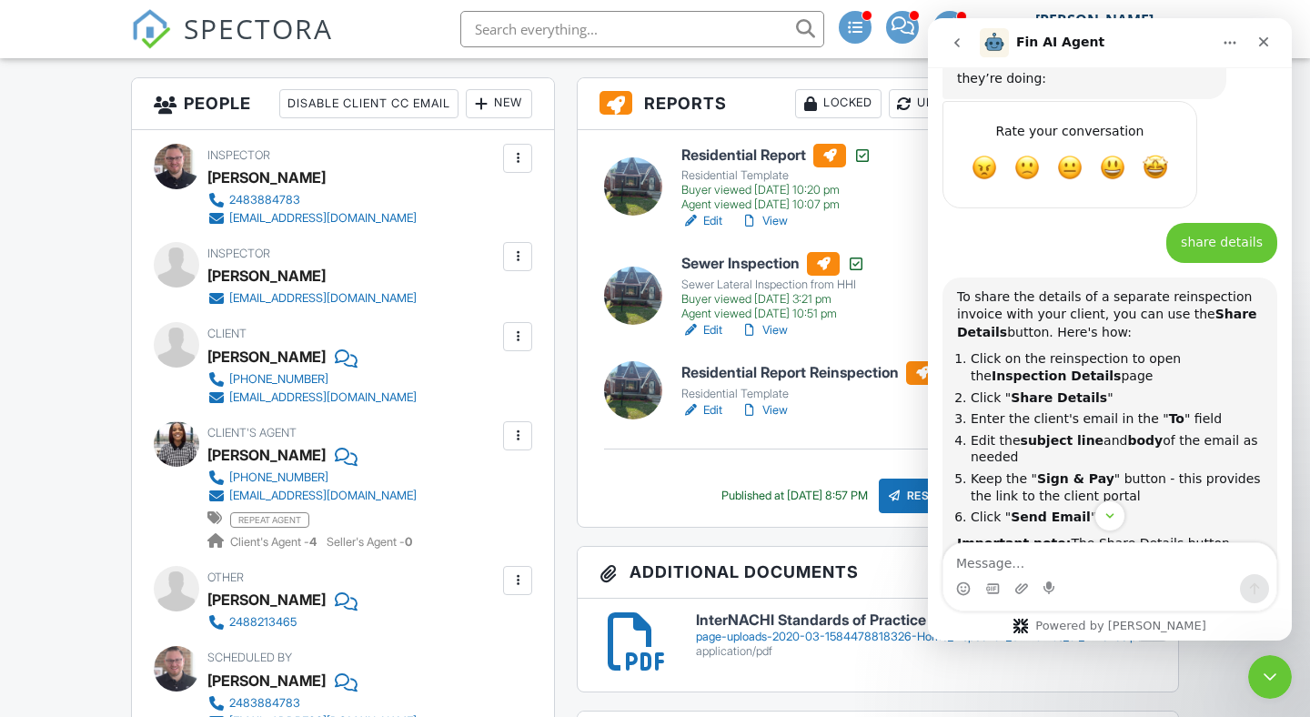
click at [752, 158] on h6 "Residential Report" at bounding box center [776, 156] width 190 height 24
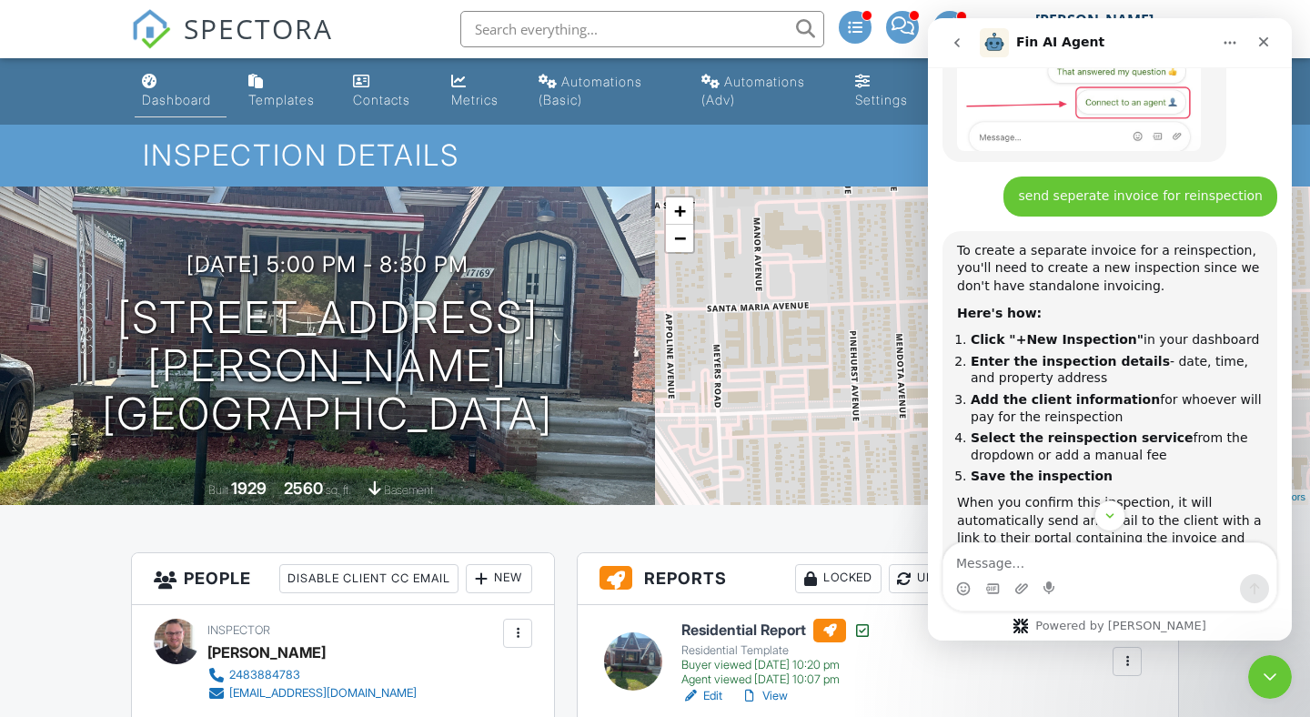
click at [185, 103] on div "Dashboard" at bounding box center [176, 99] width 69 height 15
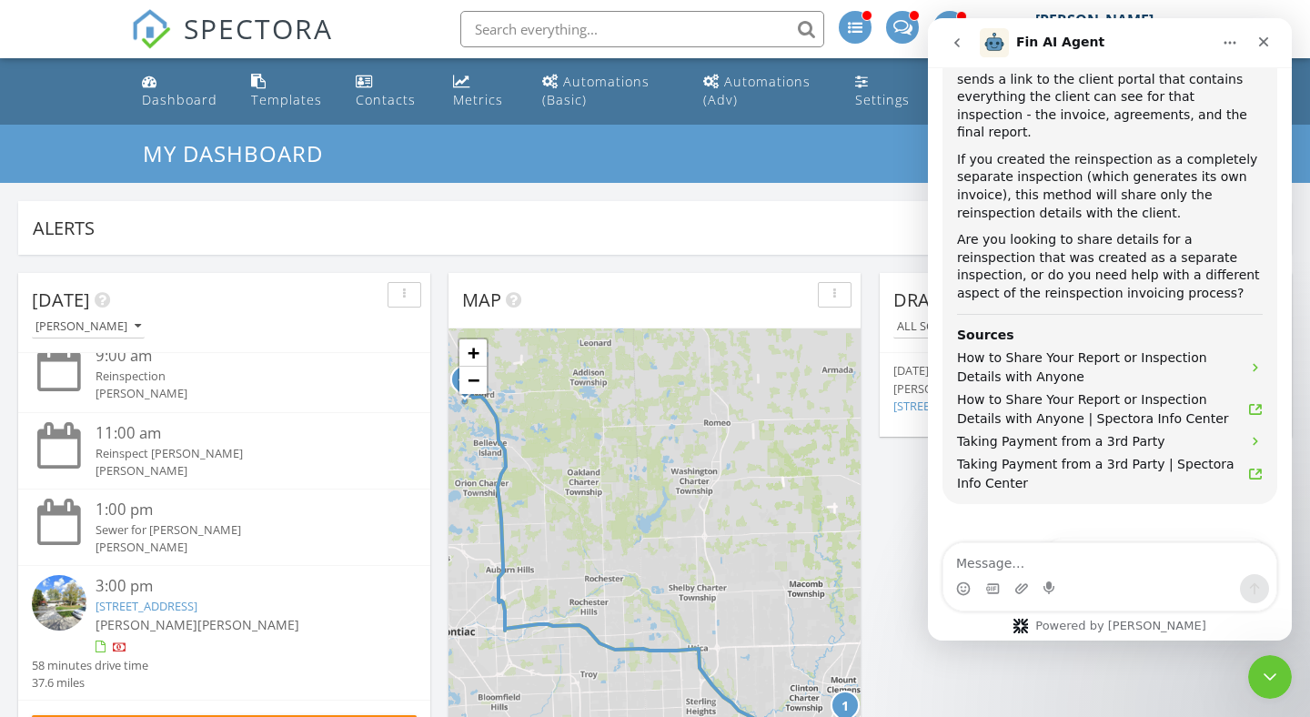
scroll to position [214, 0]
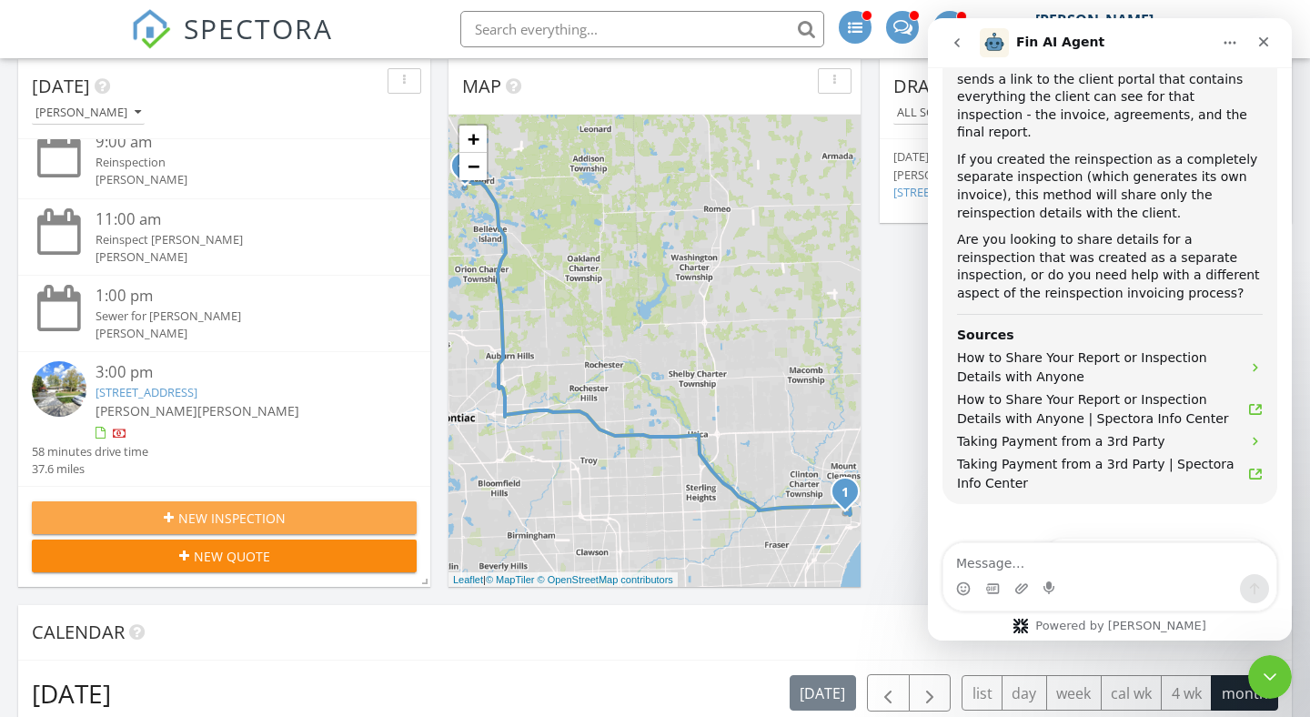
click at [241, 519] on span "New Inspection" at bounding box center [231, 518] width 107 height 19
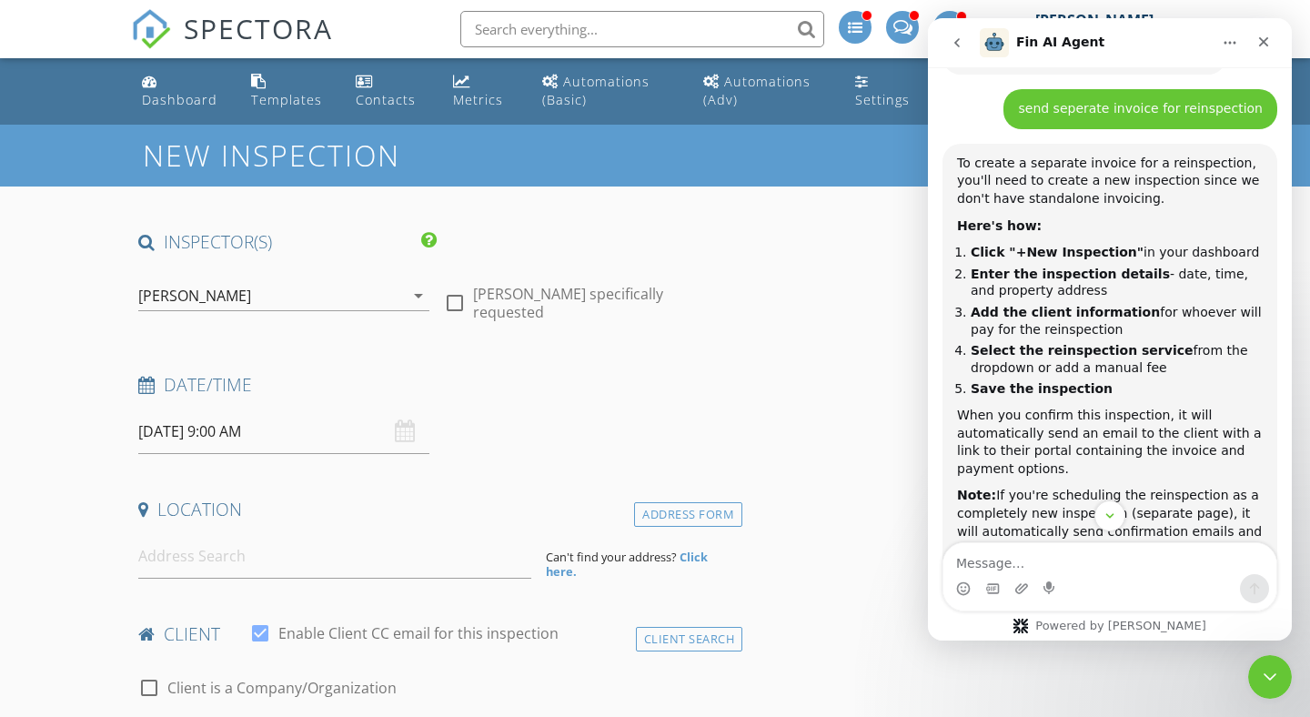
scroll to position [379, 0]
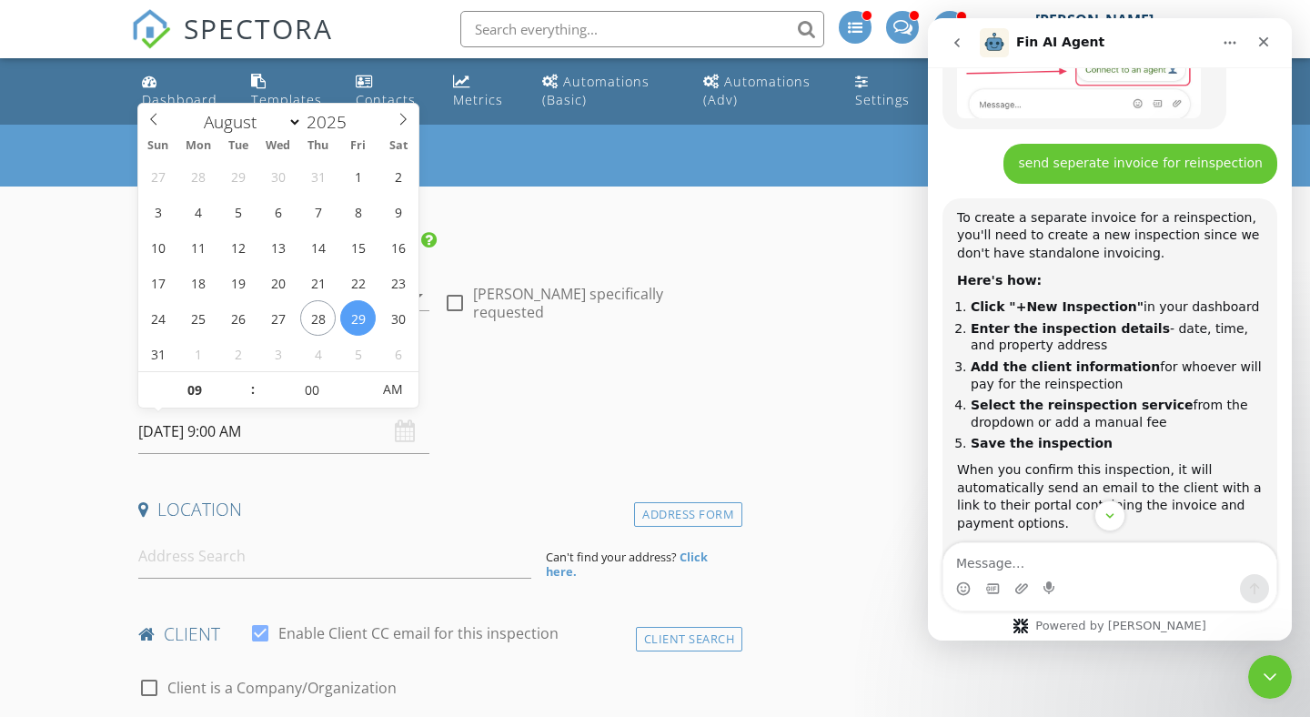
click at [175, 435] on input "[DATE] 9:00 AM" at bounding box center [283, 431] width 291 height 45
type input "[DATE] 9:00 AM"
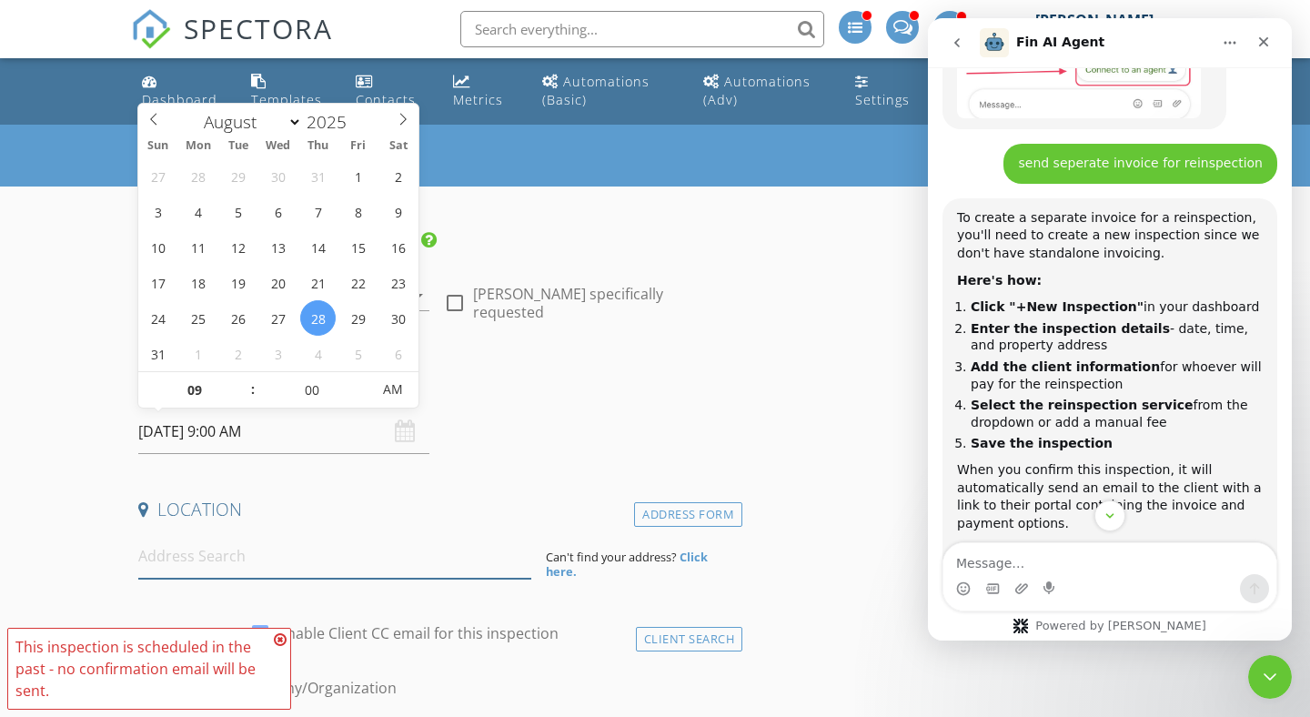
click at [191, 569] on input at bounding box center [334, 556] width 393 height 45
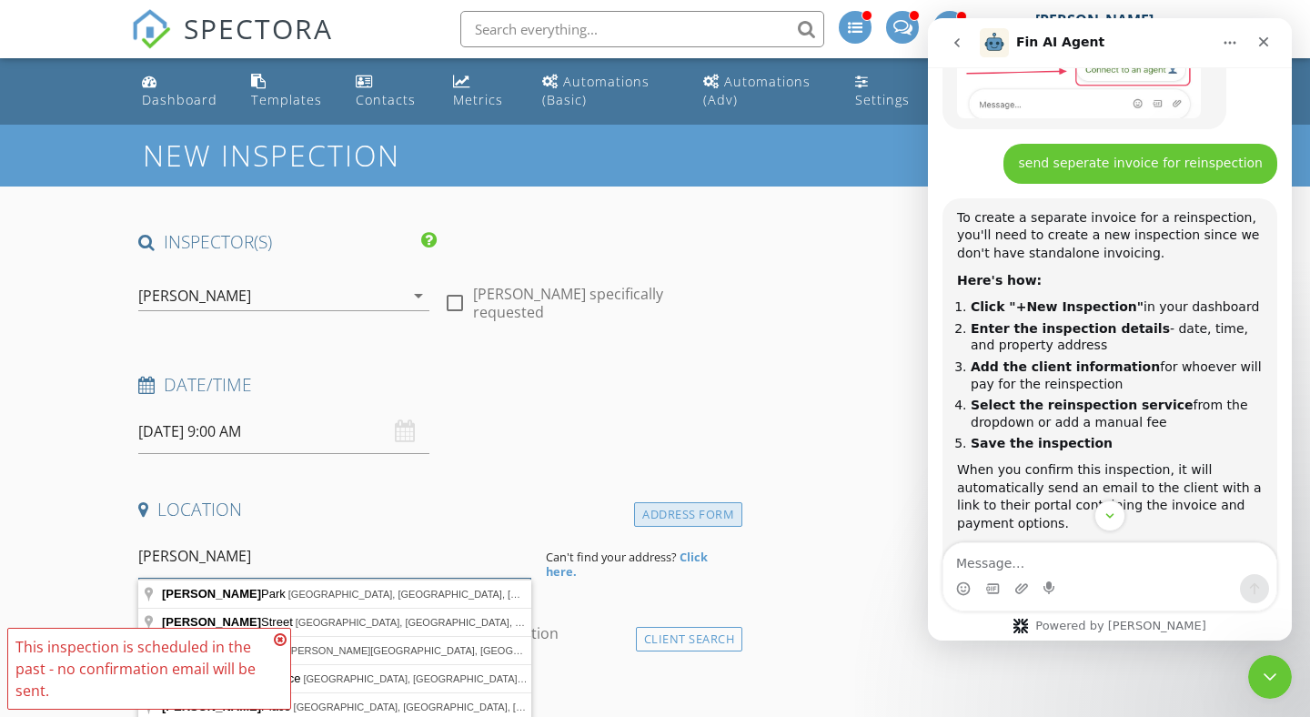
type input "griggs"
click at [724, 514] on div "Address Form" at bounding box center [688, 514] width 108 height 25
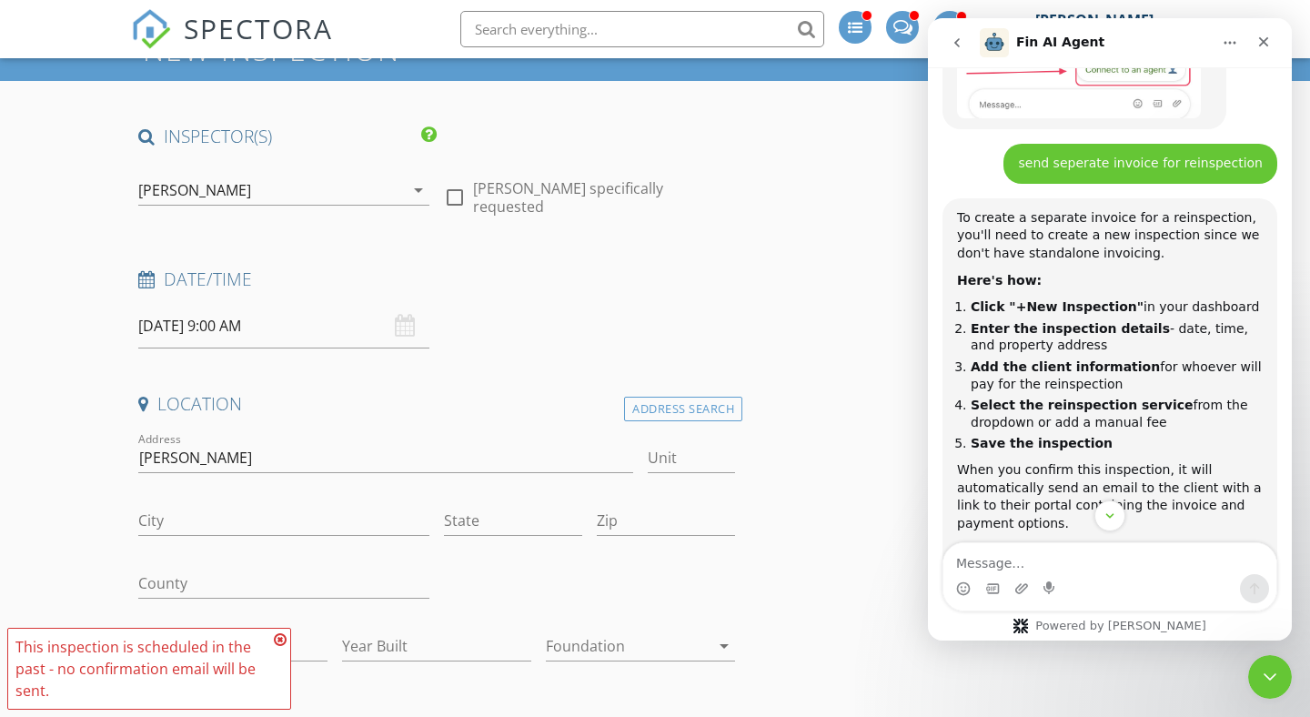
scroll to position [176, 0]
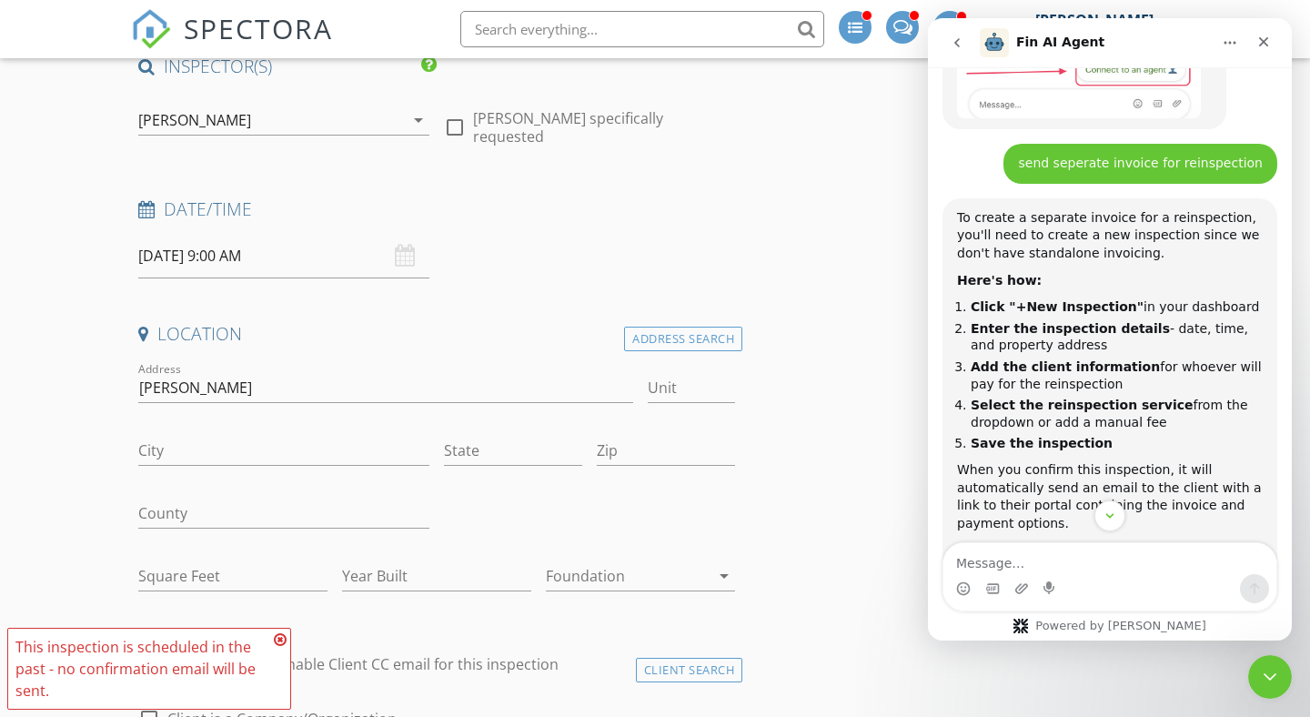
click at [670, 343] on div "Address Search" at bounding box center [683, 339] width 118 height 25
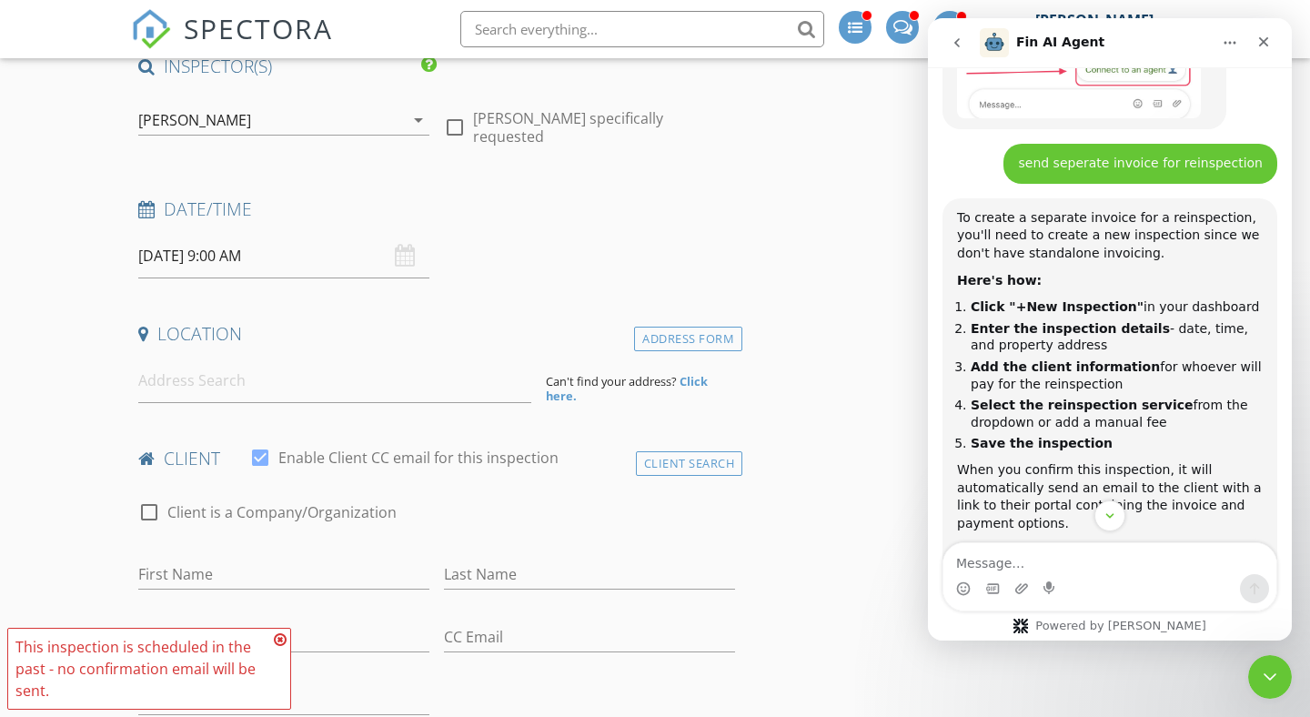
scroll to position [0, 0]
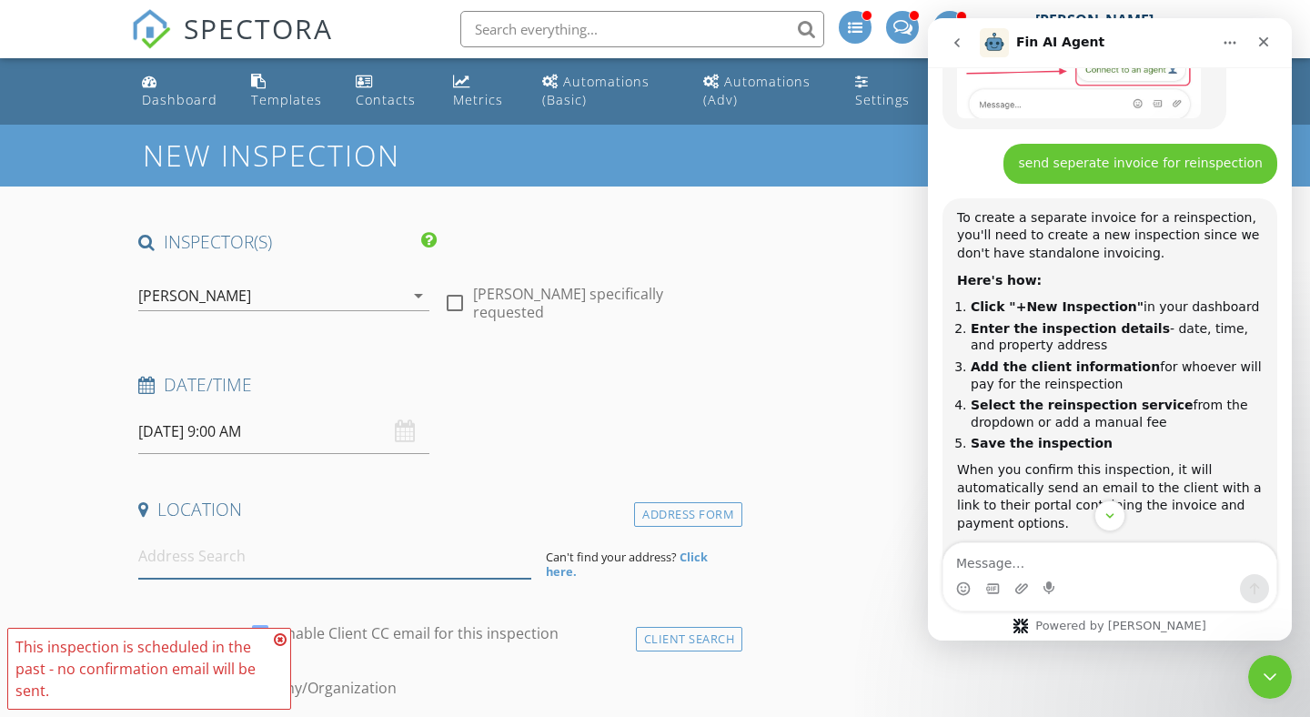
click at [186, 567] on input at bounding box center [334, 556] width 393 height 45
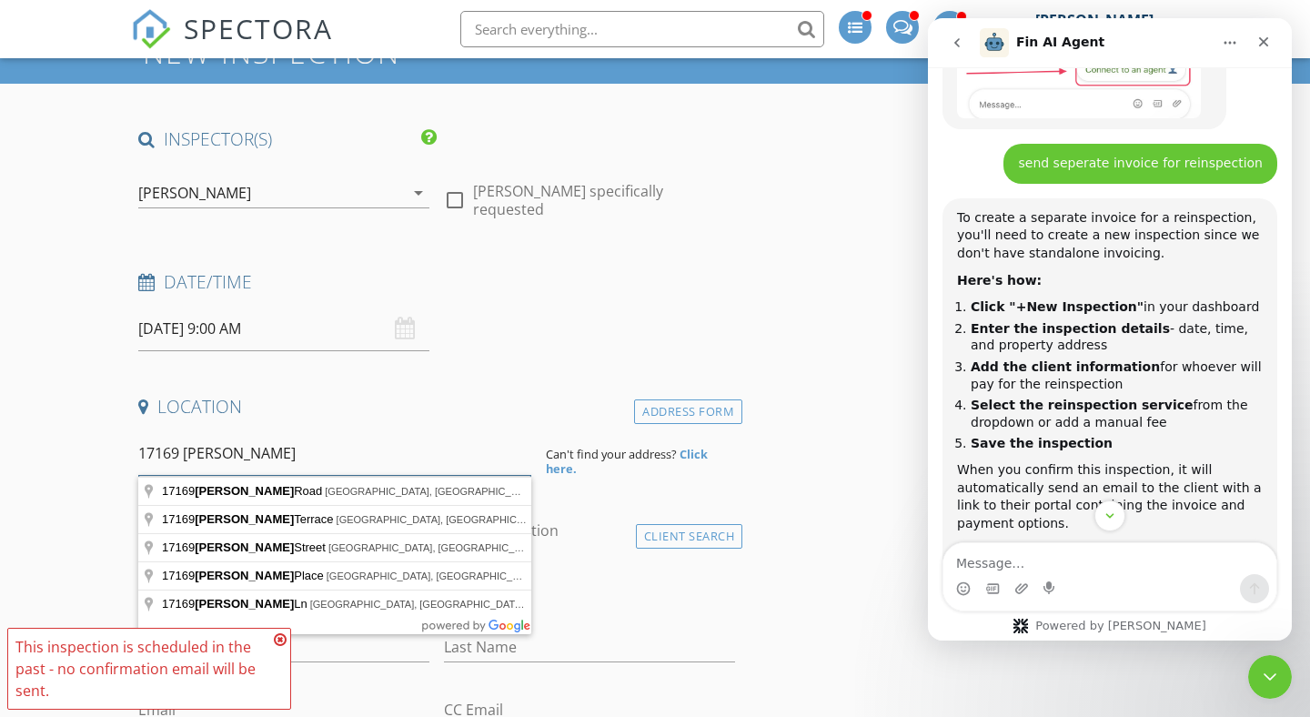
scroll to position [104, 0]
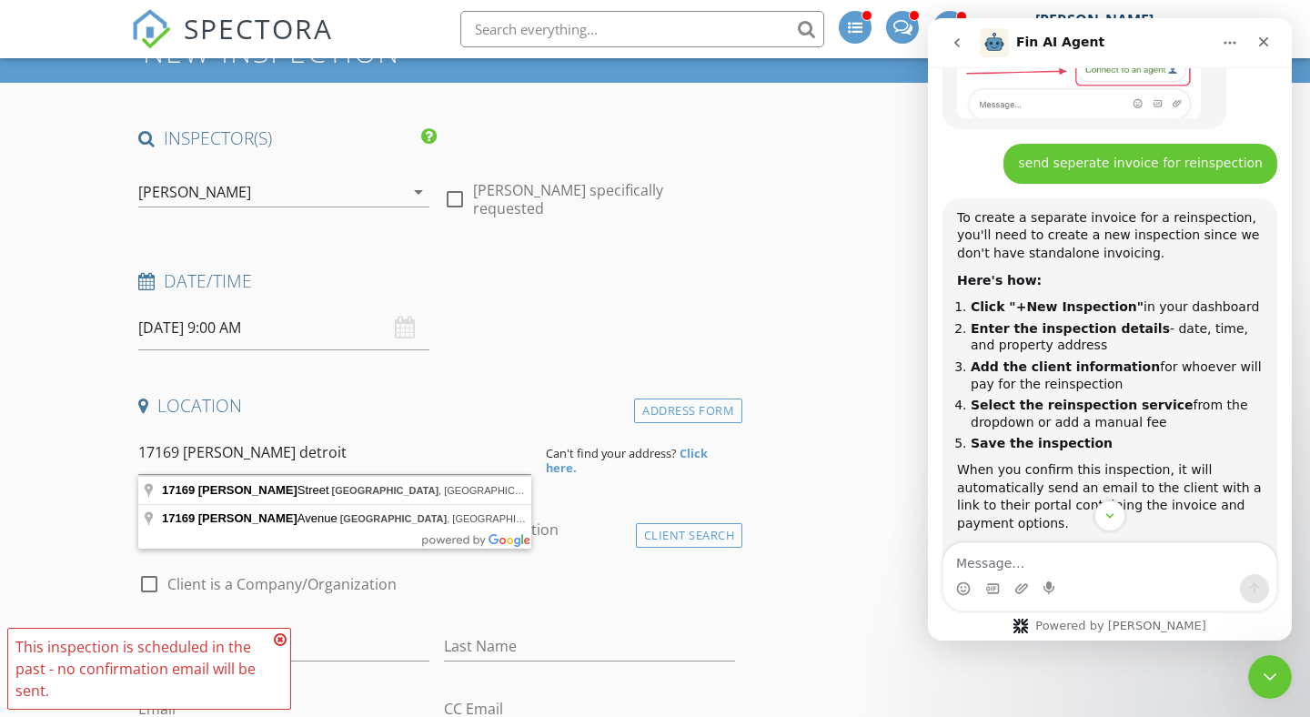
type input "17169 Griggs Street, Detroit, MI, USA"
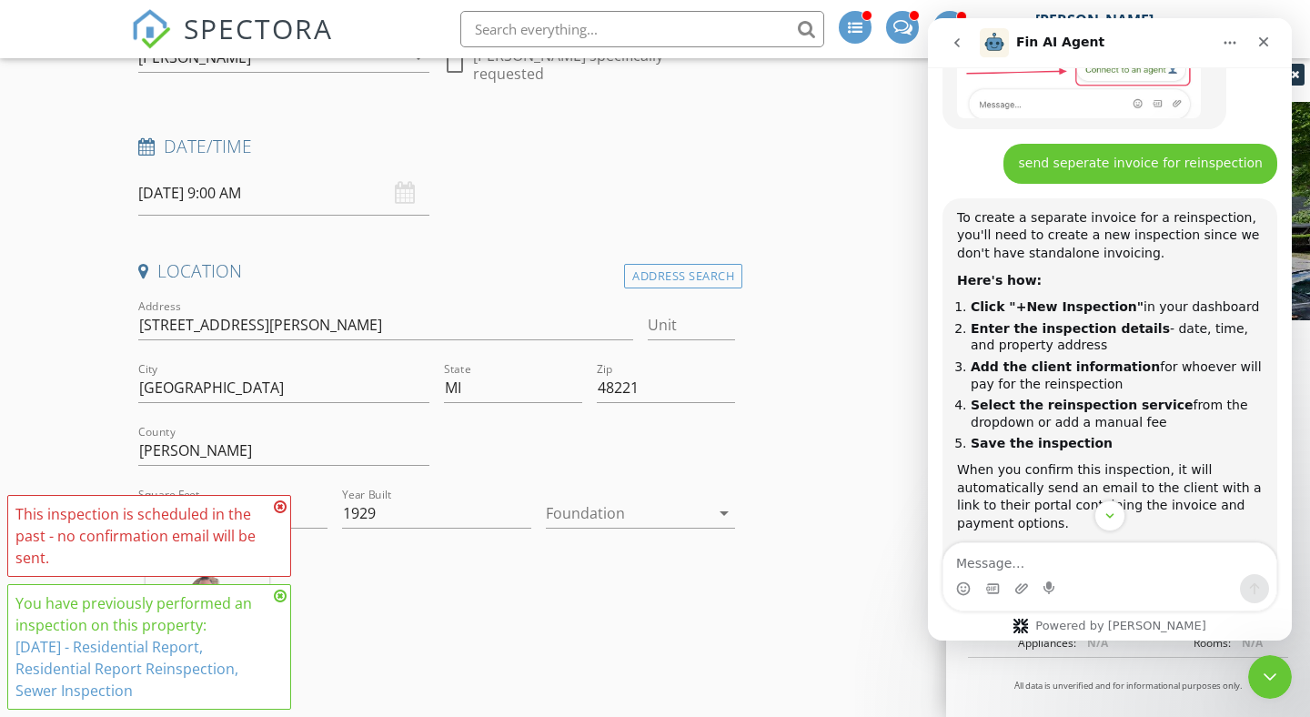
scroll to position [267, 0]
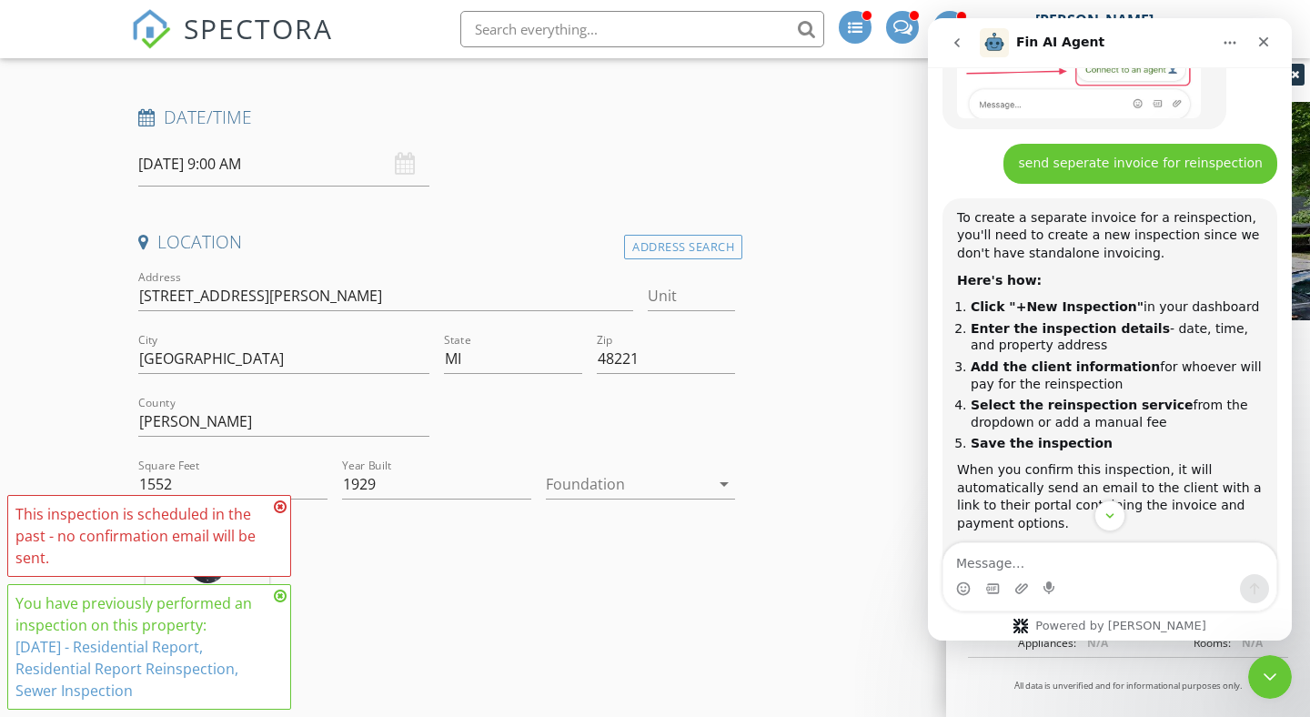
click at [588, 479] on div at bounding box center [628, 483] width 164 height 29
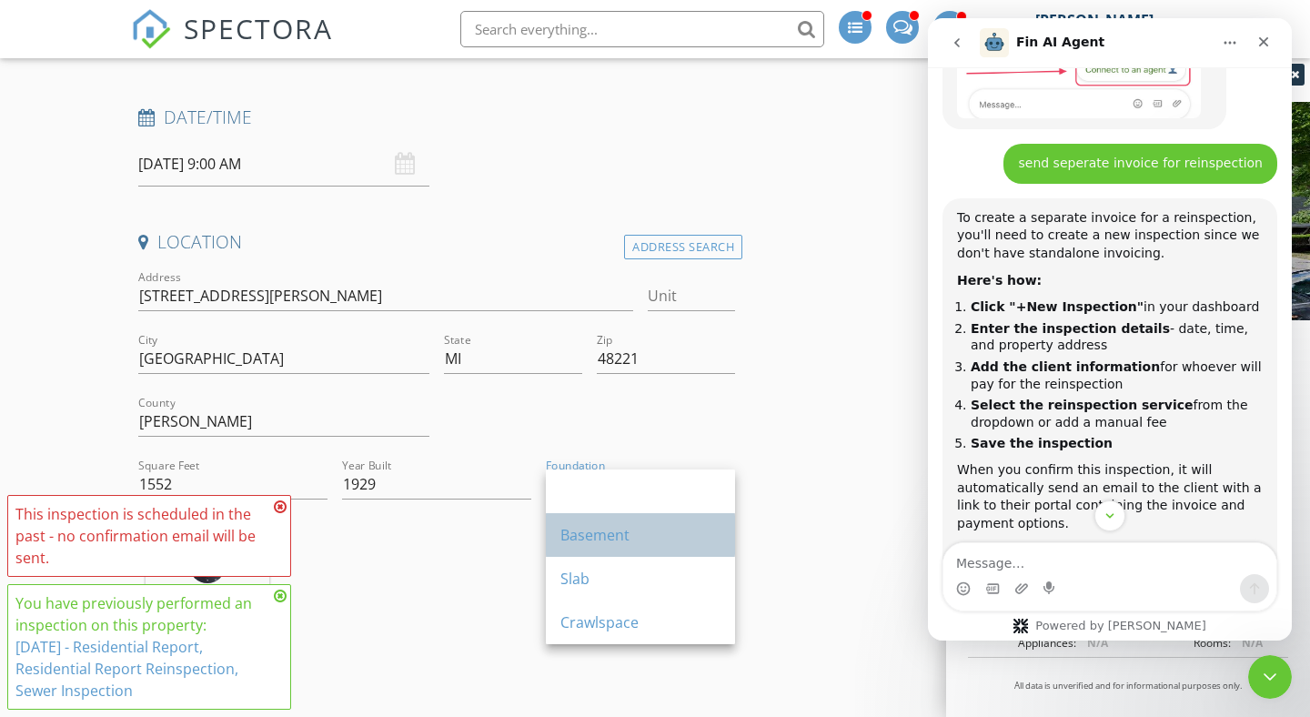
click at [583, 530] on div "Basement" at bounding box center [640, 535] width 160 height 22
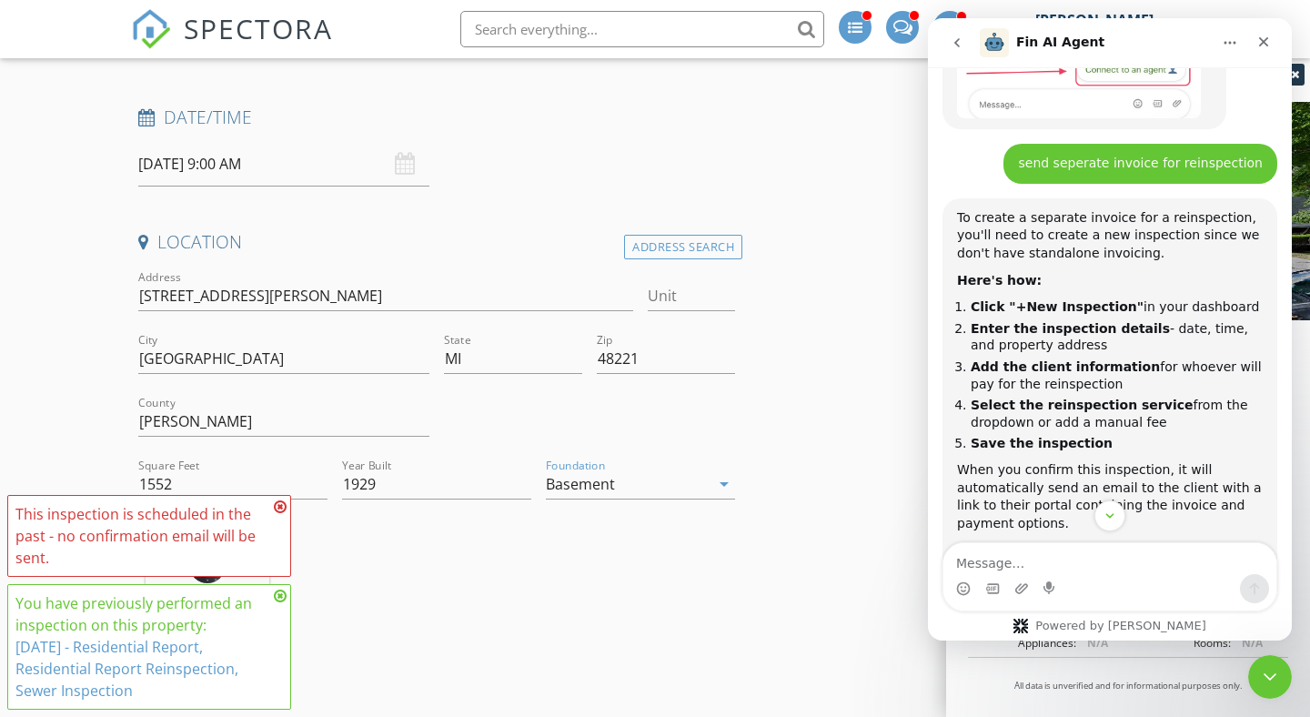
click at [279, 505] on icon at bounding box center [280, 506] width 13 height 15
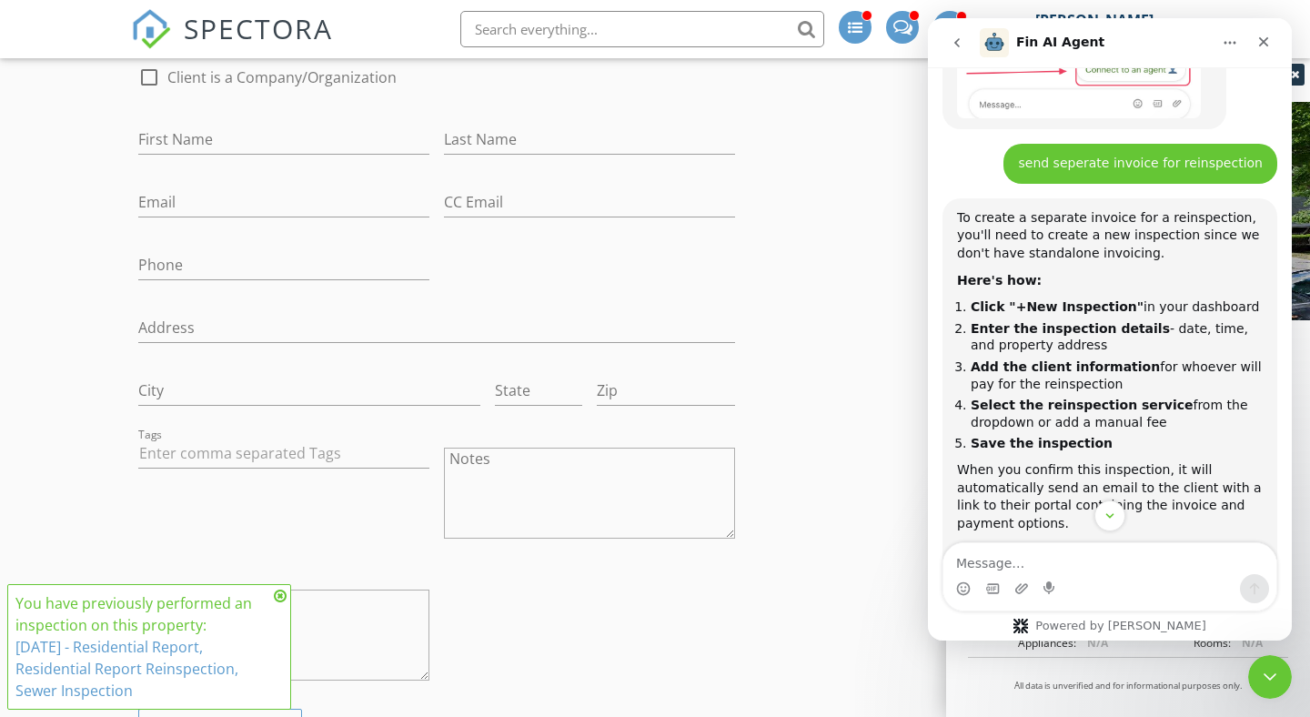
scroll to position [897, 0]
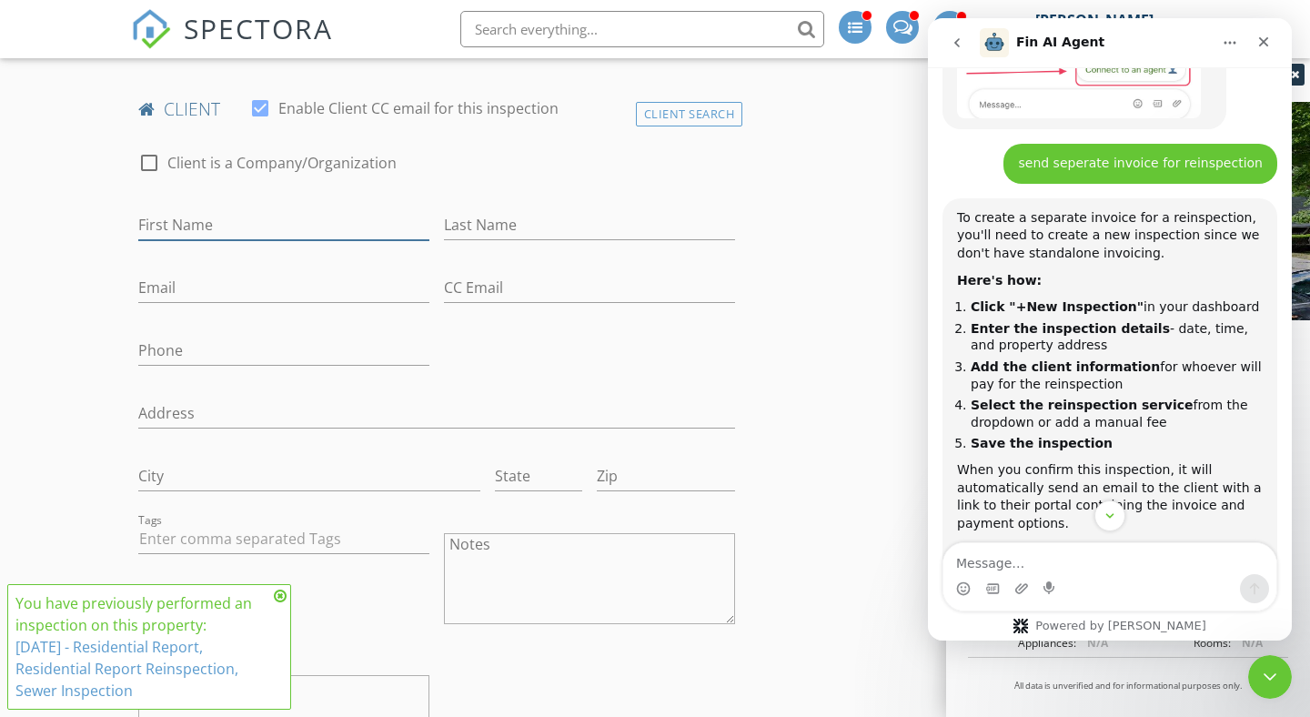
click at [264, 229] on input "First Name" at bounding box center [283, 225] width 291 height 30
type input "R"
type input "Tramar"
type input "Clay"
click at [172, 351] on input "Phone" at bounding box center [283, 351] width 291 height 30
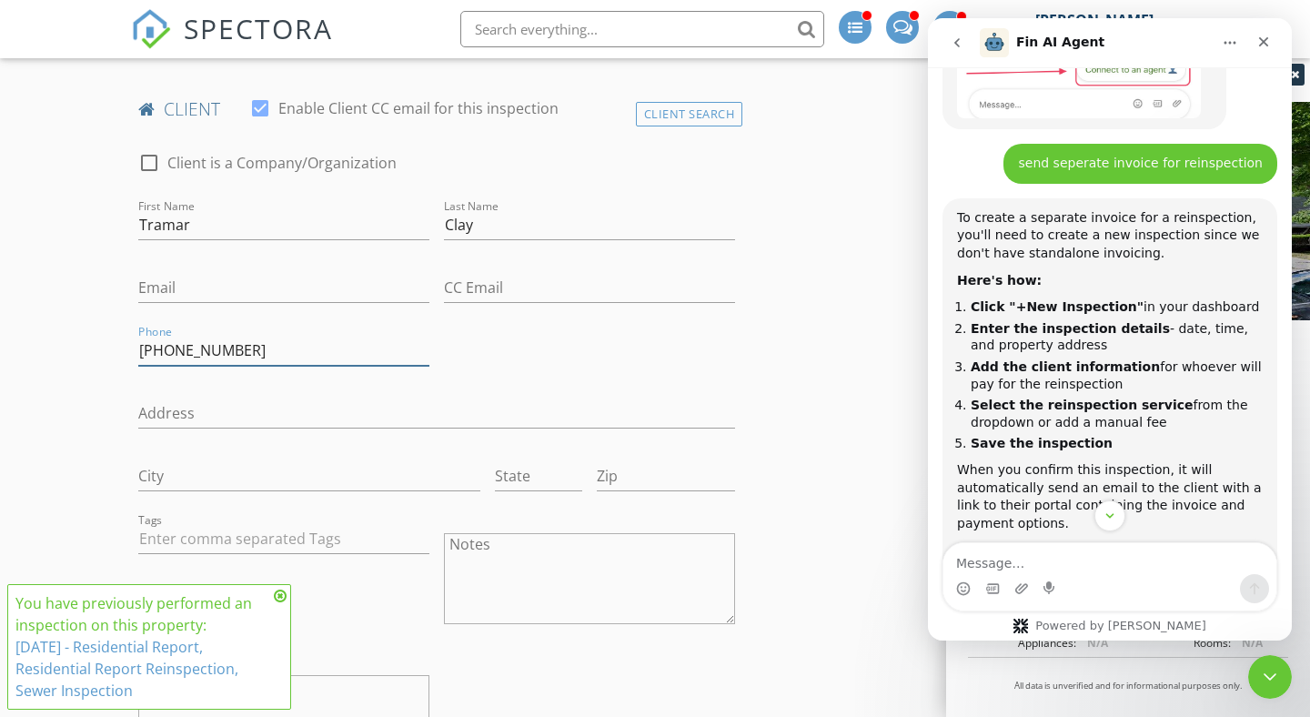
type input "248-821-3465"
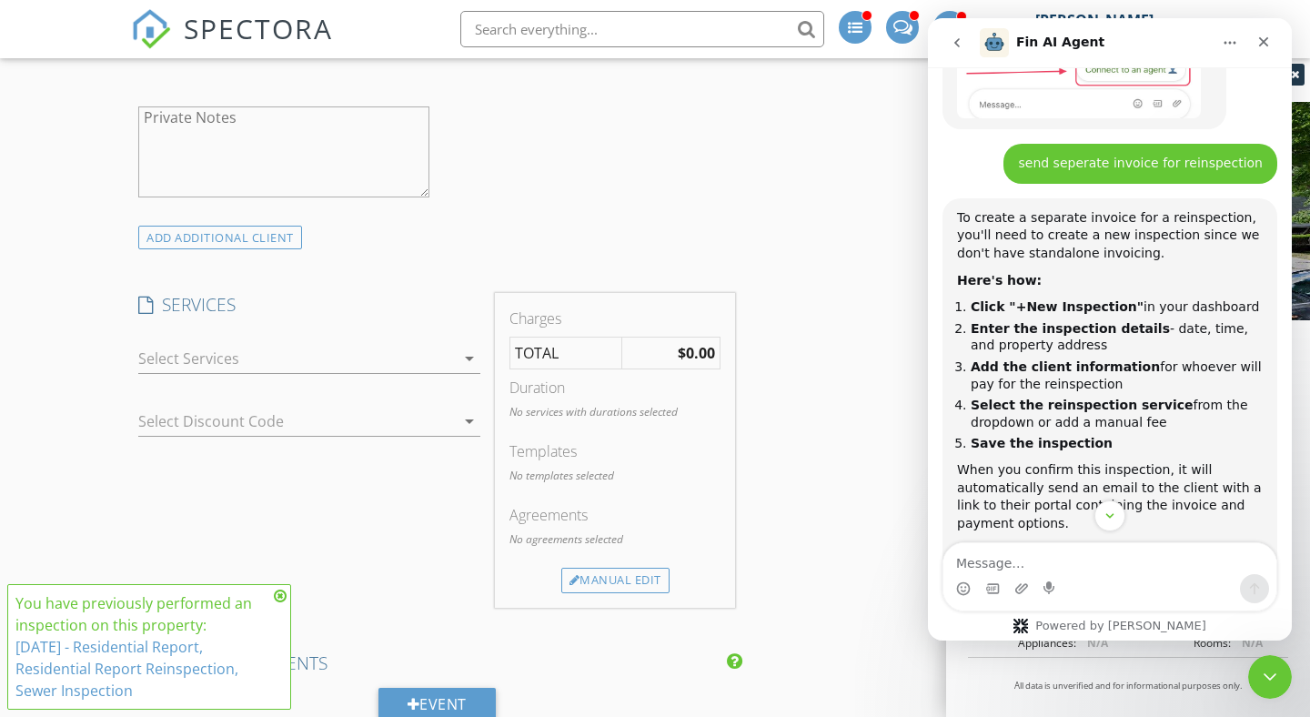
scroll to position [1474, 0]
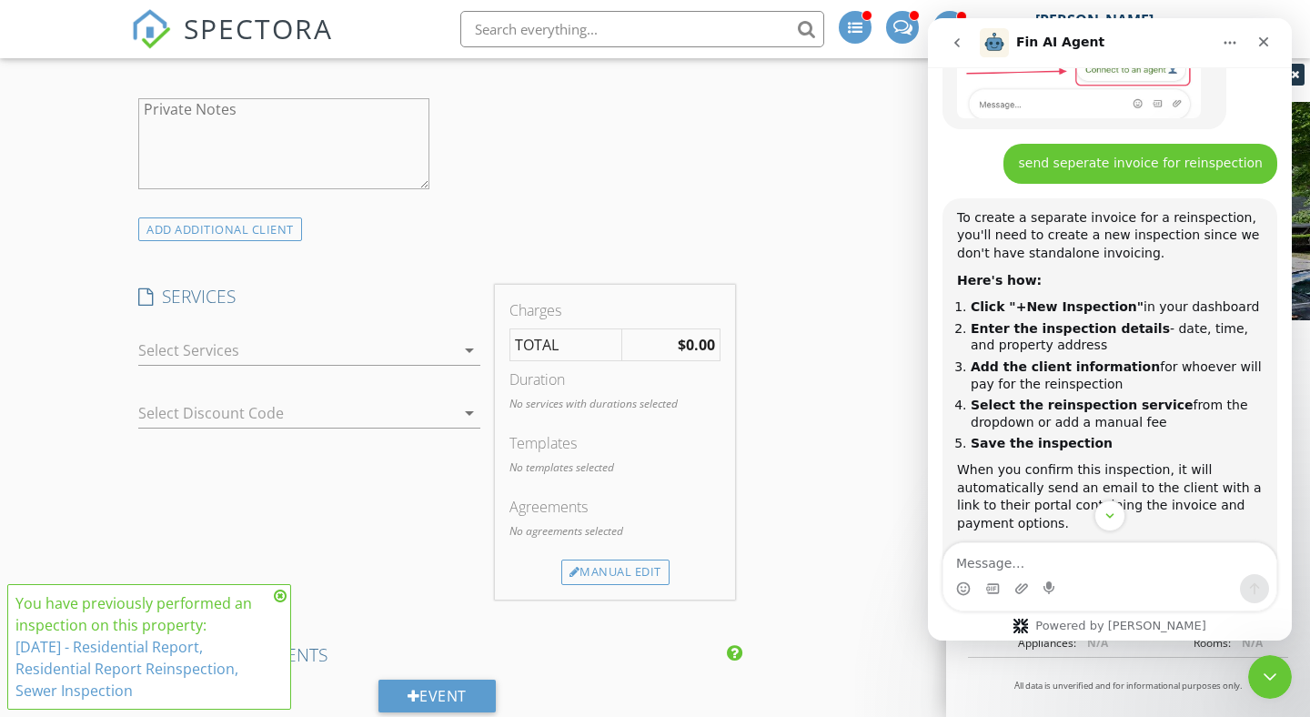
click at [194, 343] on div at bounding box center [296, 350] width 317 height 29
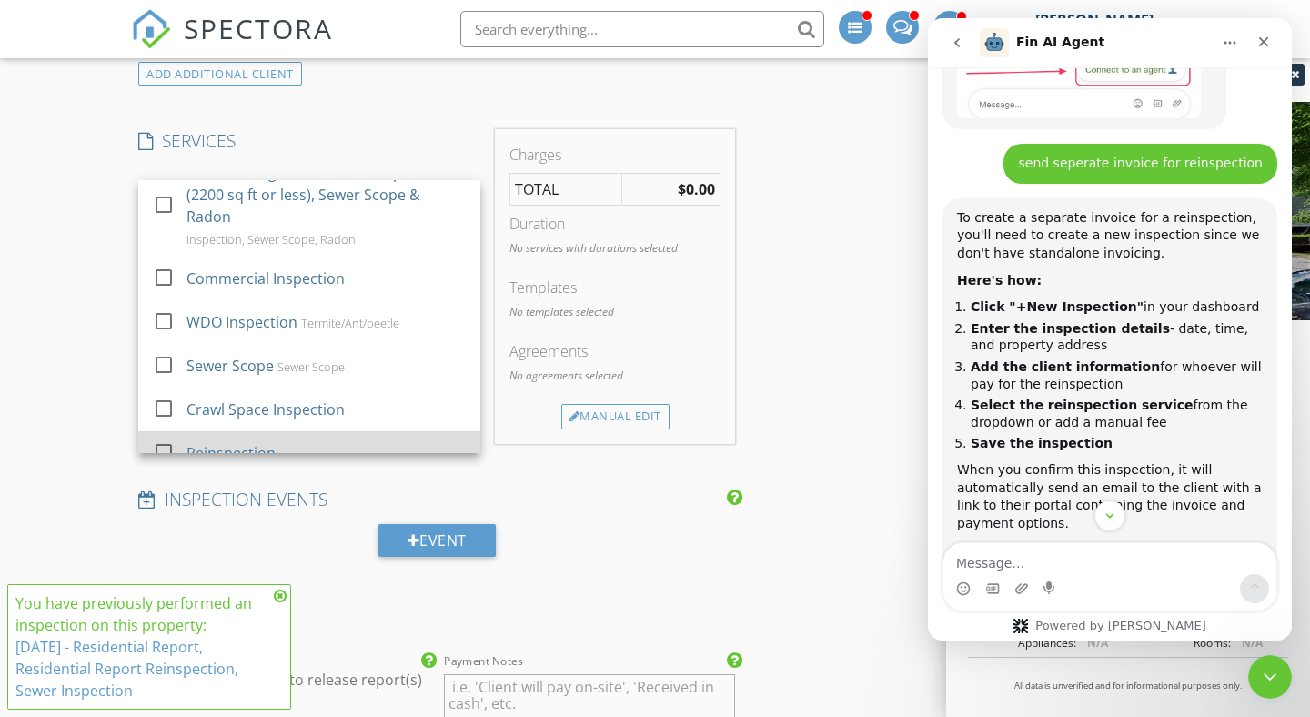
scroll to position [1635, 0]
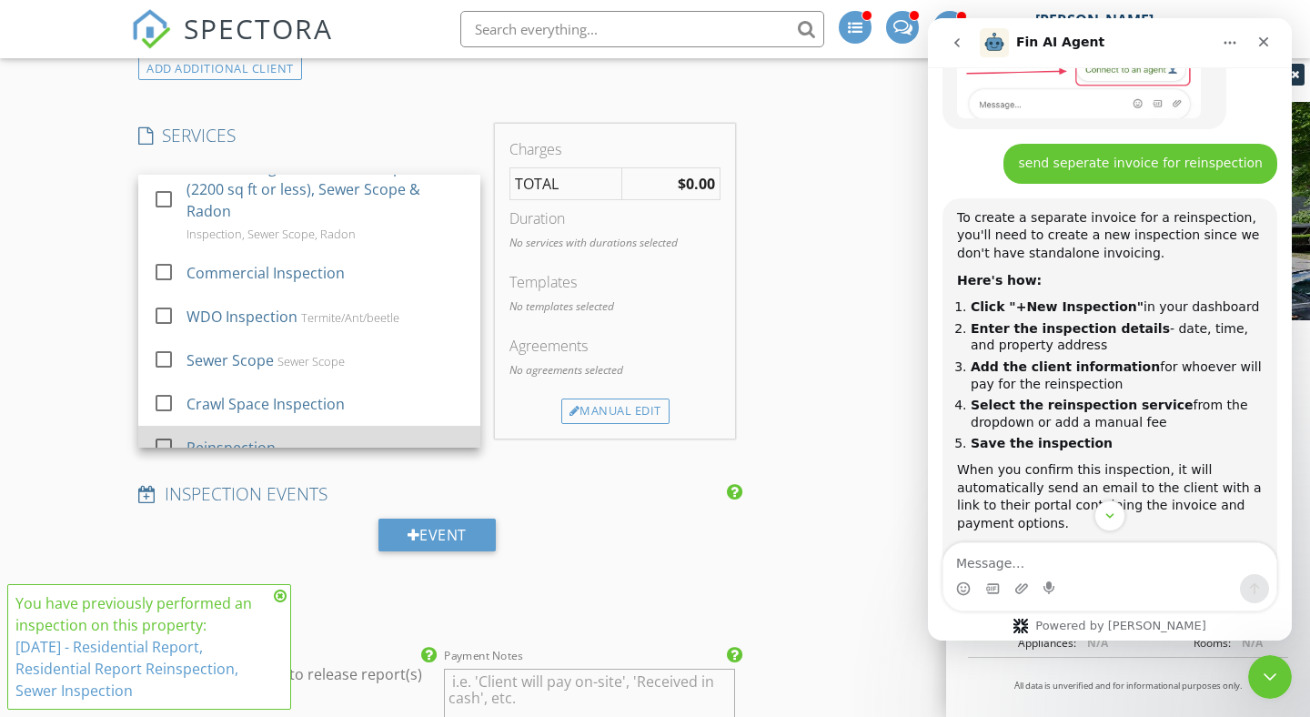
click at [164, 431] on div at bounding box center [163, 446] width 31 height 31
checkbox input "false"
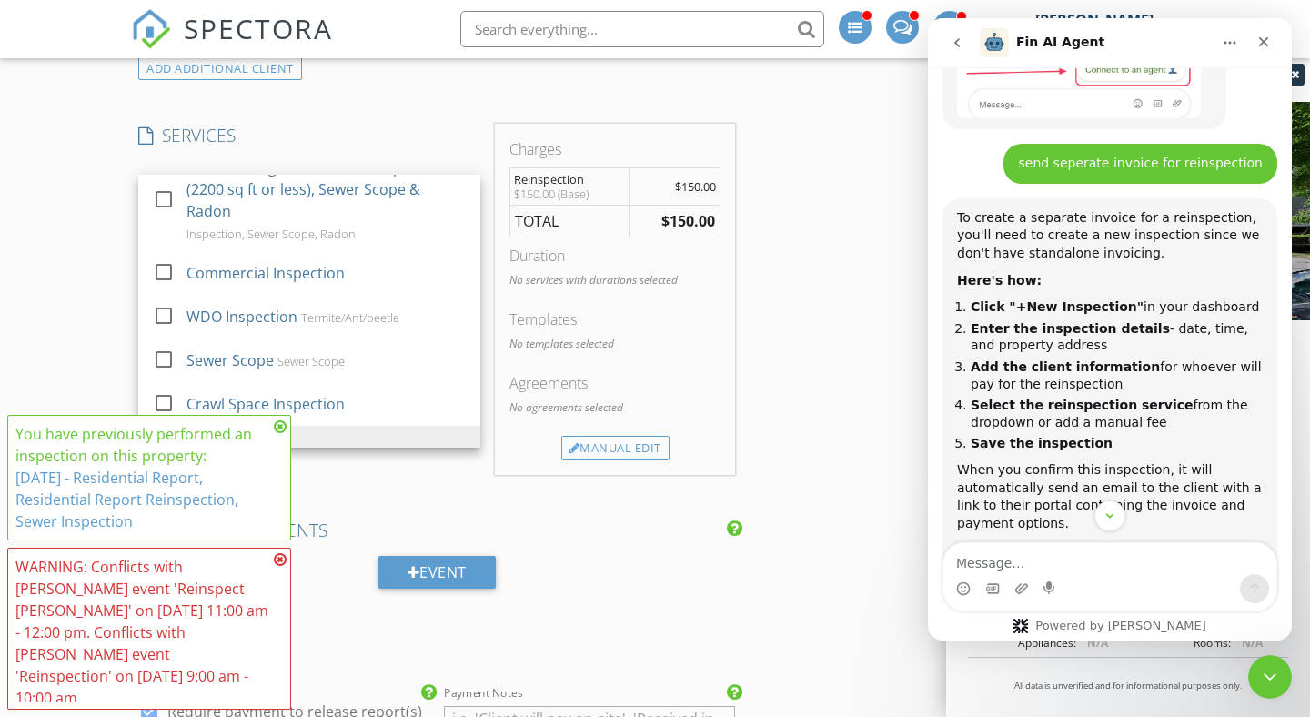
click at [83, 353] on div "New Inspection INSPECTOR(S) check_box Erik Hodge PRIMARY check_box_outline_blan…" at bounding box center [655, 460] width 1310 height 3941
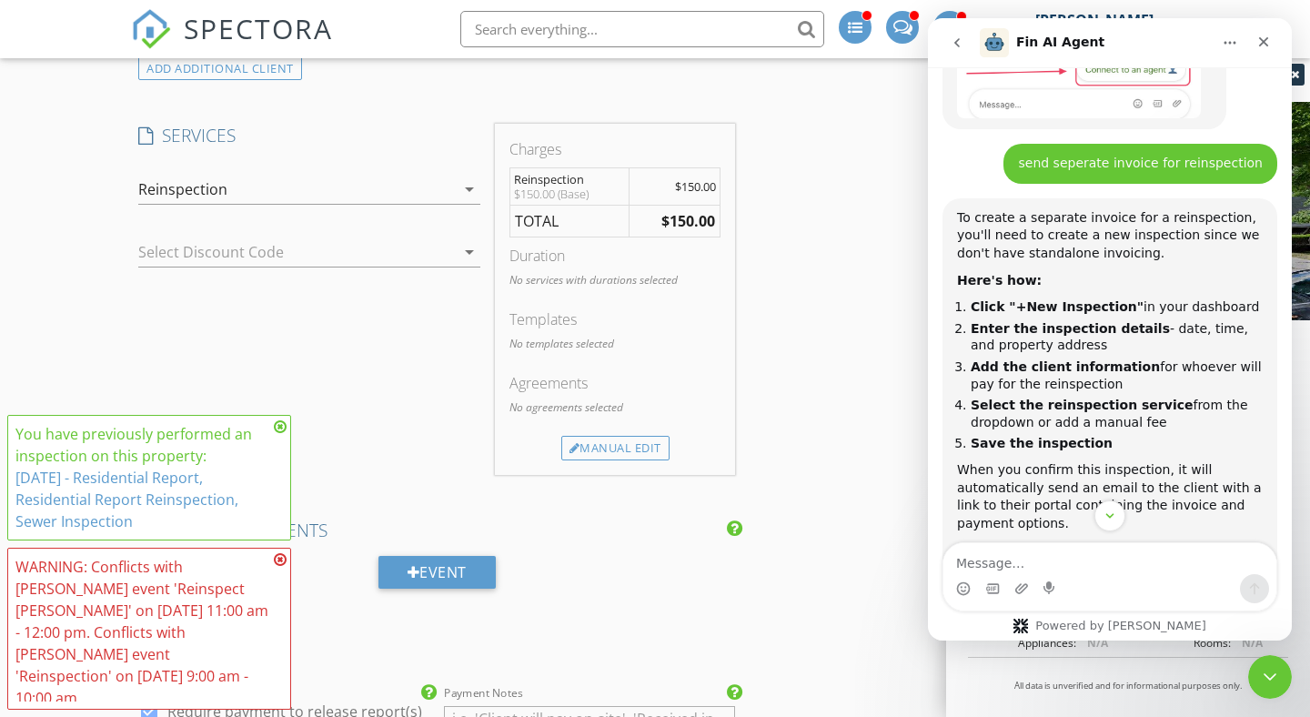
click at [282, 434] on icon at bounding box center [280, 426] width 13 height 15
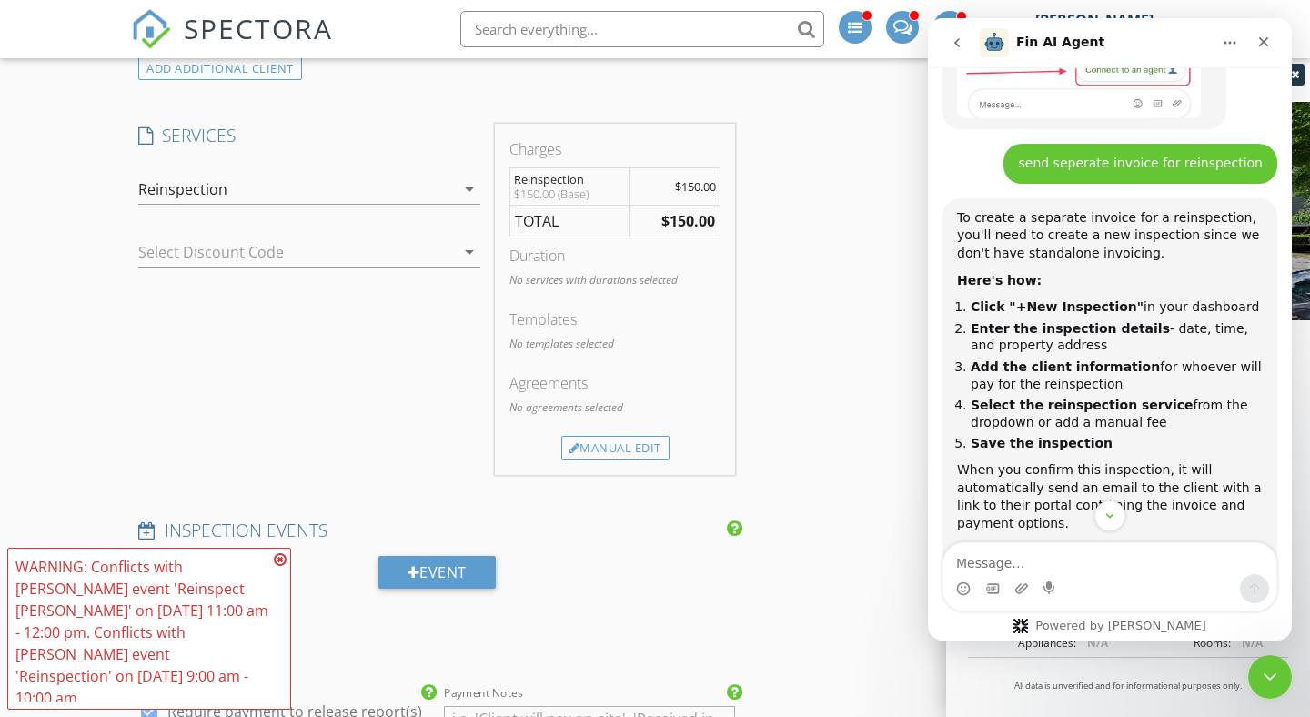
click at [277, 567] on icon at bounding box center [280, 559] width 13 height 15
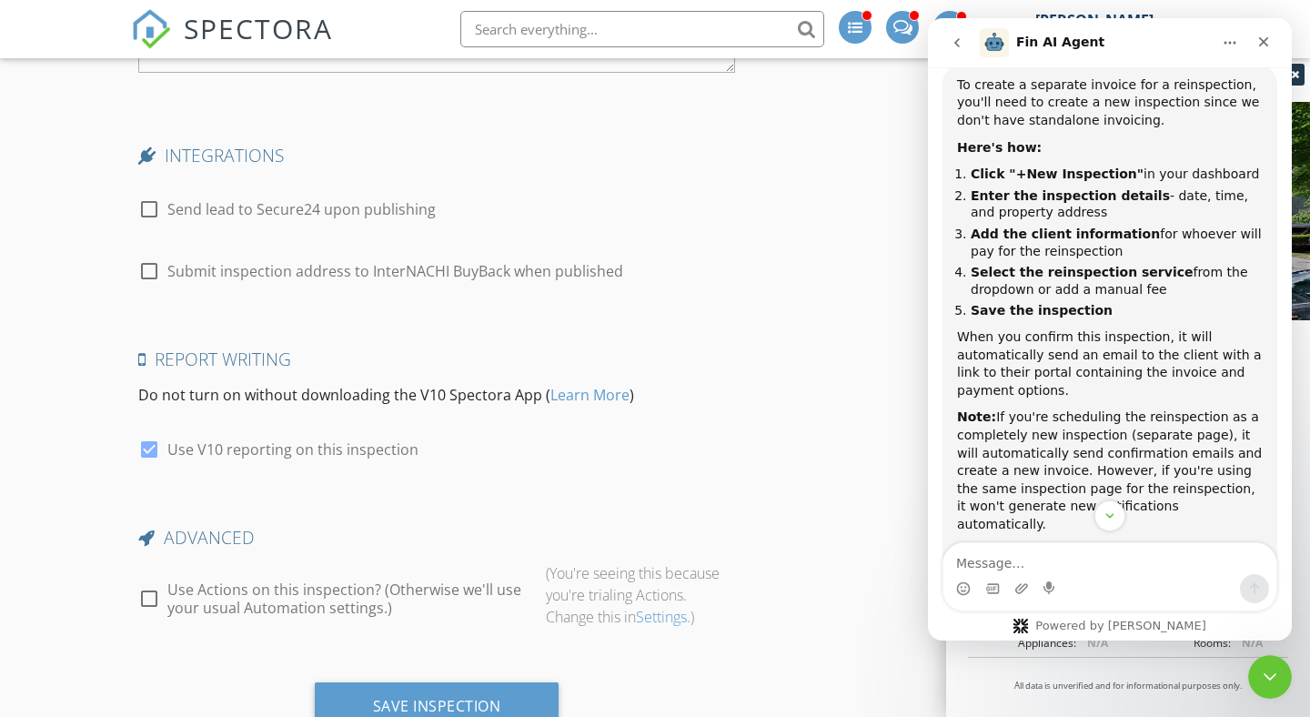
scroll to position [3349, 0]
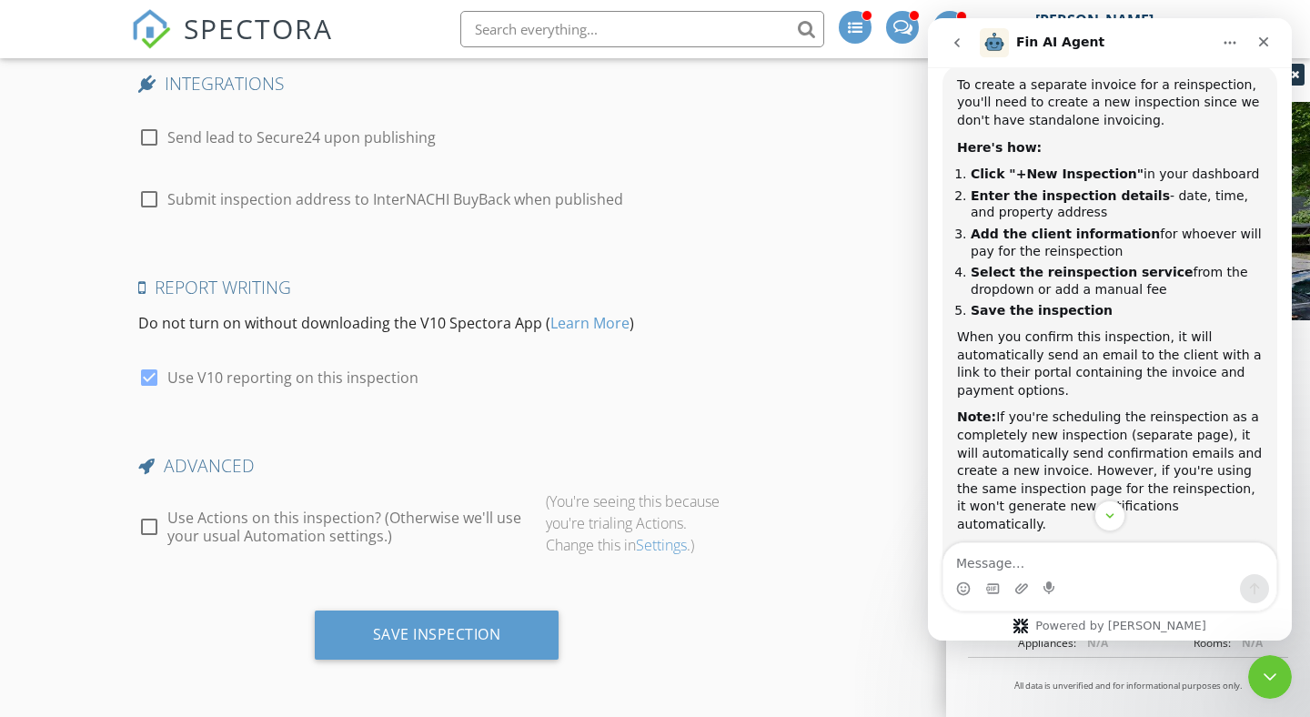
click at [509, 660] on div "Save Inspection" at bounding box center [436, 641] width 611 height 63
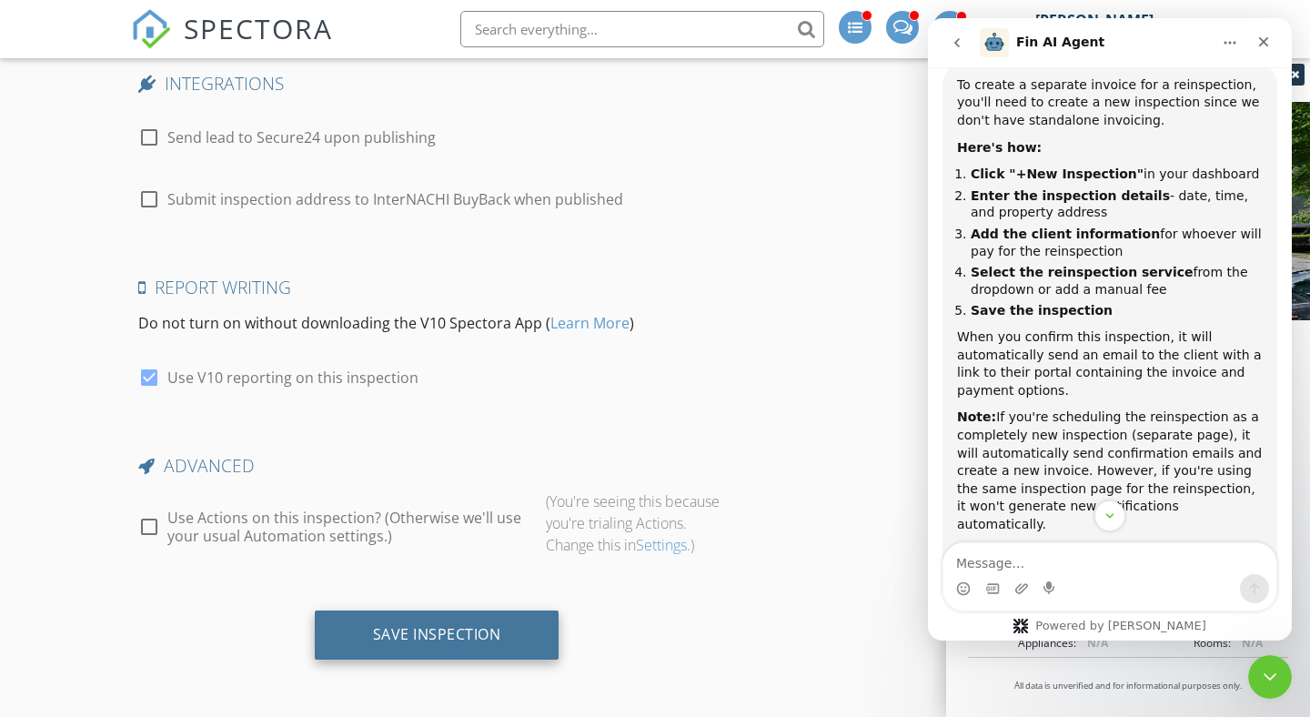
click at [510, 648] on div "Save Inspection" at bounding box center [437, 634] width 245 height 49
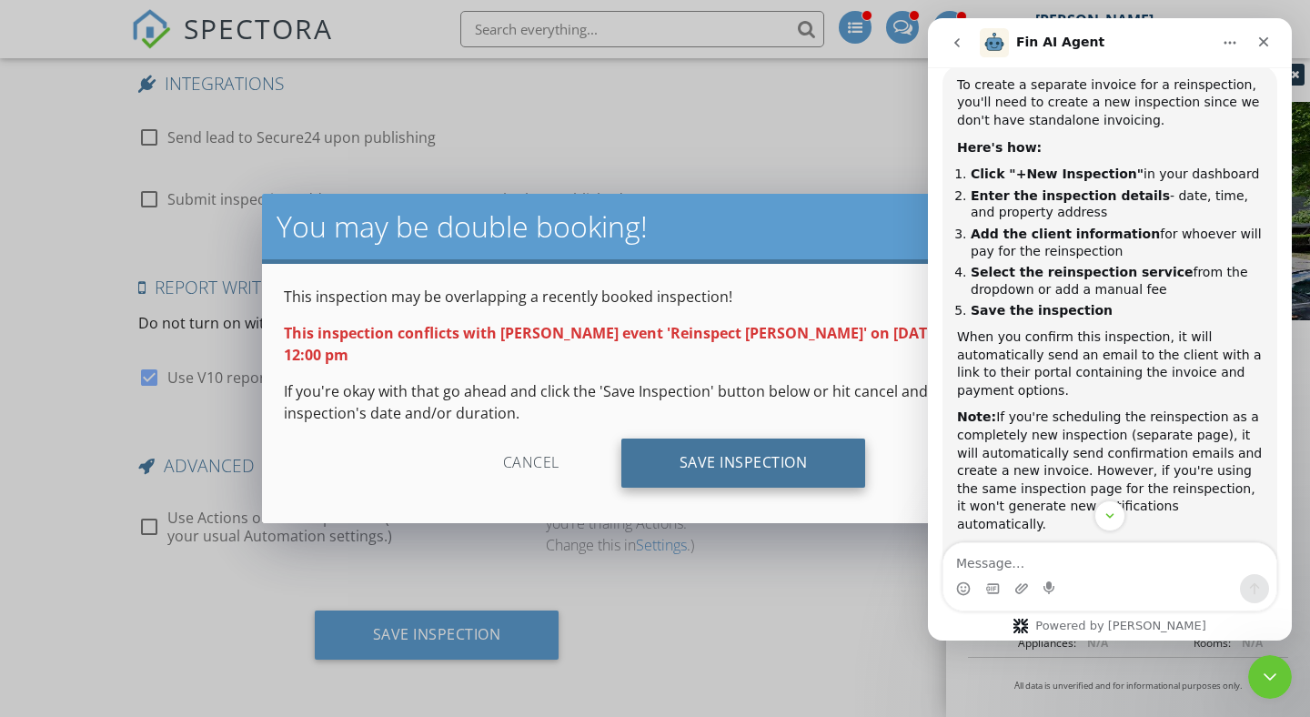
click at [719, 468] on div "Save Inspection" at bounding box center [743, 462] width 245 height 49
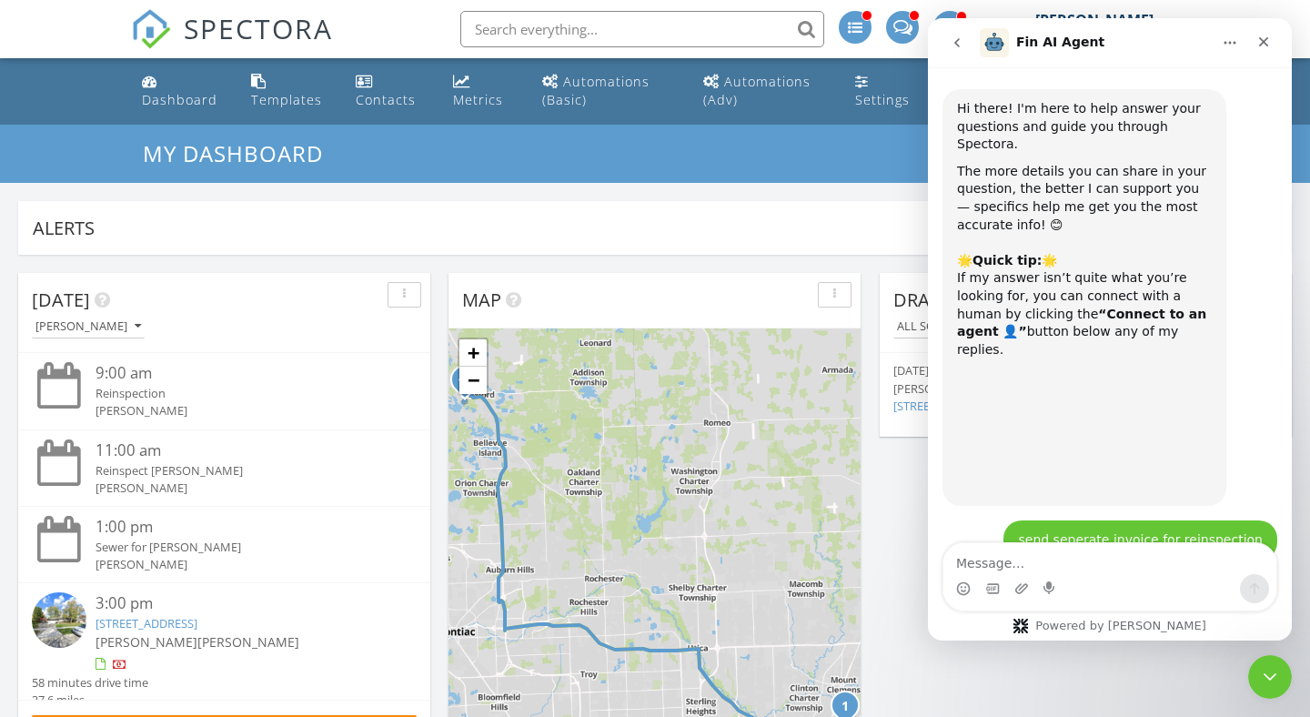
scroll to position [2253, 0]
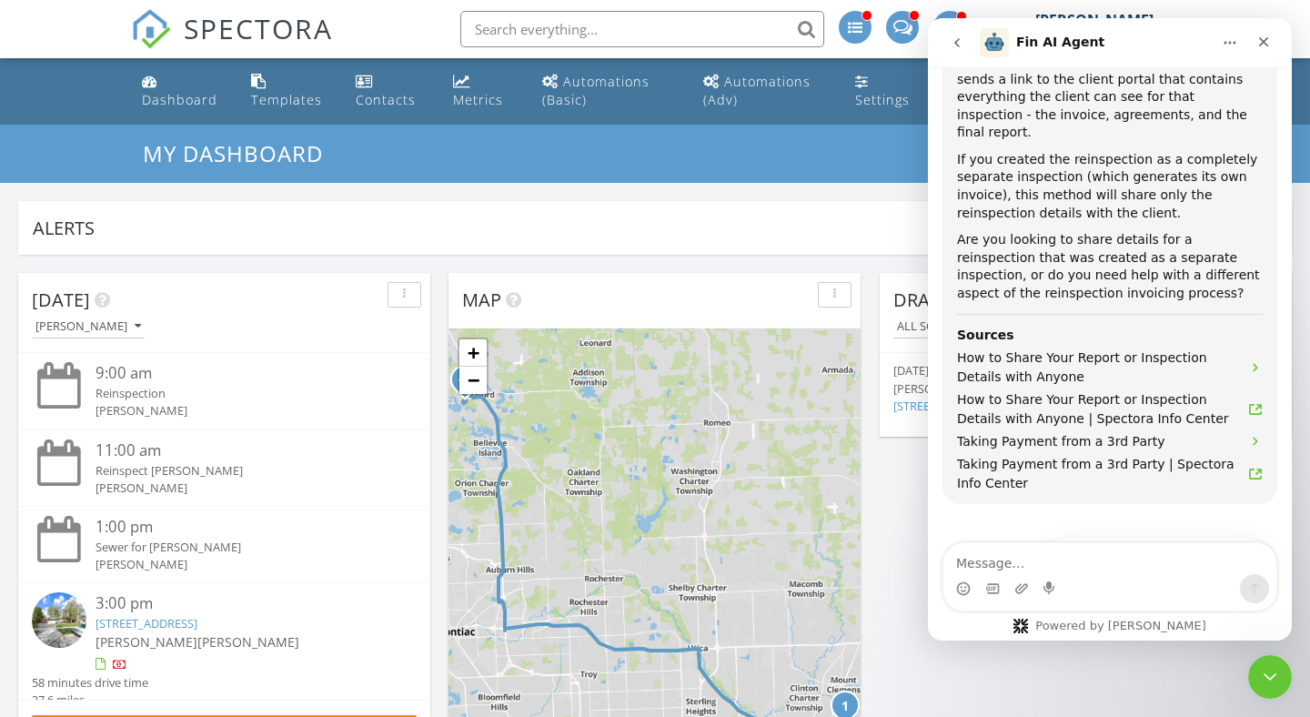
click at [590, 26] on input "text" at bounding box center [642, 29] width 364 height 36
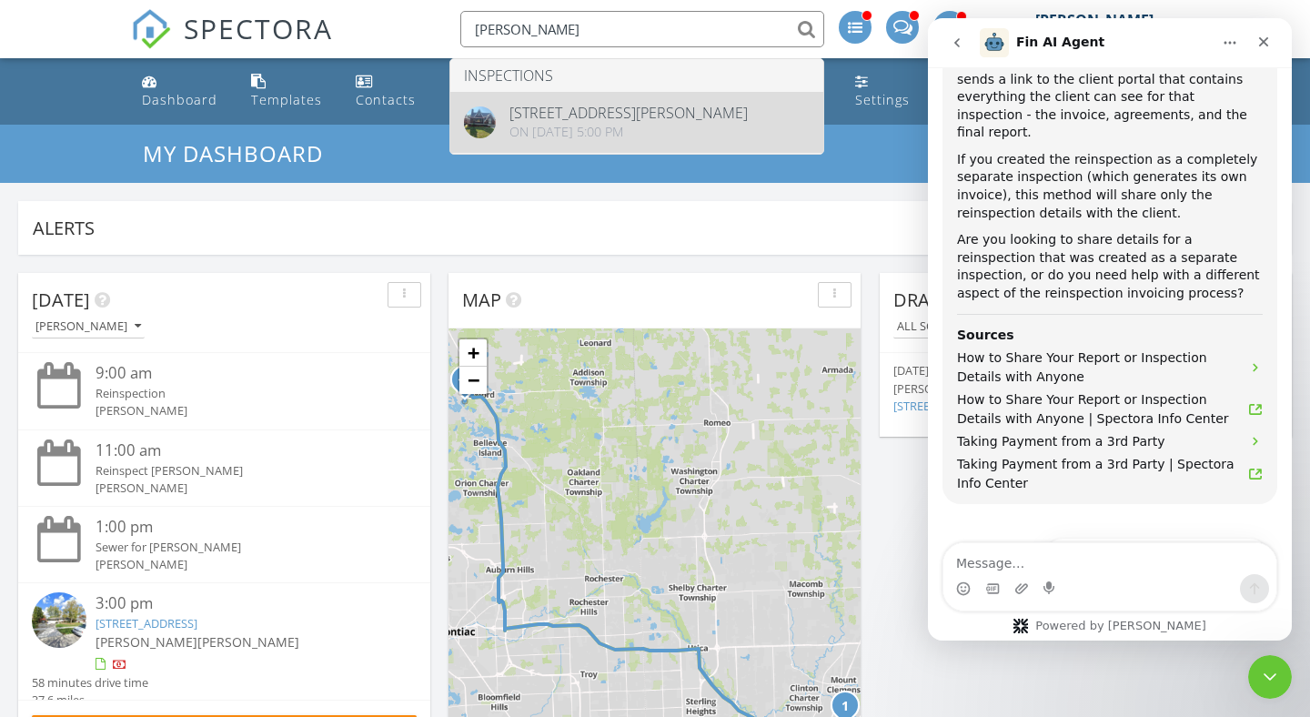
type input "griggs"
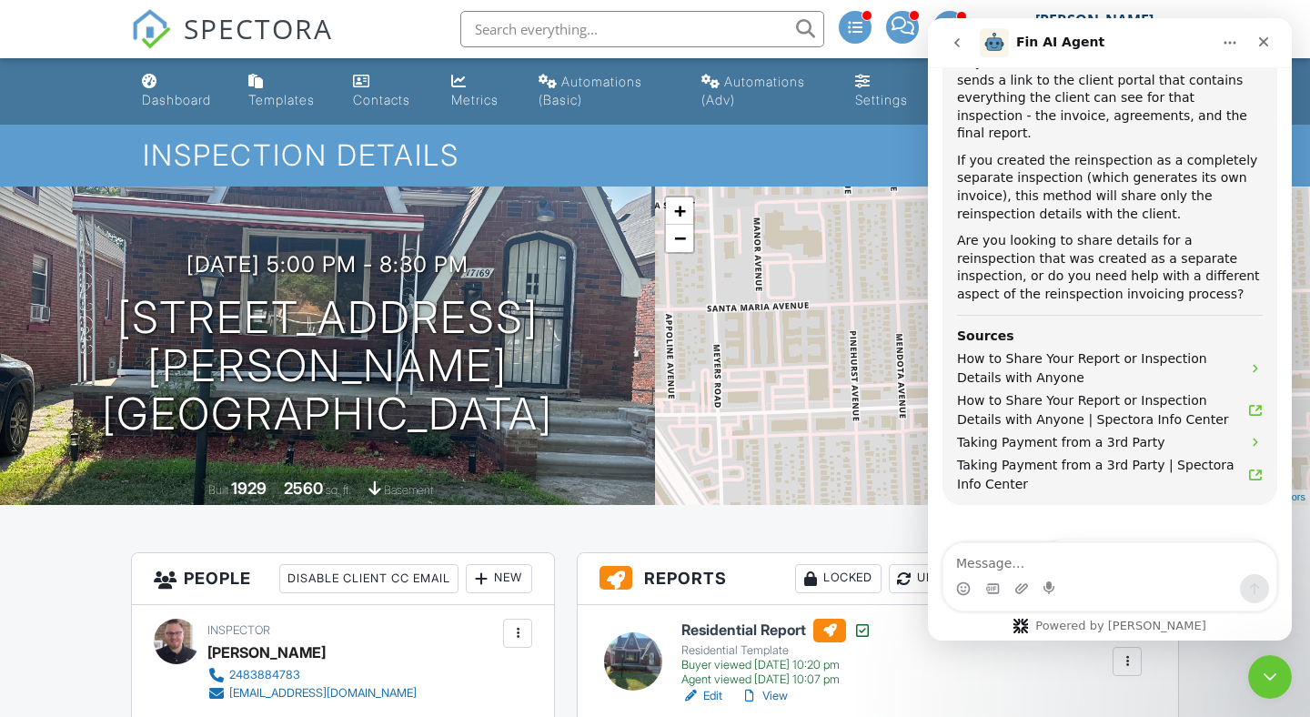
scroll to position [2253, 0]
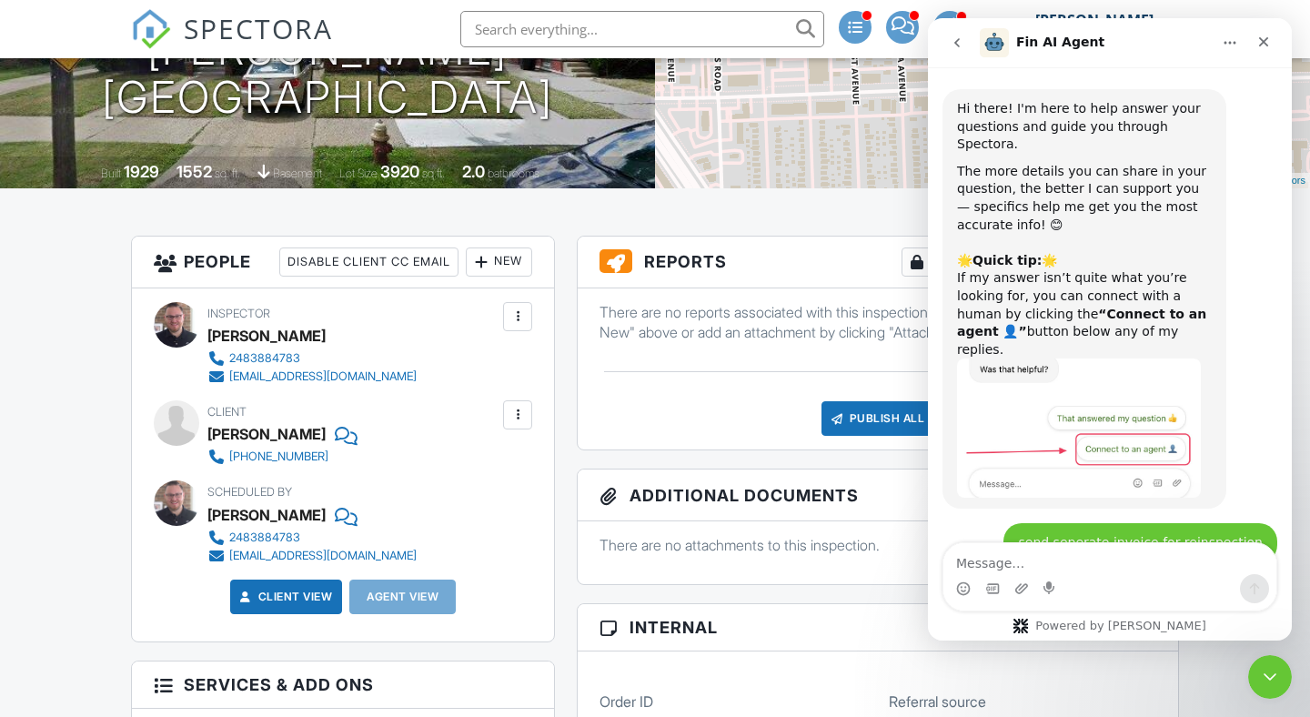
scroll to position [2253, 0]
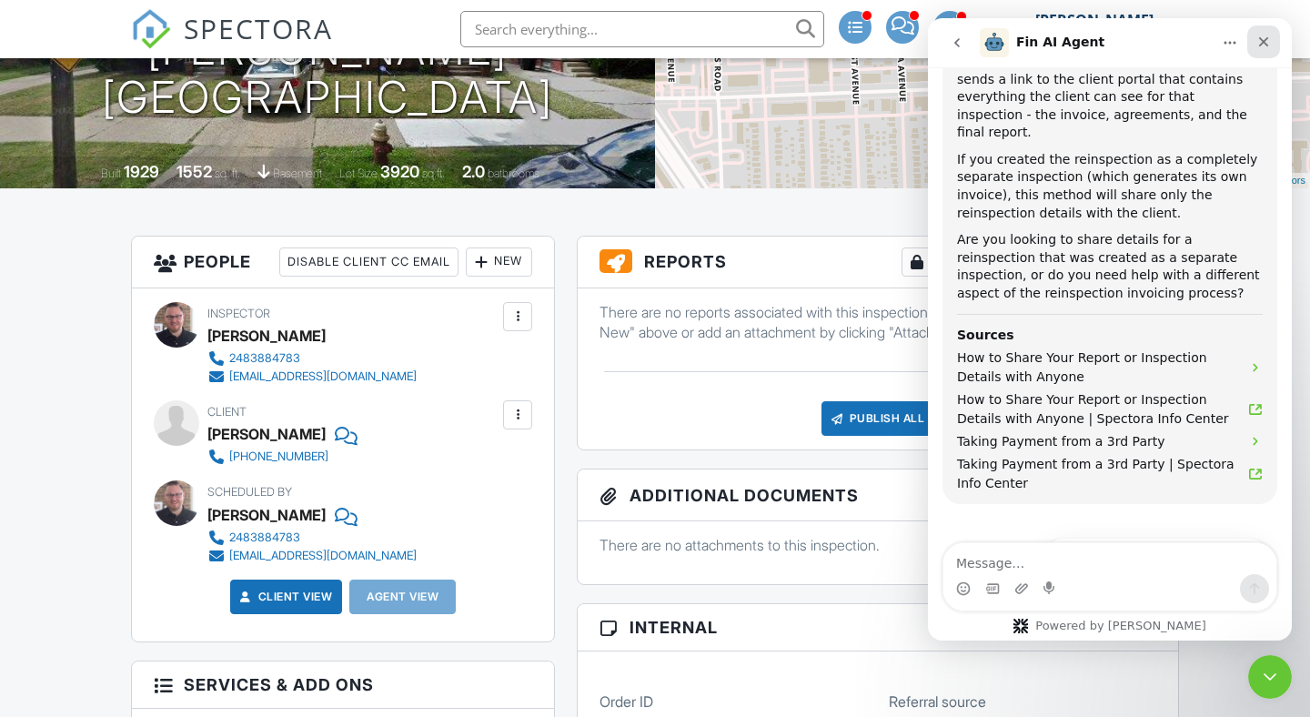
click at [1260, 35] on icon "Close" at bounding box center [1263, 42] width 15 height 15
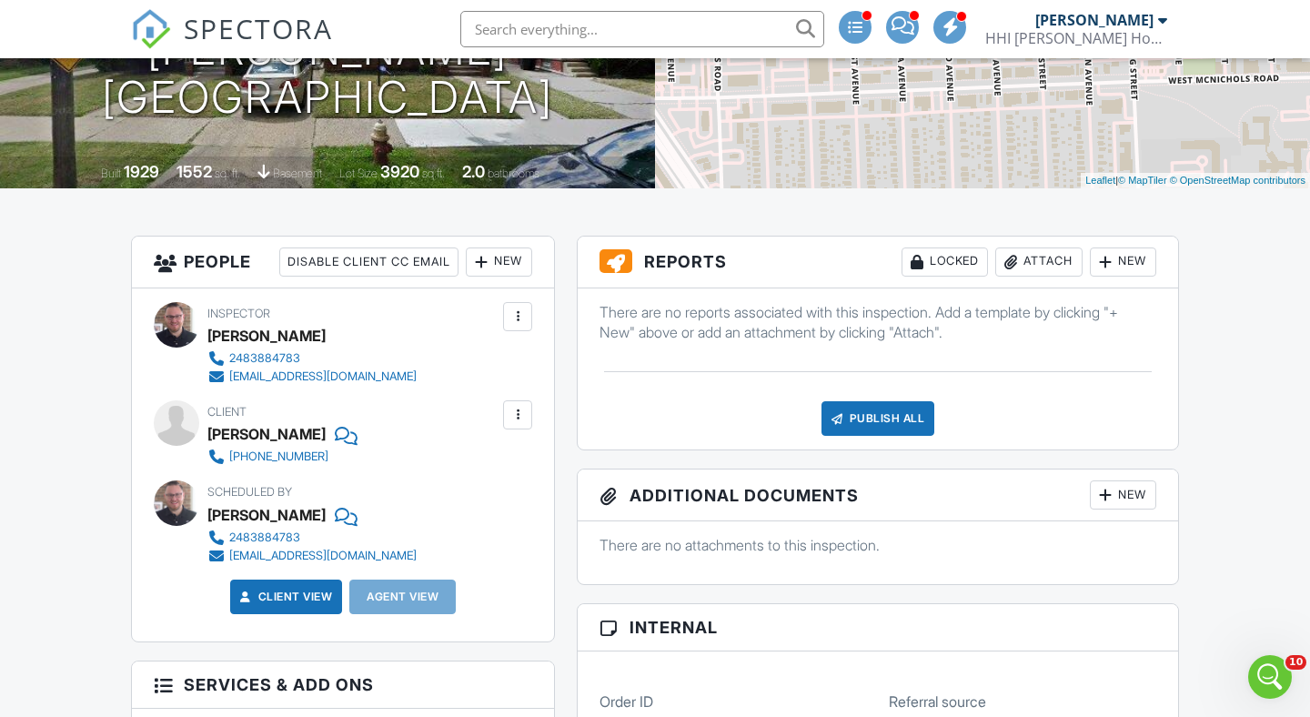
scroll to position [2300, 0]
